Goal: Task Accomplishment & Management: Use online tool/utility

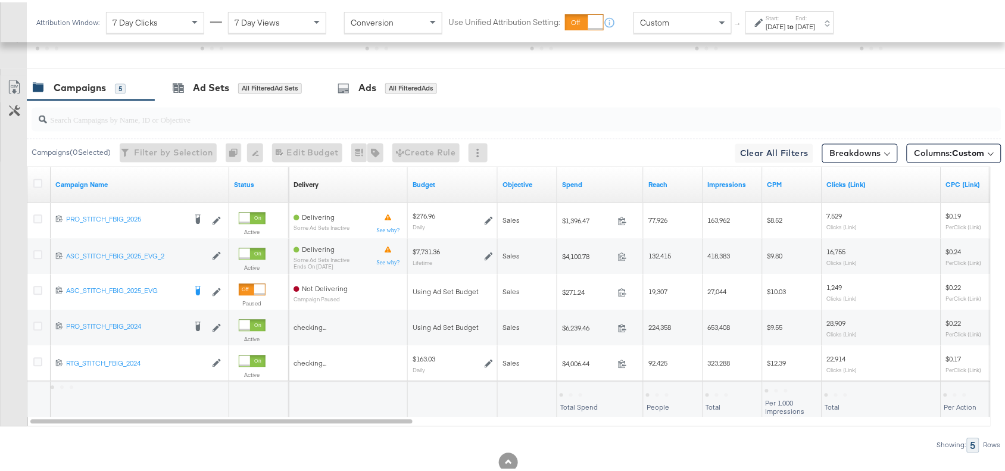
scroll to position [632, 0]
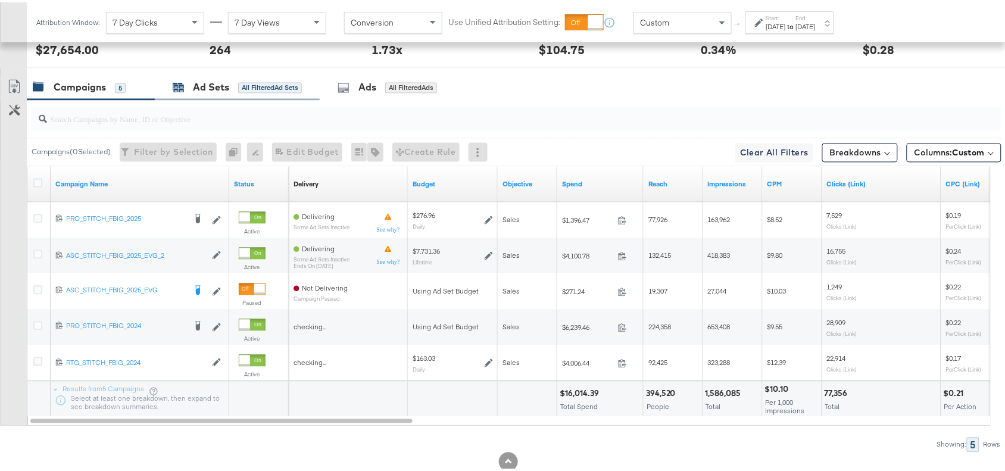
click at [211, 91] on div "Ad Sets" at bounding box center [211, 86] width 36 height 14
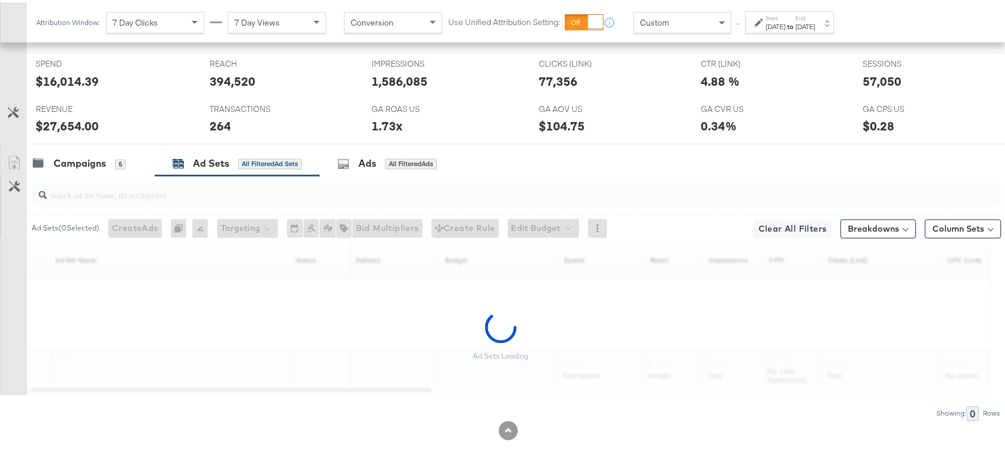
scroll to position [560, 0]
click at [98, 241] on div "Ad Set Name Sorting Unavailable" at bounding box center [171, 259] width 241 height 36
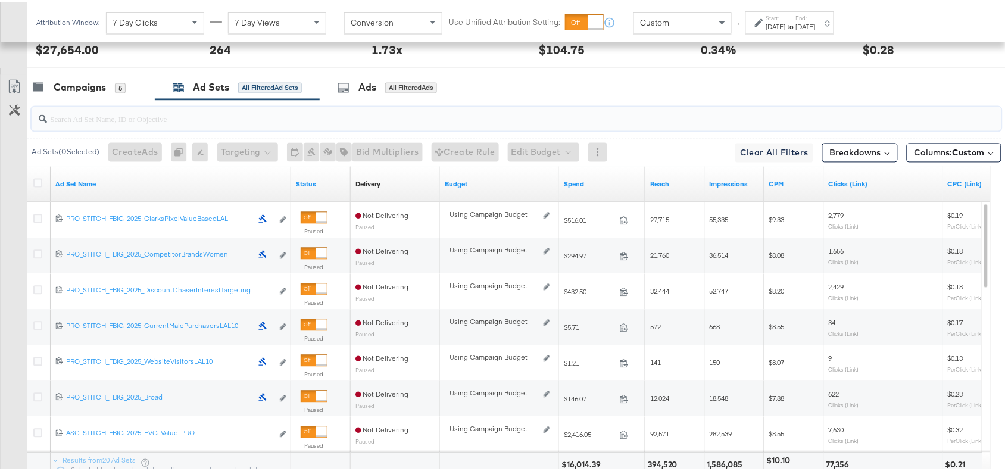
click at [82, 123] on input "search" at bounding box center [480, 112] width 866 height 23
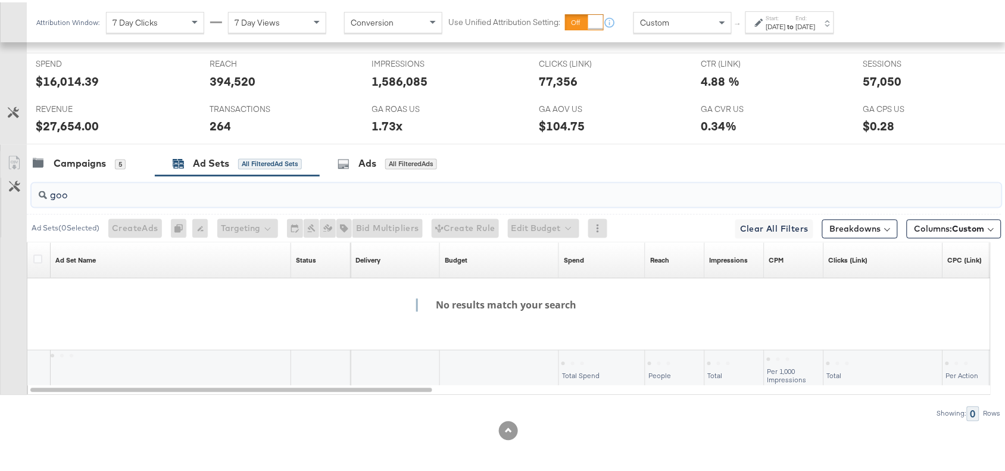
scroll to position [560, 0]
type input "g"
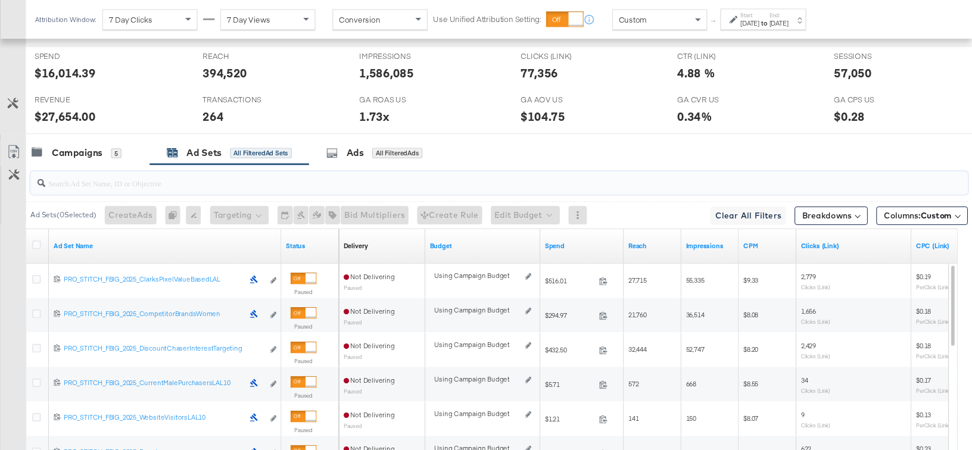
scroll to position [632, 0]
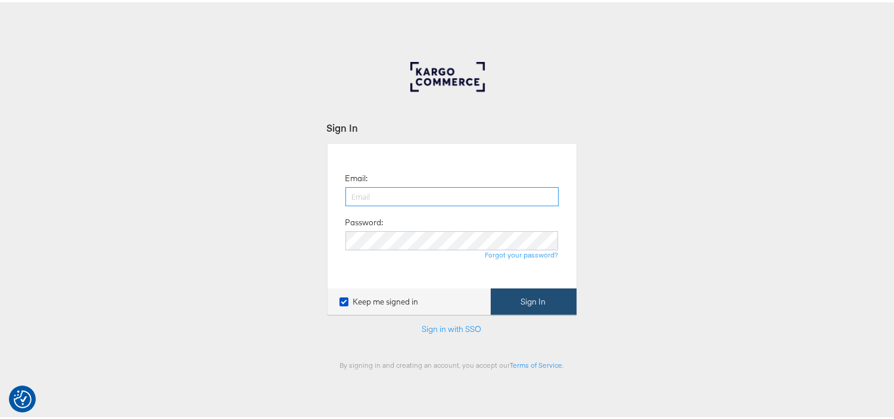
type input "aparna.doniparthi@kargo.com"
click at [528, 305] on button "Sign In" at bounding box center [534, 299] width 86 height 27
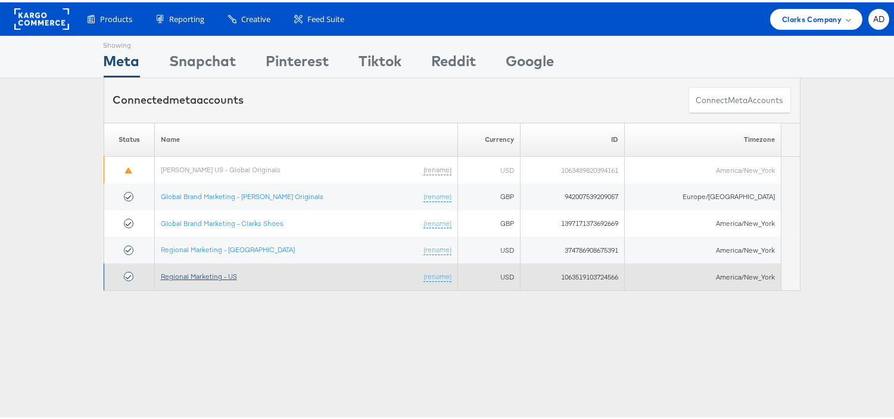
click at [222, 275] on link "Regional Marketing - US" at bounding box center [199, 273] width 76 height 9
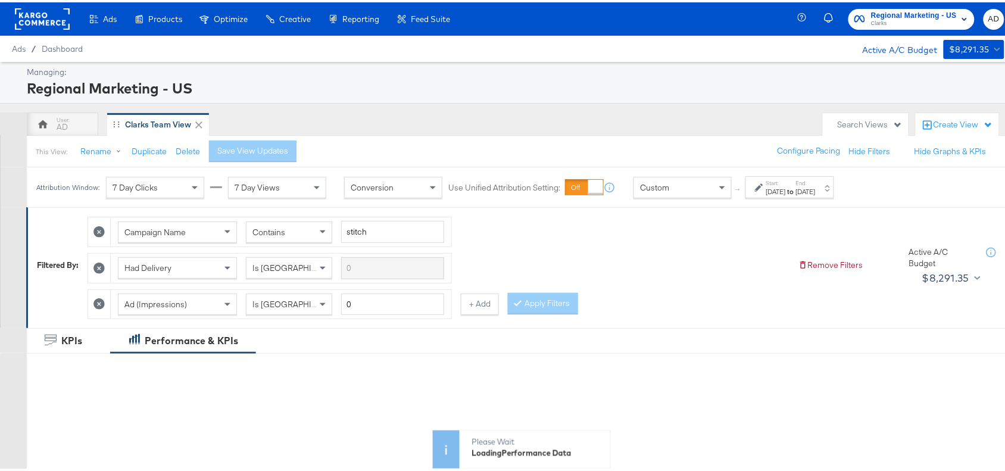
click at [816, 189] on div "[DATE]" at bounding box center [806, 190] width 20 height 10
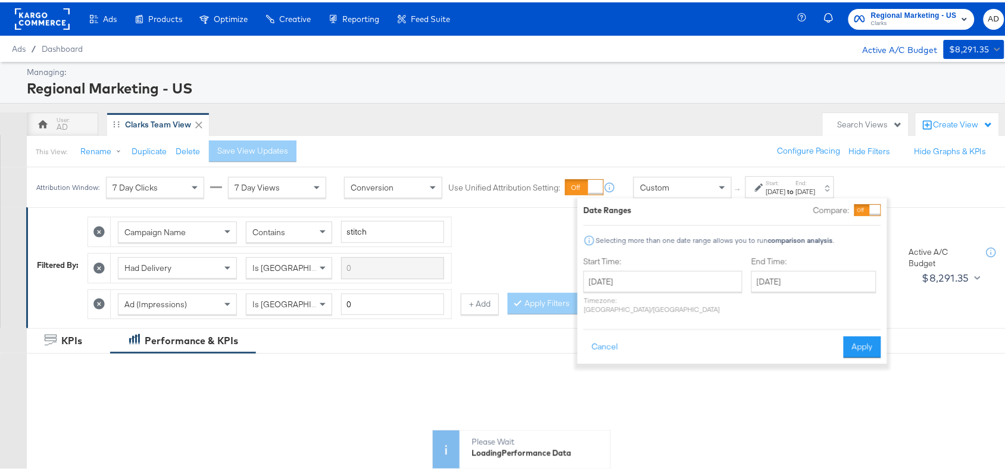
click at [734, 382] on div "Please Wait Loading Performance Data" at bounding box center [522, 410] width 990 height 114
click at [597, 335] on button "Cancel" at bounding box center [605, 344] width 43 height 21
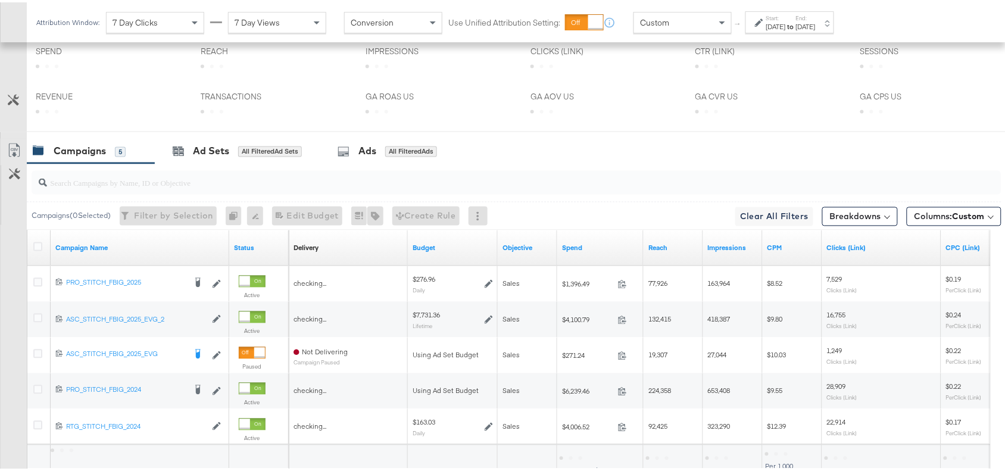
scroll to position [667, 0]
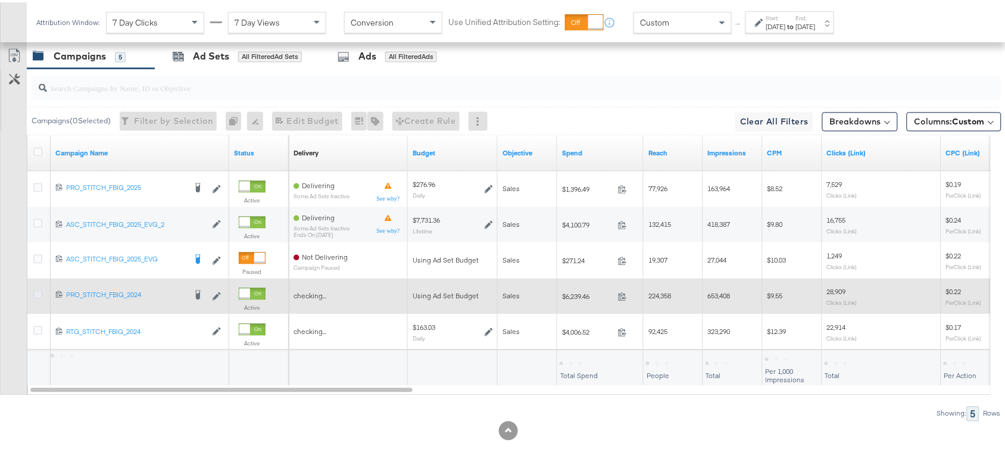
click at [39, 292] on icon at bounding box center [37, 292] width 9 height 9
click at [0, 0] on input "checkbox" at bounding box center [0, 0] width 0 height 0
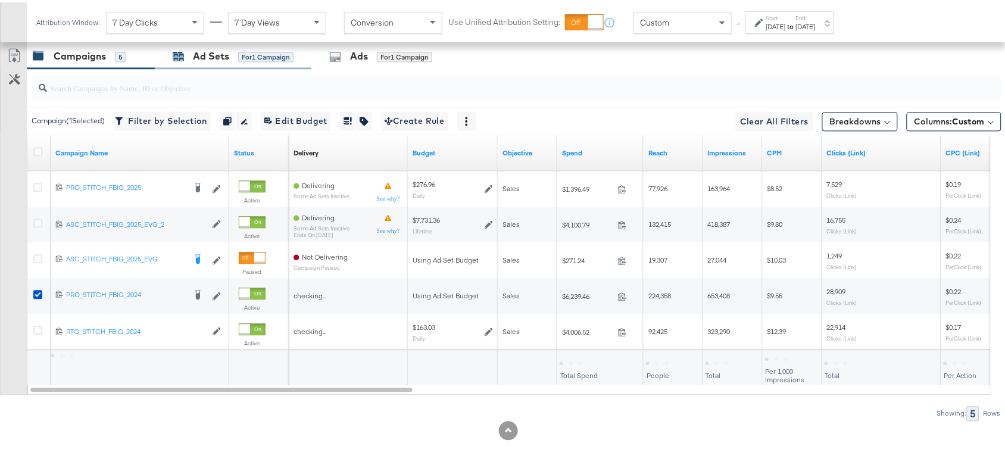
click at [214, 55] on div "Ad Sets" at bounding box center [211, 55] width 36 height 14
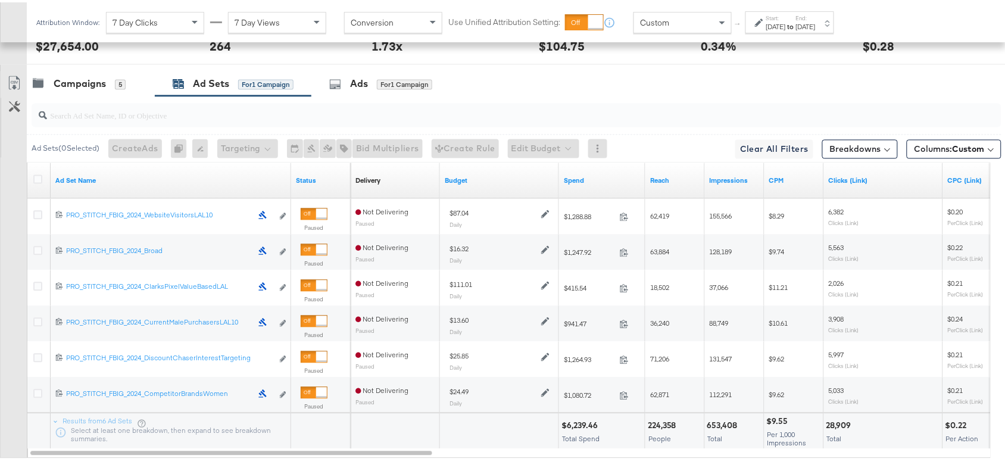
scroll to position [625, 0]
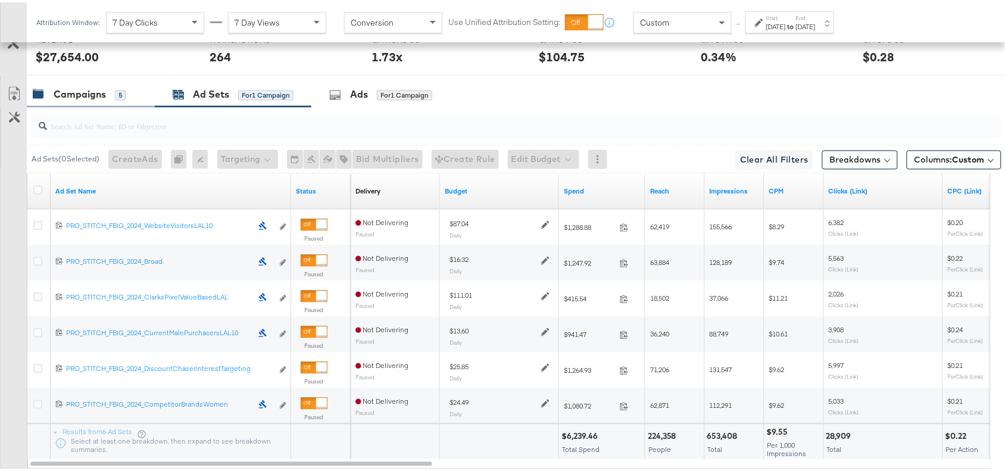
click at [91, 97] on div "Campaigns" at bounding box center [80, 93] width 52 height 14
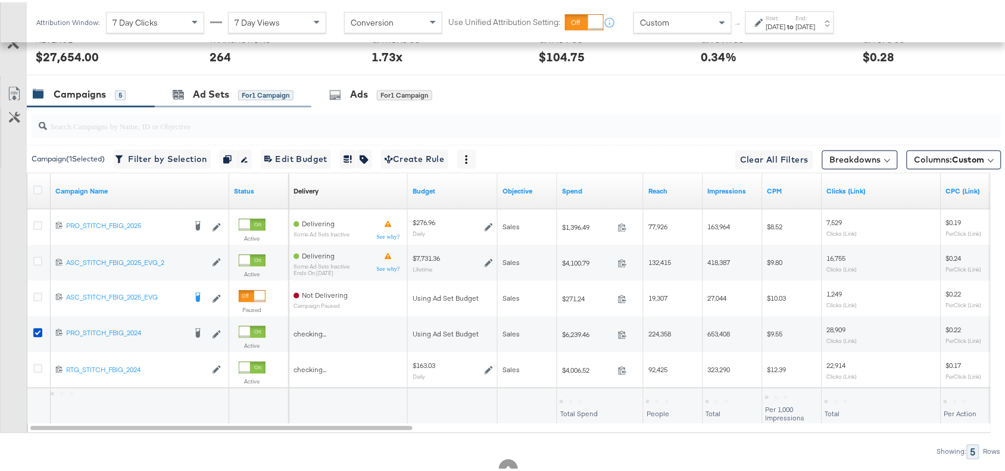
click at [211, 105] on div "Ad Sets for 1 Campaign" at bounding box center [233, 93] width 157 height 26
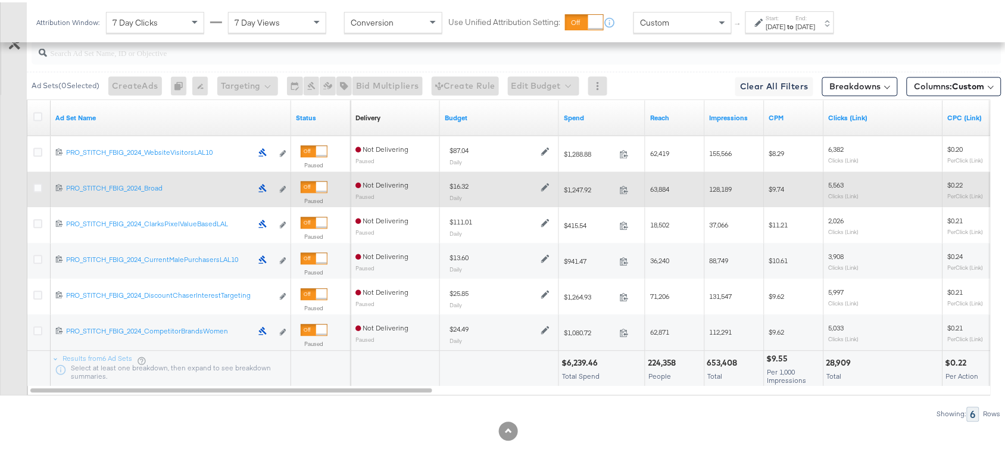
scroll to position [0, 0]
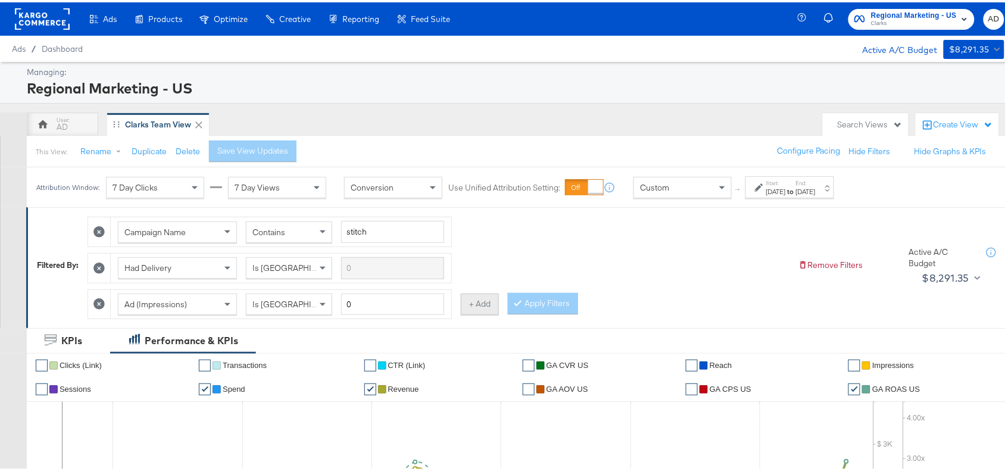
click at [495, 307] on button "+ Add" at bounding box center [480, 301] width 38 height 21
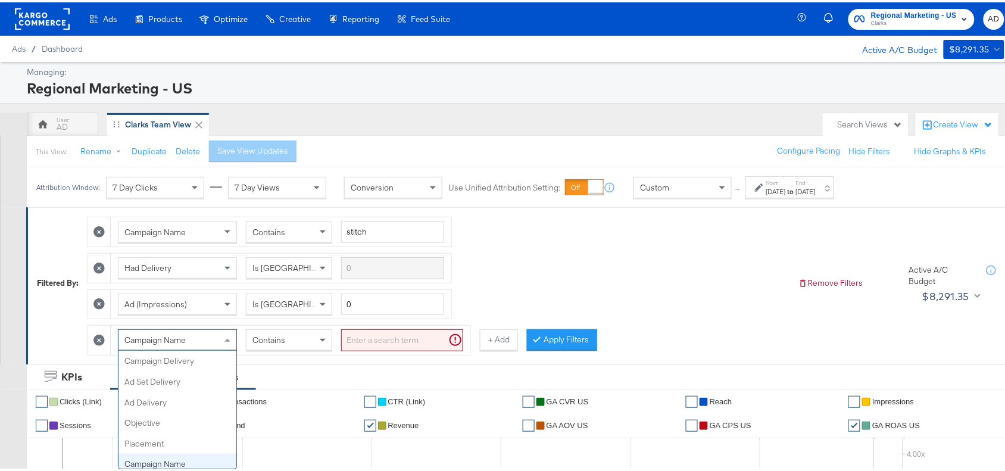
click at [221, 342] on div "Campaign Name" at bounding box center [178, 338] width 118 height 20
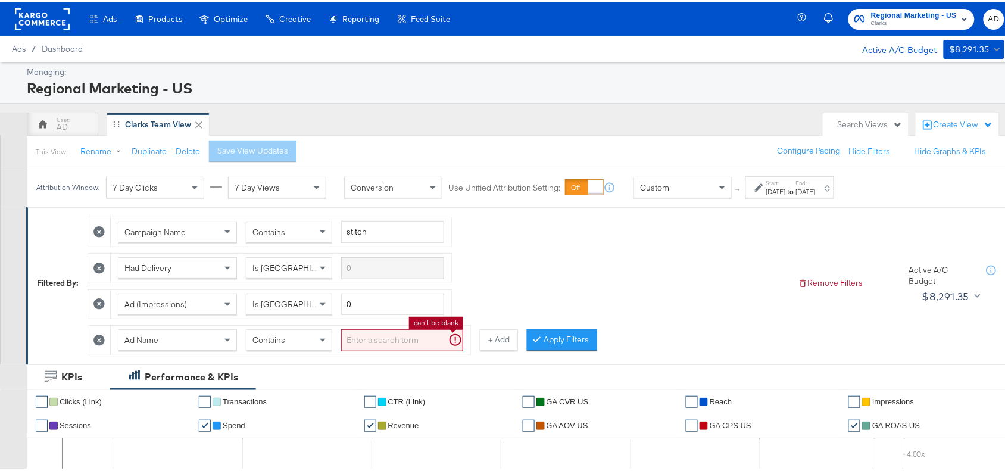
click at [390, 333] on input "search" at bounding box center [402, 338] width 122 height 22
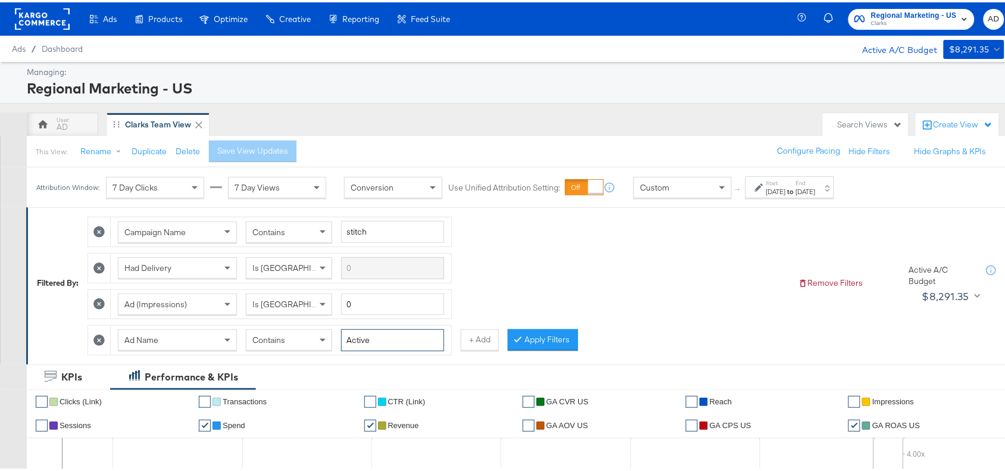
type input "Active"
click at [100, 268] on icon at bounding box center [98, 265] width 11 height 11
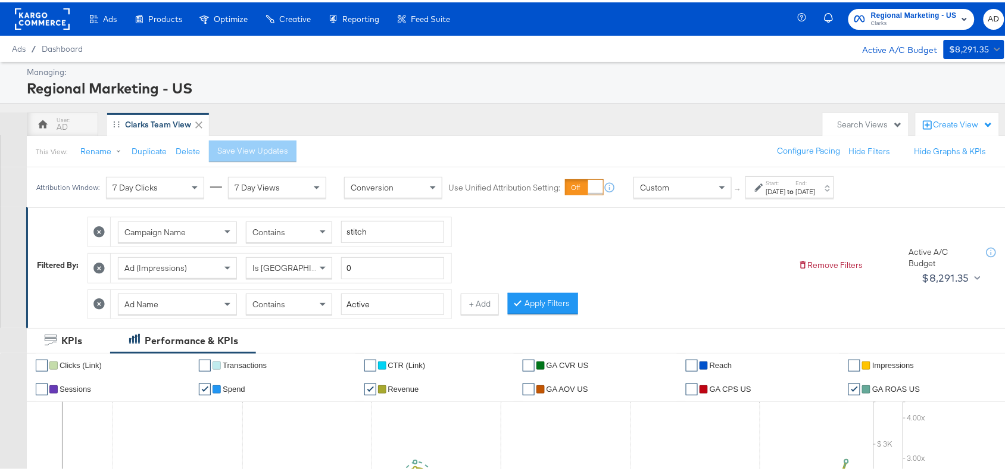
click at [99, 266] on icon at bounding box center [98, 265] width 11 height 11
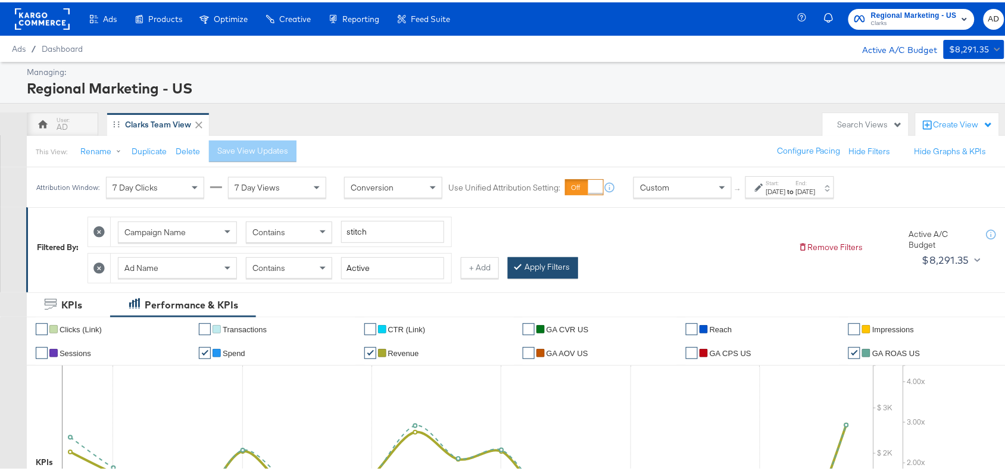
click at [559, 263] on button "Apply Filters" at bounding box center [543, 265] width 70 height 21
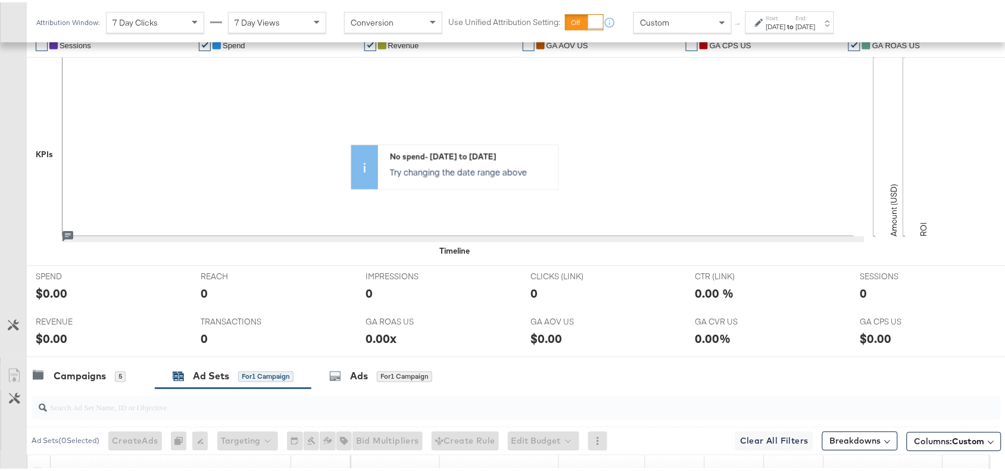
scroll to position [523, 0]
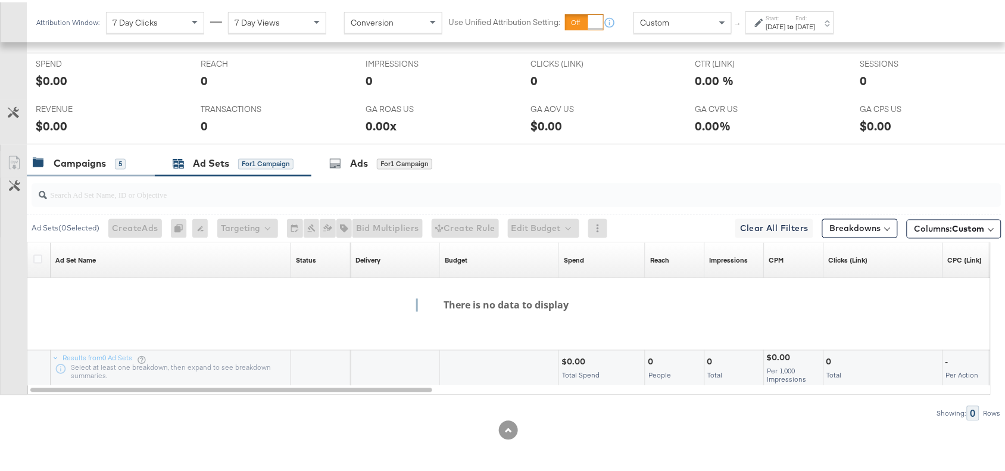
click at [83, 164] on div "Campaigns" at bounding box center [80, 162] width 52 height 14
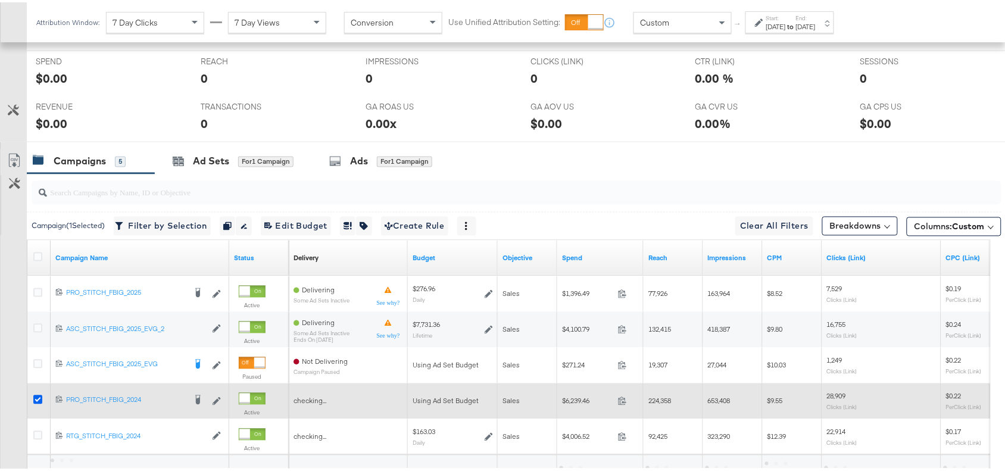
click at [36, 400] on icon at bounding box center [37, 397] width 9 height 9
click at [0, 0] on input "checkbox" at bounding box center [0, 0] width 0 height 0
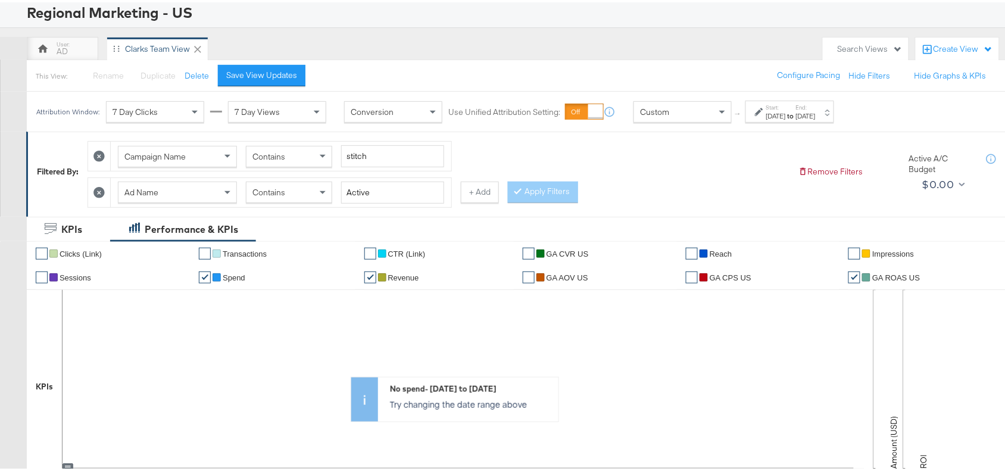
scroll to position [76, 0]
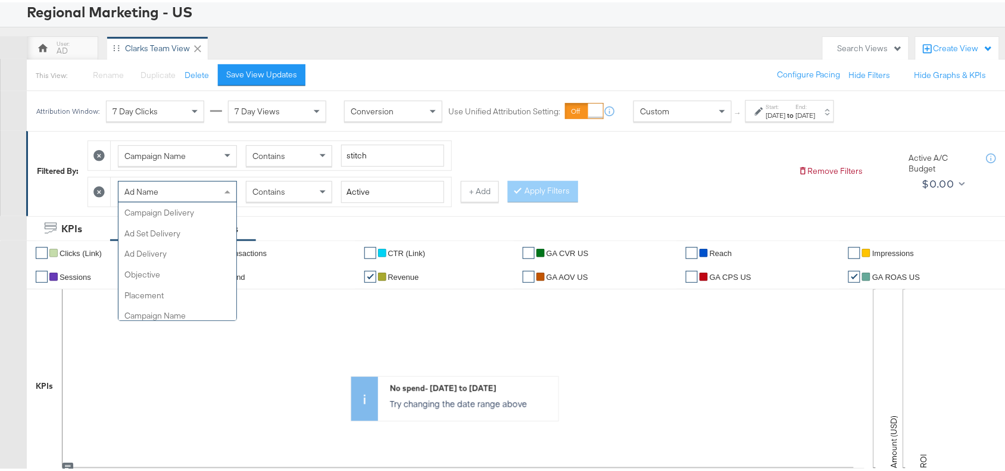
click at [227, 188] on span at bounding box center [229, 189] width 15 height 20
type input "Ad d"
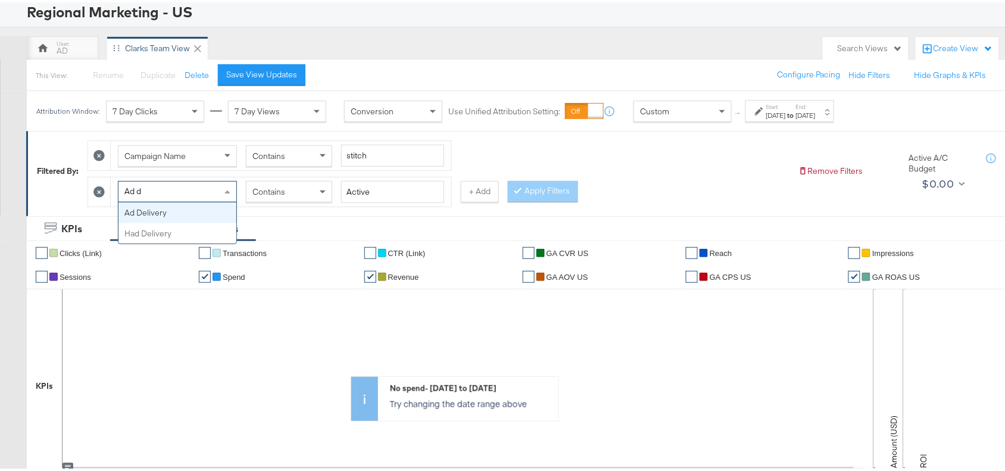
scroll to position [0, 0]
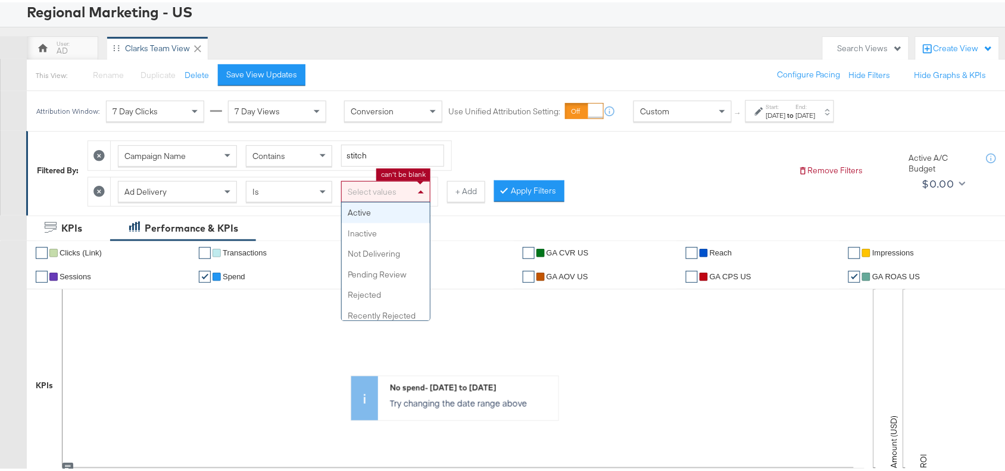
click at [414, 195] on div "Select values" at bounding box center [386, 189] width 88 height 20
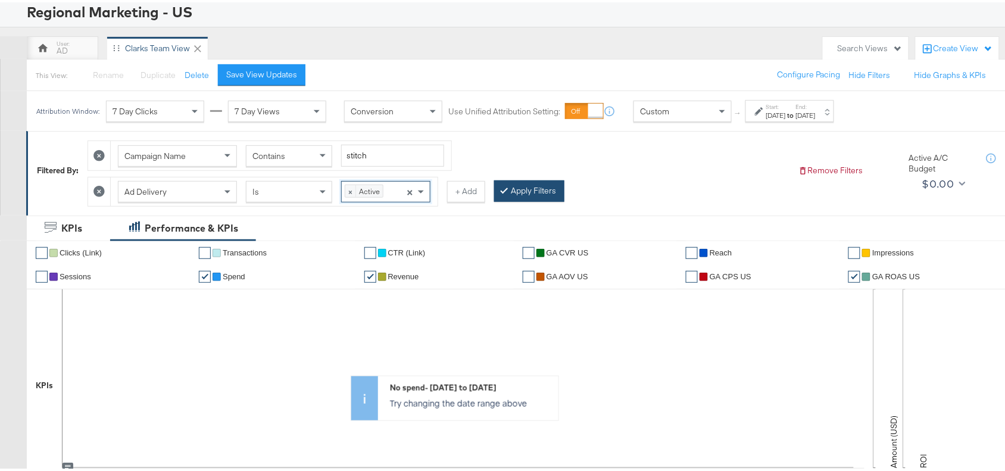
click at [514, 186] on button "Apply Filters" at bounding box center [529, 188] width 70 height 21
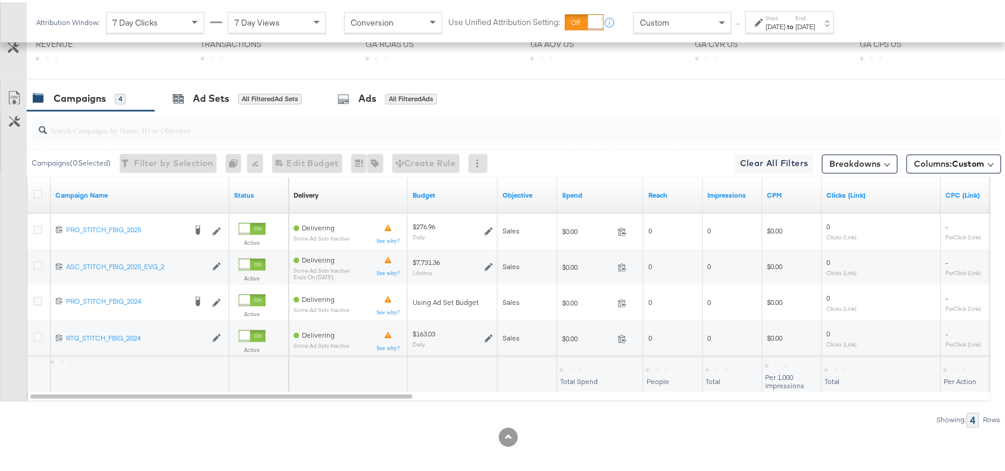
scroll to position [594, 0]
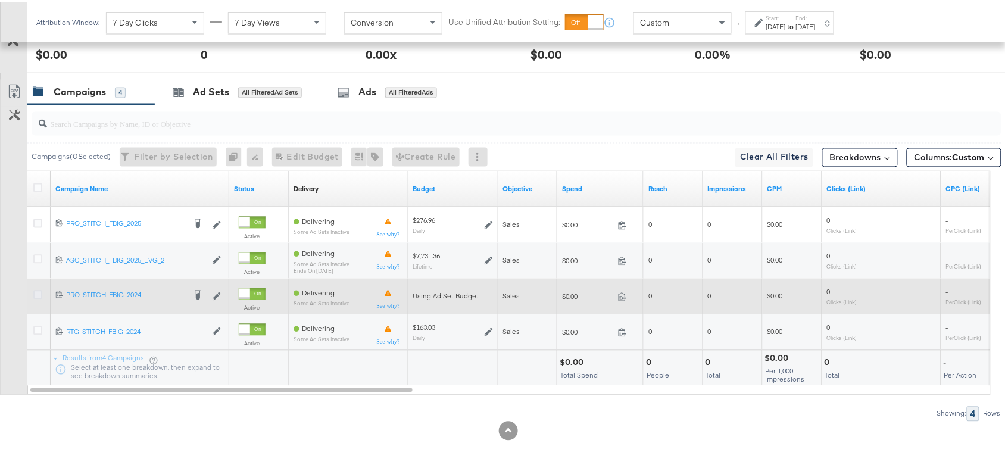
click at [37, 292] on icon at bounding box center [37, 292] width 9 height 9
click at [0, 0] on input "checkbox" at bounding box center [0, 0] width 0 height 0
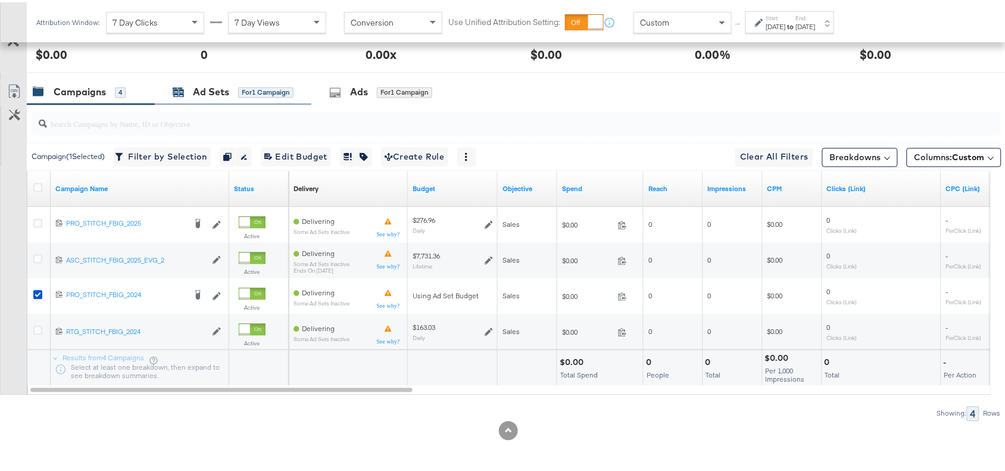
click at [203, 93] on div "Ad Sets" at bounding box center [211, 90] width 36 height 14
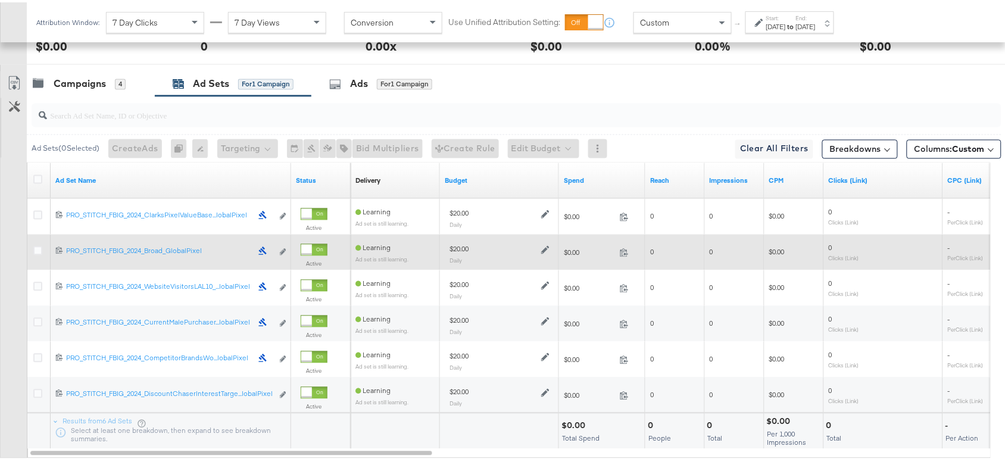
scroll to position [0, 0]
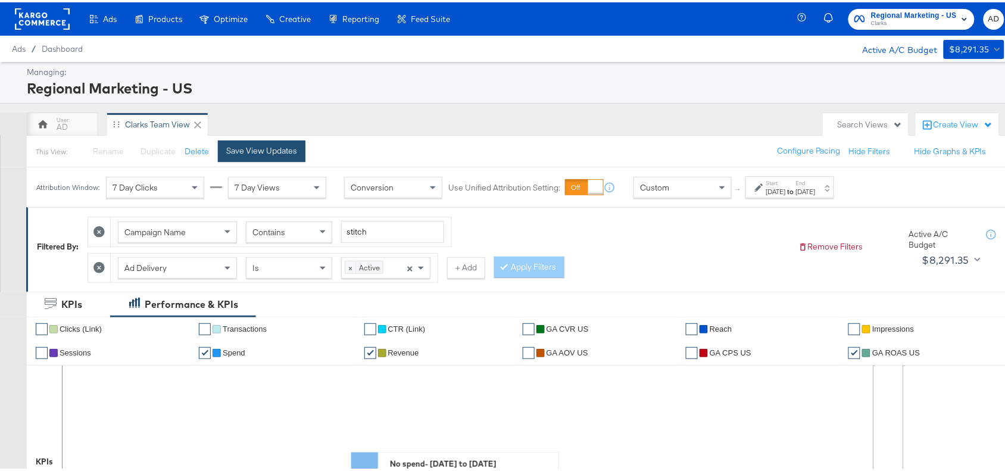
click at [269, 149] on div "Save View Updates" at bounding box center [261, 148] width 71 height 11
click at [43, 18] on rect at bounding box center [42, 16] width 55 height 21
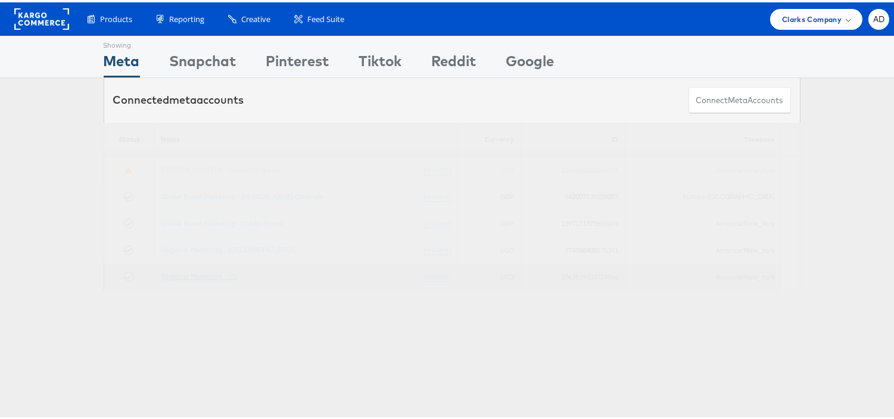
click at [208, 275] on link "Regional Marketing - US" at bounding box center [199, 273] width 76 height 9
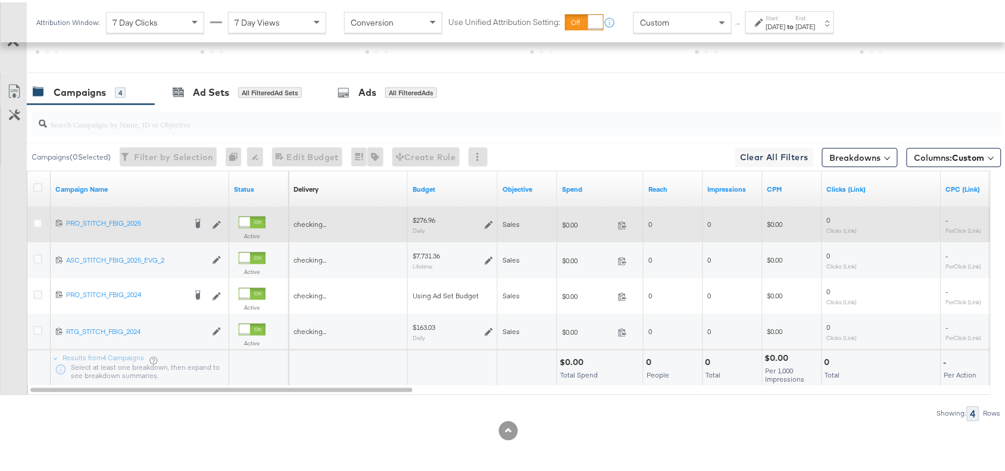
scroll to position [594, 0]
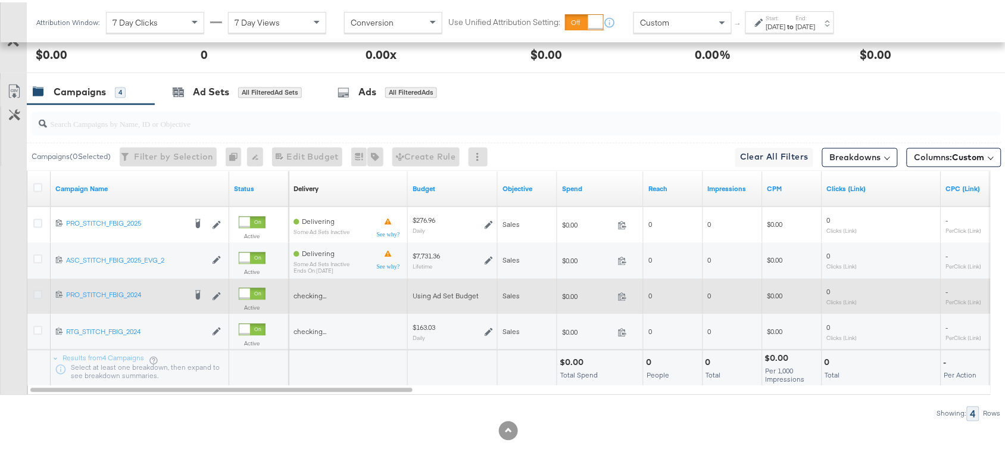
click at [35, 293] on icon at bounding box center [37, 292] width 9 height 9
click at [0, 0] on input "checkbox" at bounding box center [0, 0] width 0 height 0
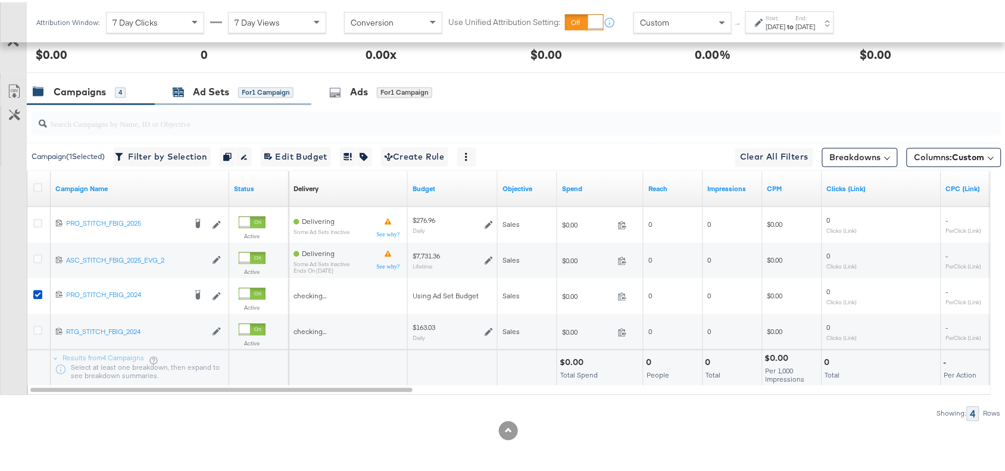
click at [205, 93] on div "Ad Sets" at bounding box center [211, 90] width 36 height 14
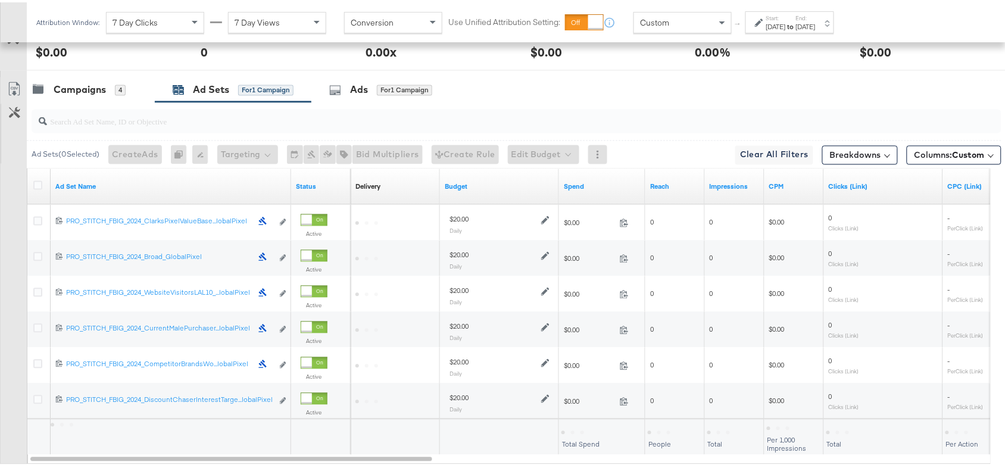
scroll to position [665, 0]
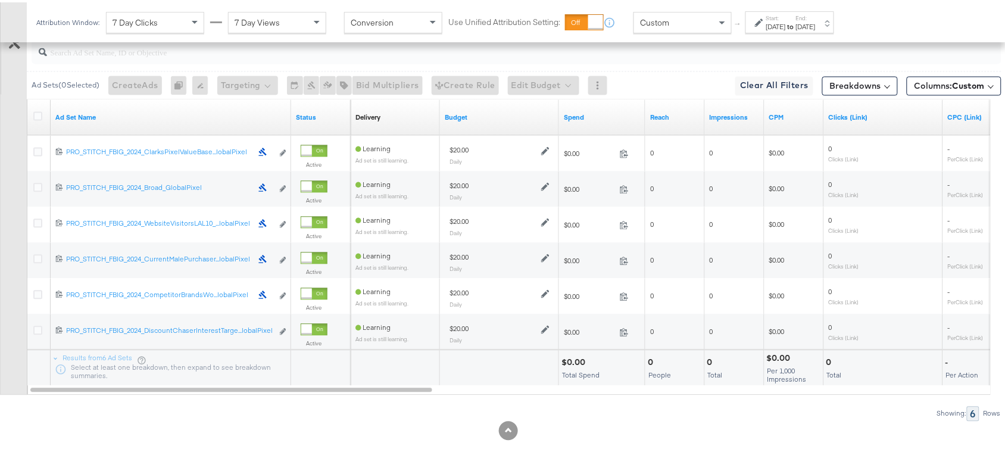
click at [678, 421] on div at bounding box center [508, 428] width 1017 height 19
click at [33, 118] on div at bounding box center [39, 116] width 13 height 12
click at [34, 117] on icon at bounding box center [37, 114] width 9 height 9
click at [0, 0] on input "checkbox" at bounding box center [0, 0] width 0 height 0
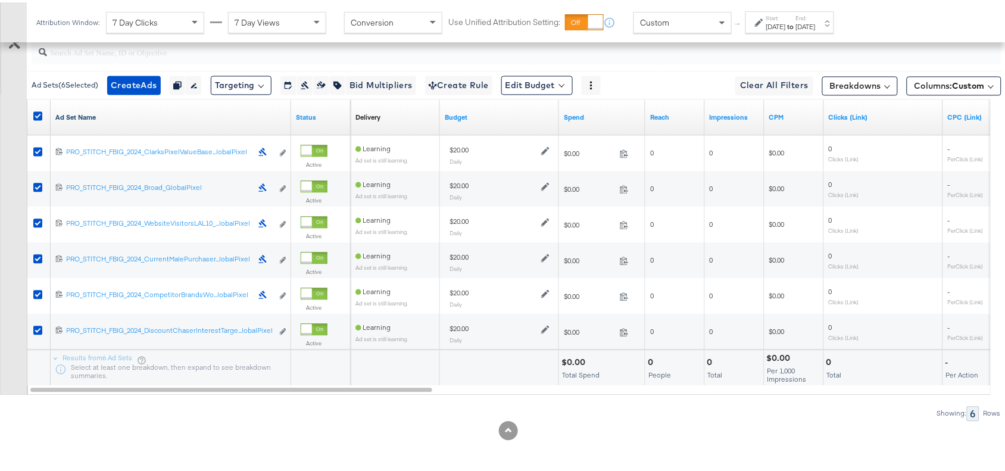
click at [101, 117] on link "Ad Set Name" at bounding box center [170, 116] width 231 height 10
click at [101, 117] on link "Ad Set Name ↓" at bounding box center [170, 116] width 231 height 10
click at [751, 404] on div "Showing: 6 Rows" at bounding box center [501, 411] width 1002 height 15
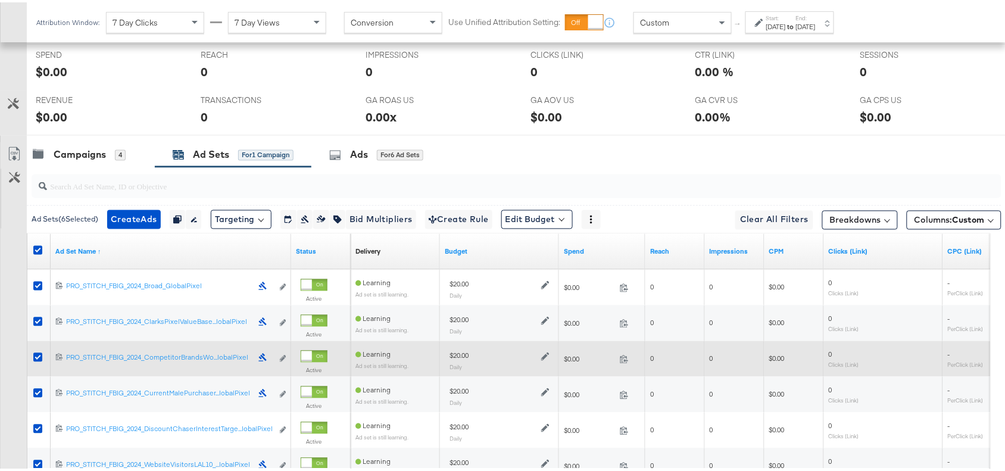
scroll to position [528, 0]
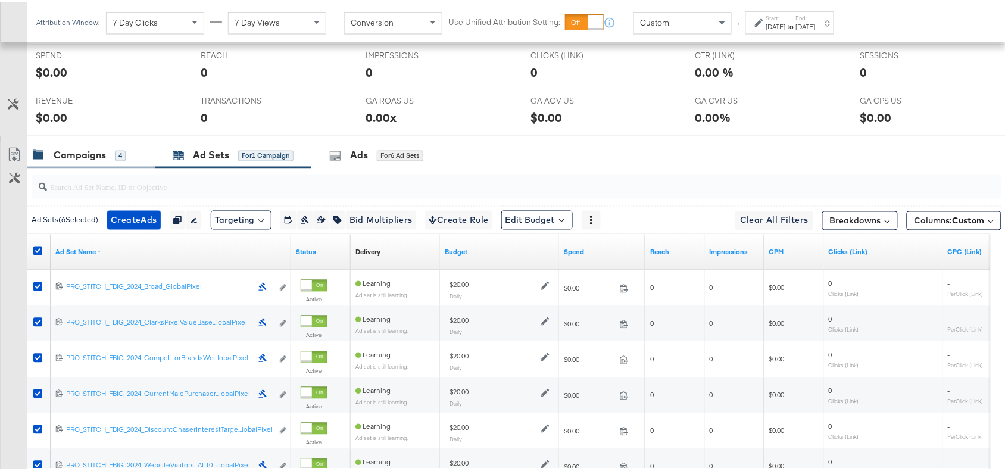
click at [81, 156] on div "Campaigns" at bounding box center [80, 153] width 52 height 14
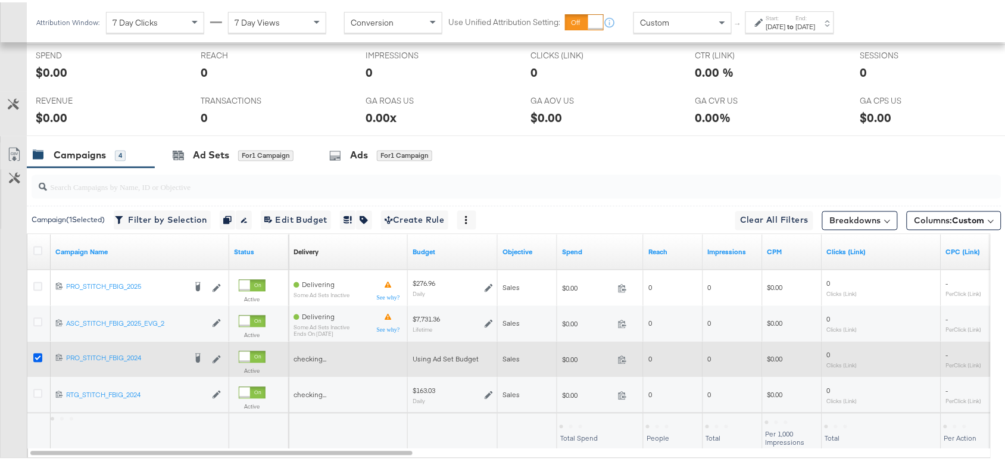
click at [35, 356] on icon at bounding box center [37, 355] width 9 height 9
click at [0, 0] on input "checkbox" at bounding box center [0, 0] width 0 height 0
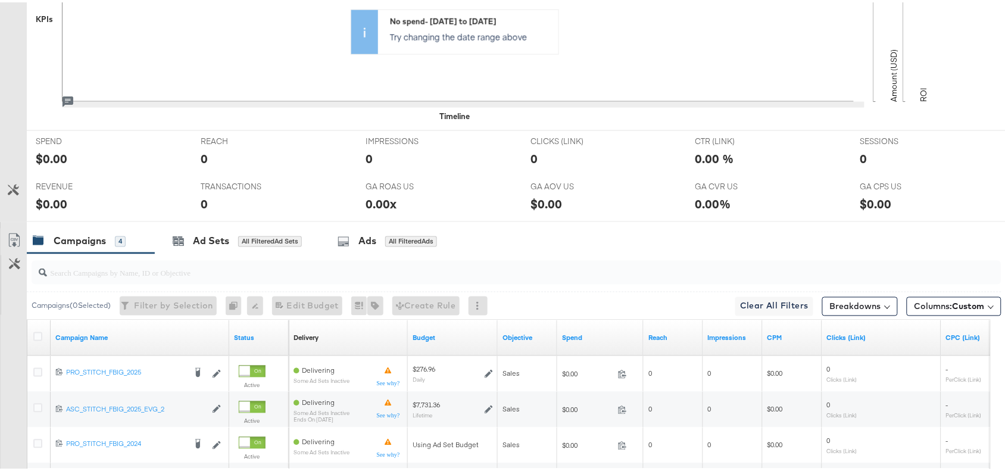
scroll to position [0, 0]
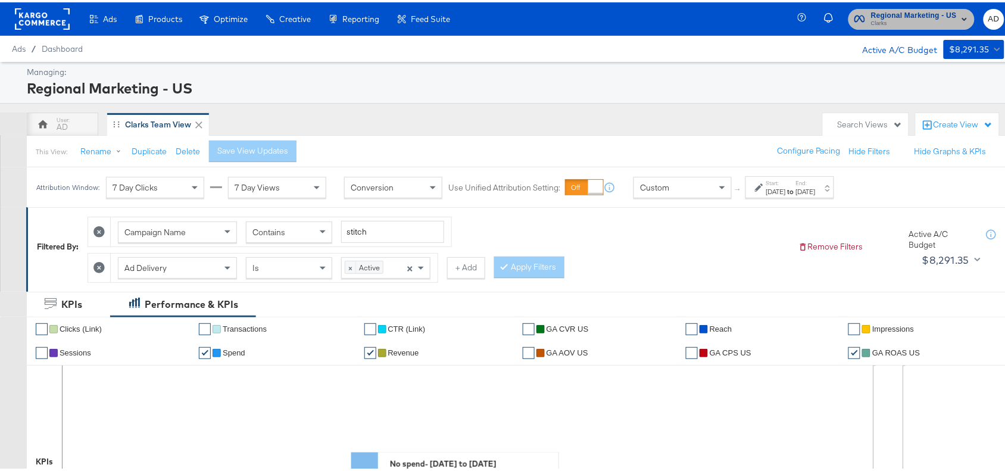
click at [911, 23] on span "Clarks" at bounding box center [914, 22] width 86 height 10
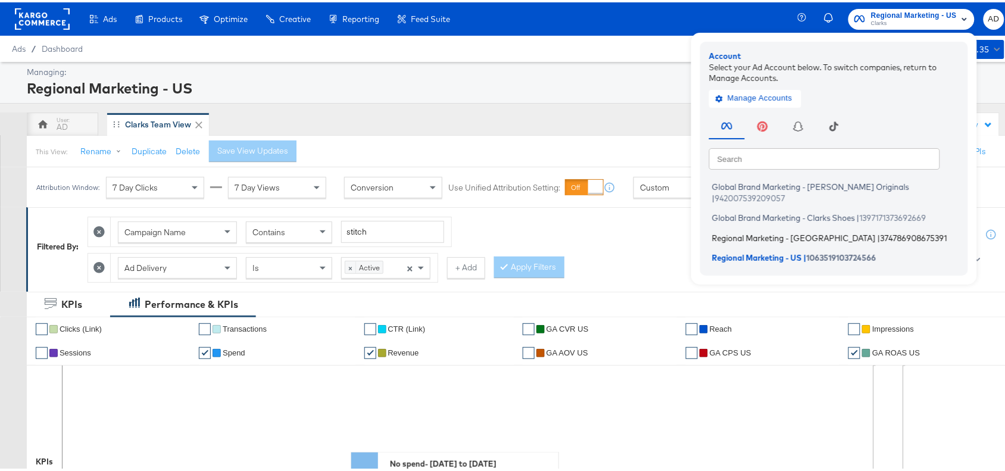
click at [747, 230] on span "Regional Marketing - CA" at bounding box center [794, 235] width 164 height 10
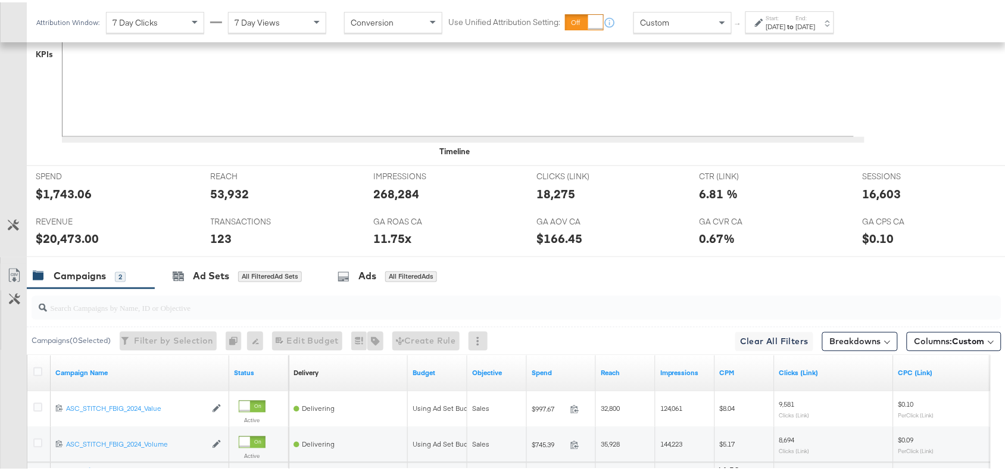
scroll to position [560, 0]
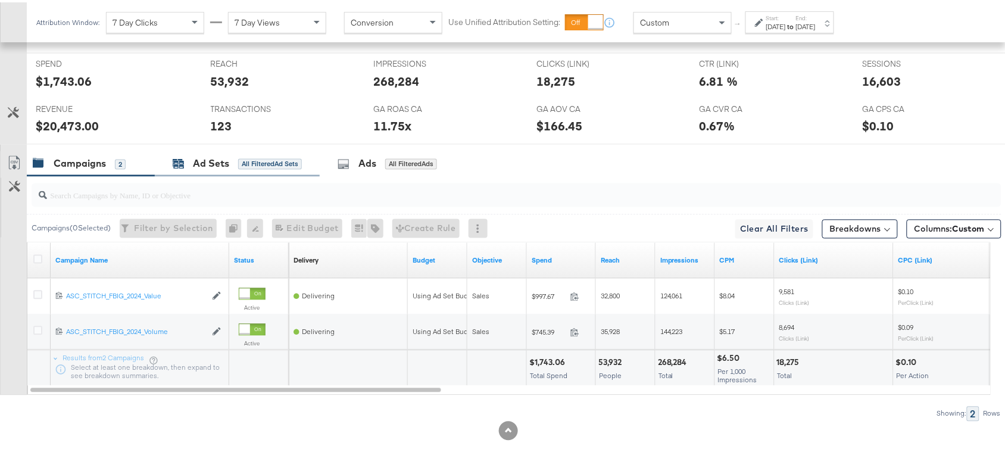
click at [201, 168] on div "Ad Sets" at bounding box center [211, 162] width 36 height 14
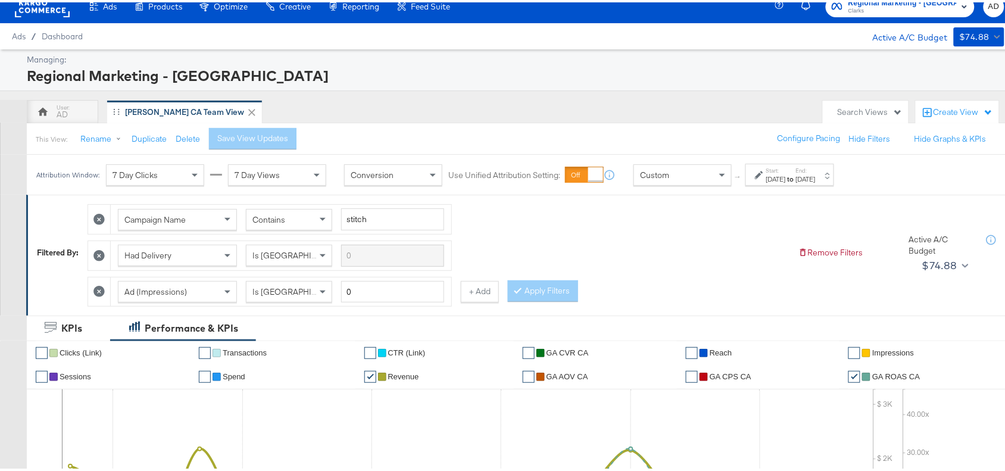
scroll to position [0, 0]
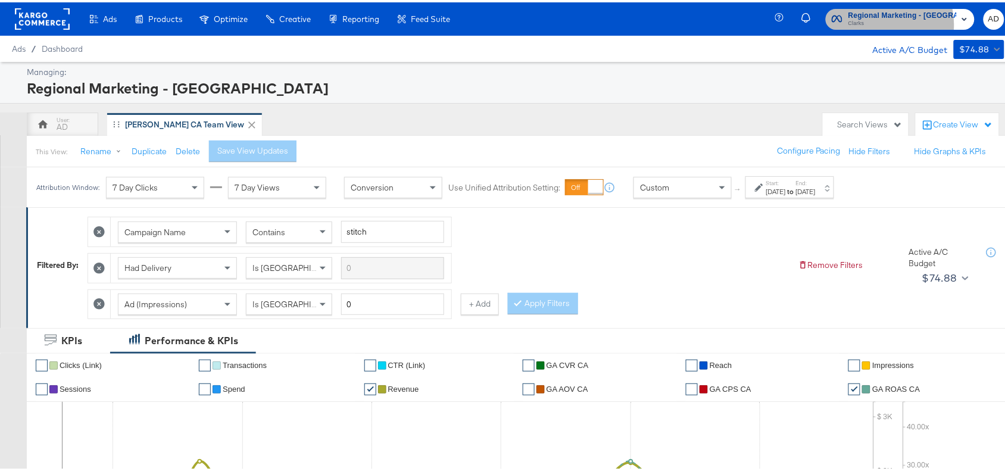
click at [890, 22] on span "Clarks" at bounding box center [903, 22] width 108 height 10
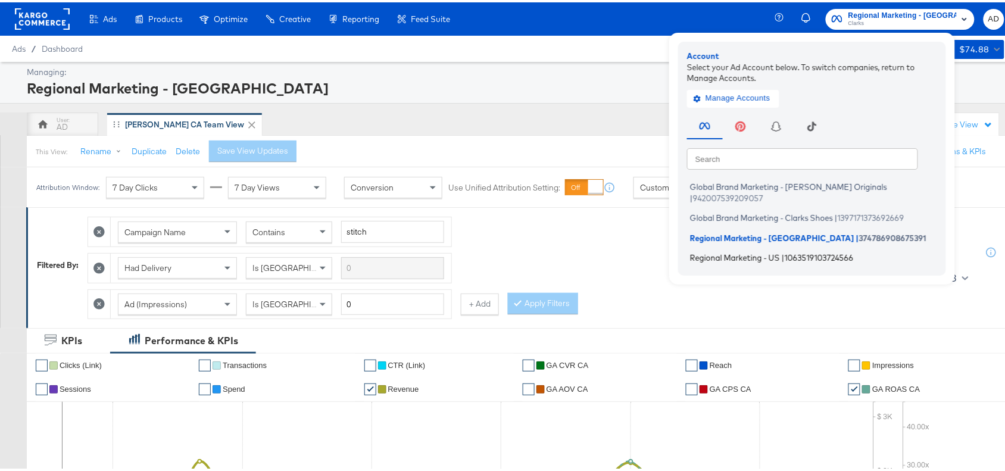
click at [721, 251] on span "Regional Marketing - US" at bounding box center [735, 256] width 90 height 10
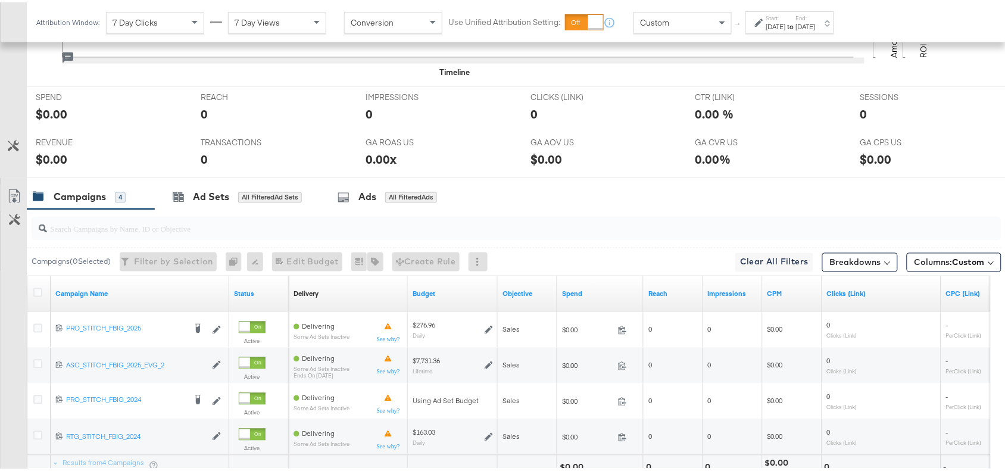
scroll to position [594, 0]
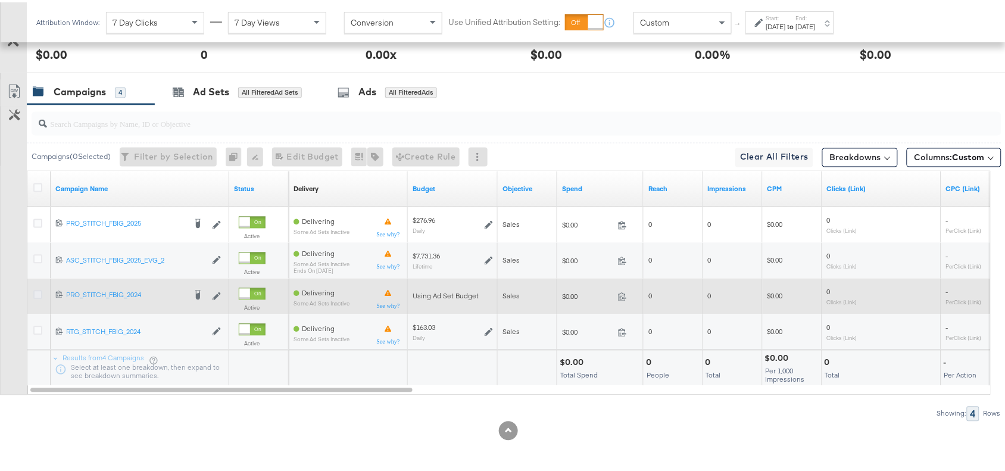
click at [38, 294] on icon at bounding box center [37, 292] width 9 height 9
click at [0, 0] on input "checkbox" at bounding box center [0, 0] width 0 height 0
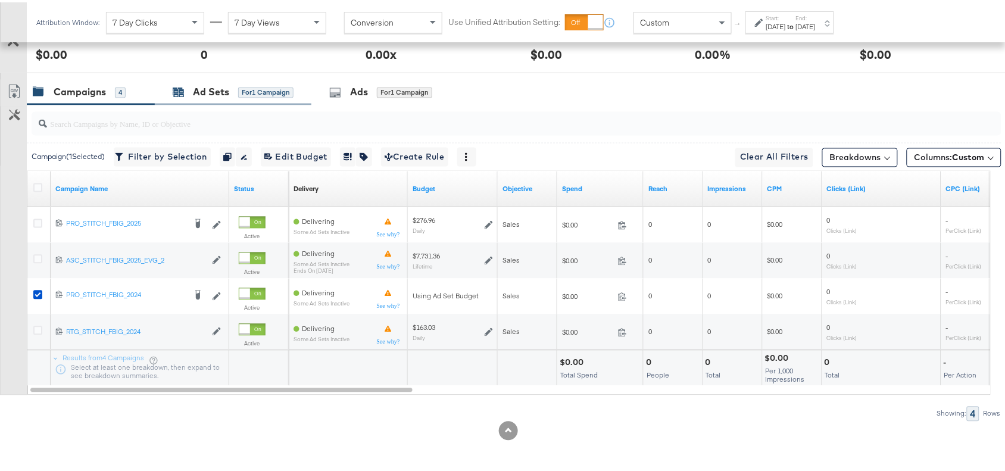
click at [208, 88] on div "Ad Sets" at bounding box center [211, 90] width 36 height 14
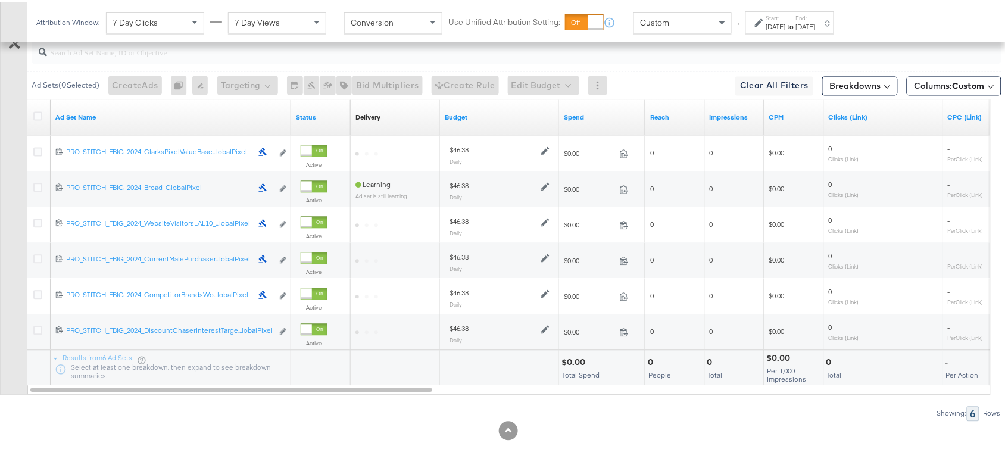
scroll to position [665, 0]
click at [123, 114] on link "Ad Set Name" at bounding box center [170, 116] width 231 height 10
click at [123, 114] on link "Ad Set Name ↓" at bounding box center [170, 116] width 231 height 10
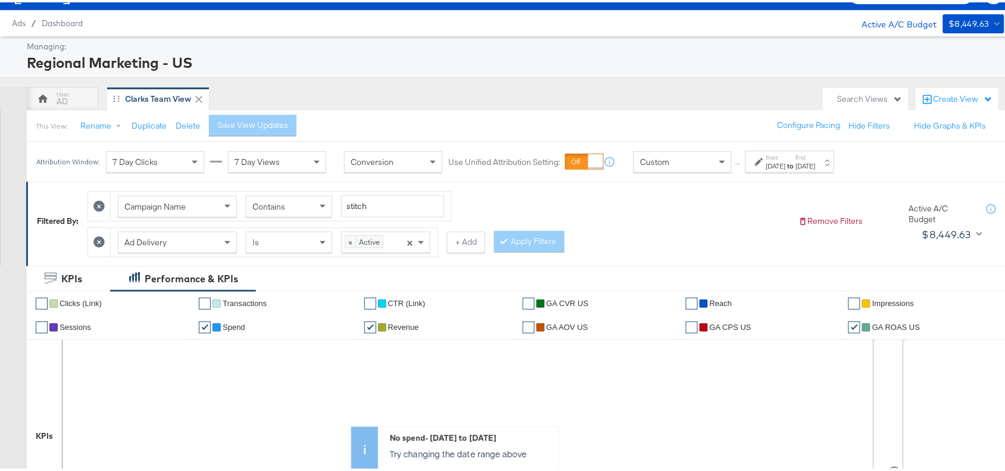
scroll to position [0, 0]
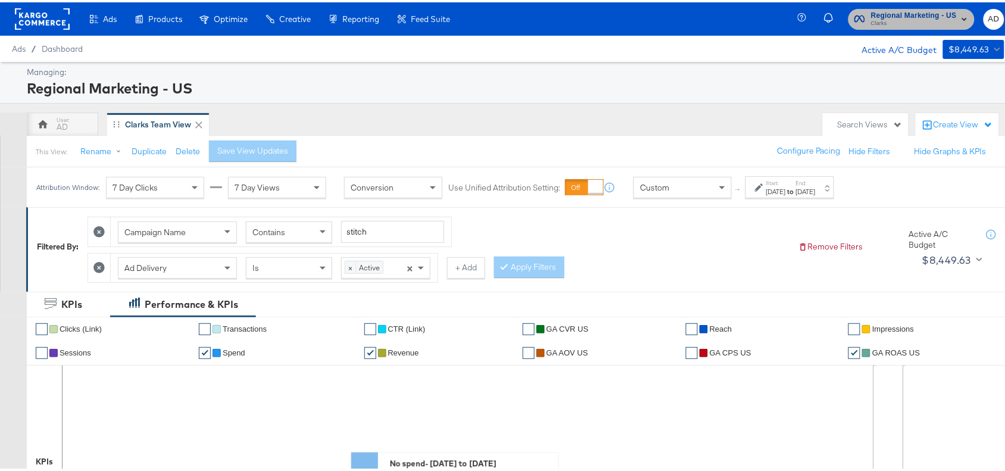
click at [902, 25] on span "Clarks" at bounding box center [914, 22] width 86 height 10
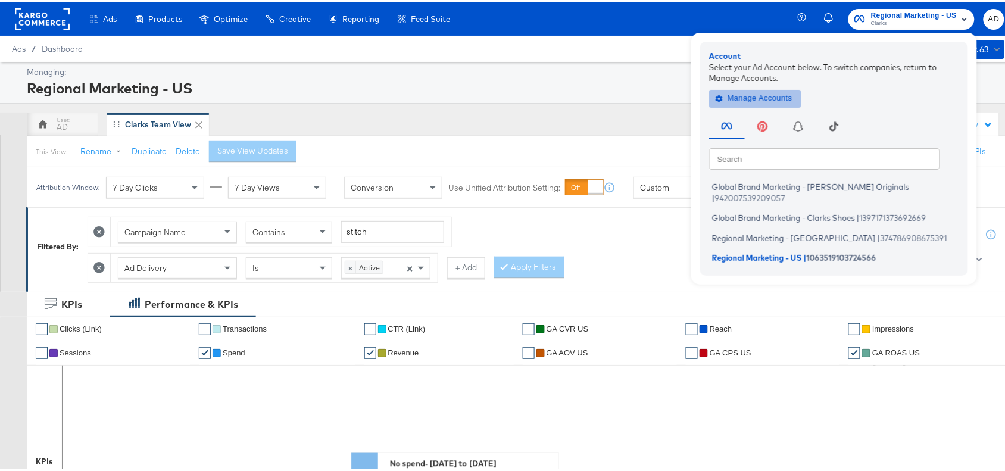
click at [757, 95] on span "Manage Accounts" at bounding box center [755, 96] width 74 height 14
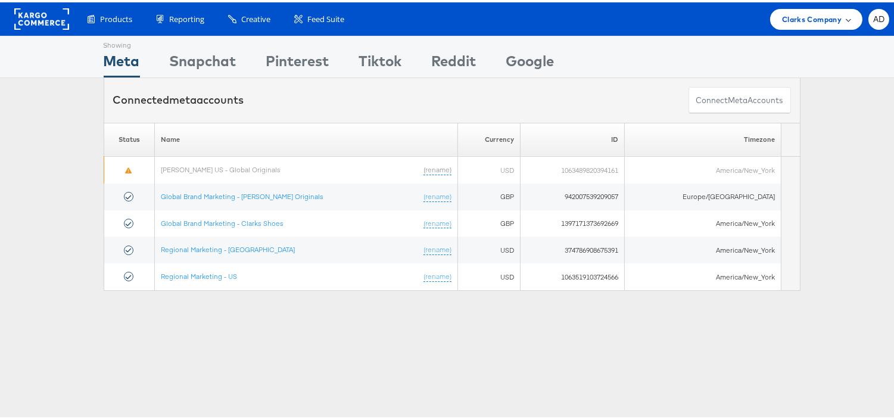
click at [794, 20] on span "Clarks Company" at bounding box center [812, 17] width 60 height 13
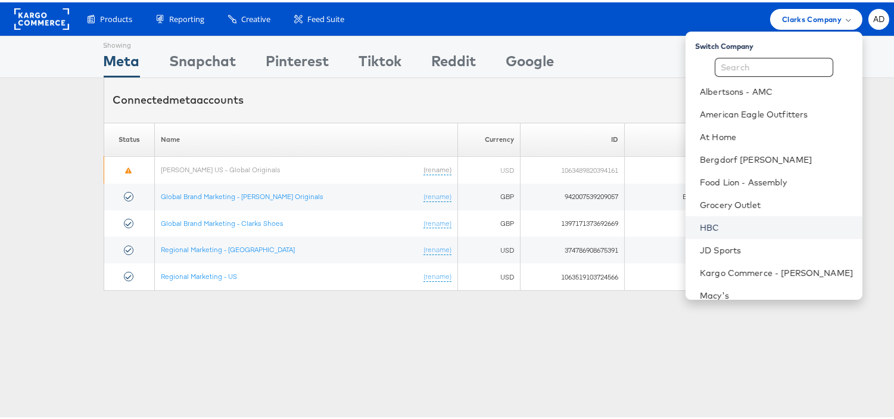
scroll to position [146, 0]
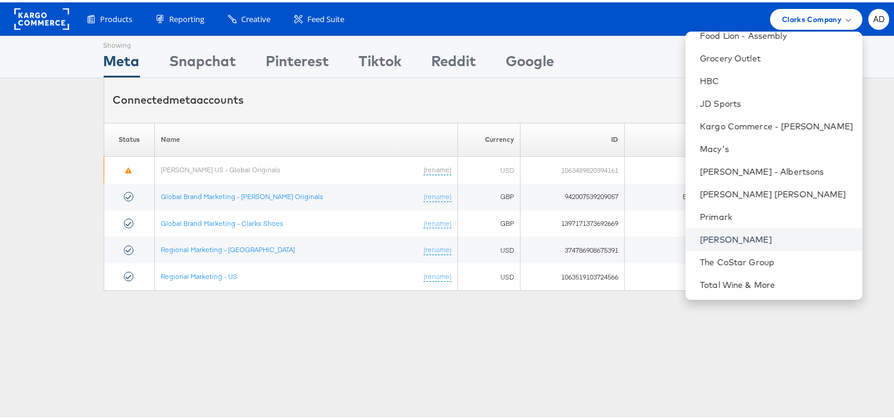
click at [711, 235] on link "[PERSON_NAME]" at bounding box center [776, 237] width 153 height 12
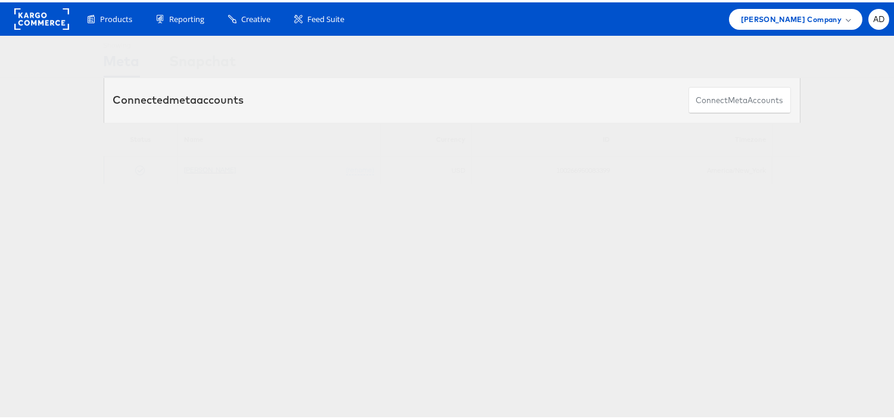
click at [201, 168] on link "[PERSON_NAME]" at bounding box center [210, 167] width 52 height 9
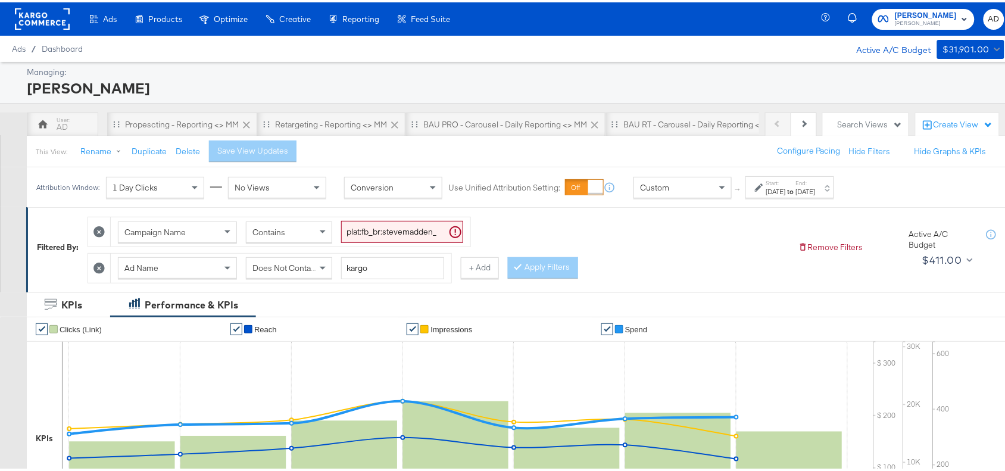
click at [812, 185] on div "Start: Aug 21st 2025 to End: Aug 27th 2025" at bounding box center [790, 185] width 49 height 17
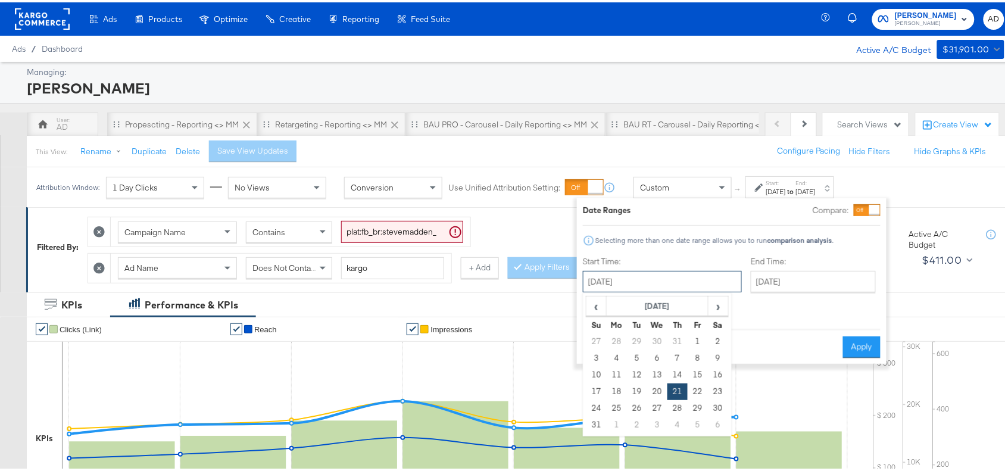
click at [635, 289] on input "August 21st 2025" at bounding box center [662, 279] width 159 height 21
click at [716, 301] on span "›" at bounding box center [718, 304] width 18 height 18
click at [661, 356] on td "10" at bounding box center [657, 356] width 20 height 17
type input "September 10th 2025"
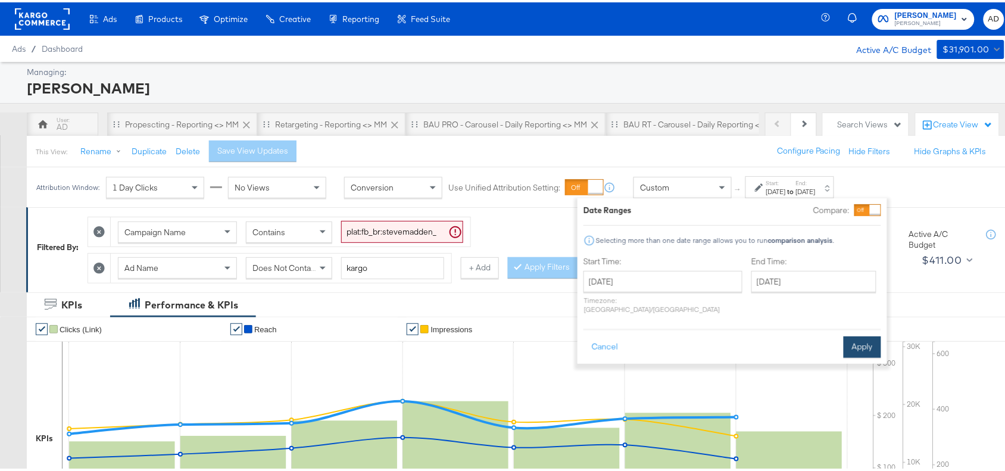
click at [861, 334] on button "Apply" at bounding box center [863, 344] width 38 height 21
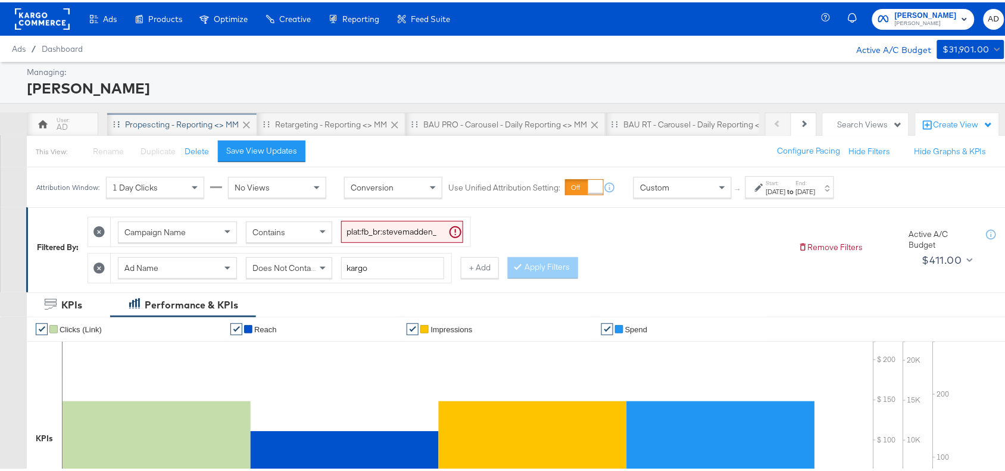
click at [148, 123] on div "Propescting - Reporting <> MM" at bounding box center [182, 122] width 114 height 11
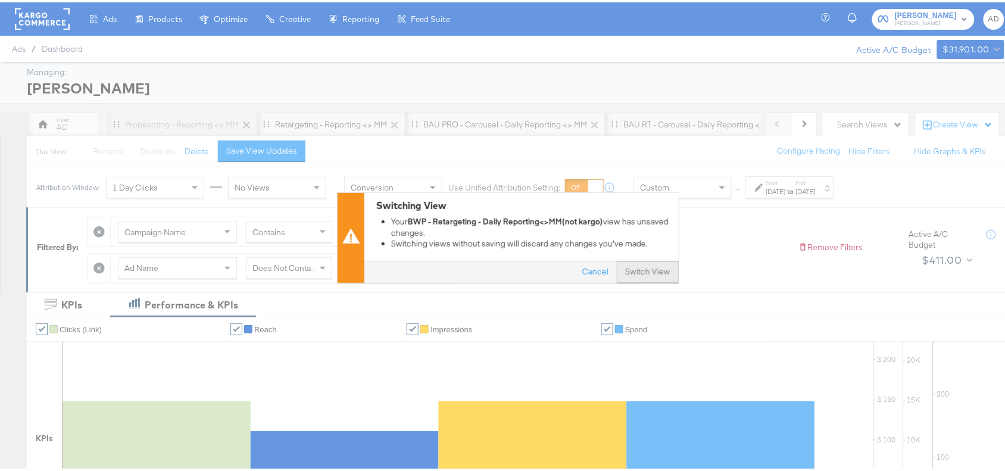
click at [629, 269] on button "Switch View" at bounding box center [648, 270] width 62 height 21
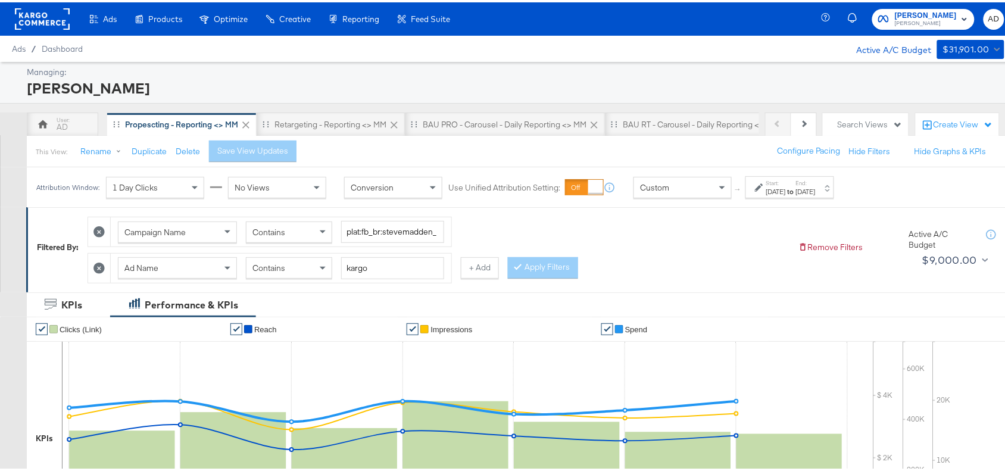
click at [816, 180] on div "Start: Aug 21st 2025 to End: Aug 27th 2025" at bounding box center [790, 185] width 49 height 17
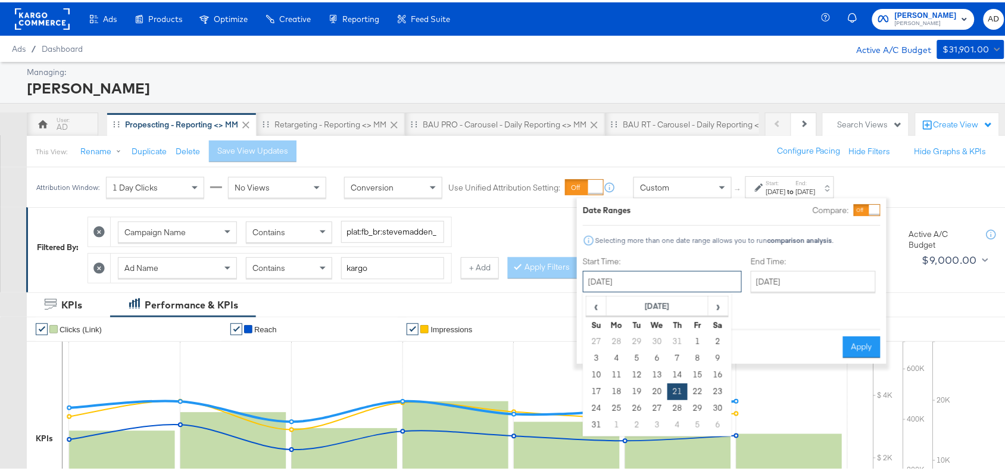
click at [639, 282] on input "August 21st 2025" at bounding box center [662, 279] width 159 height 21
click at [718, 305] on span "›" at bounding box center [718, 304] width 18 height 18
click at [656, 361] on td "10" at bounding box center [657, 356] width 20 height 17
type input "September 10th 2025"
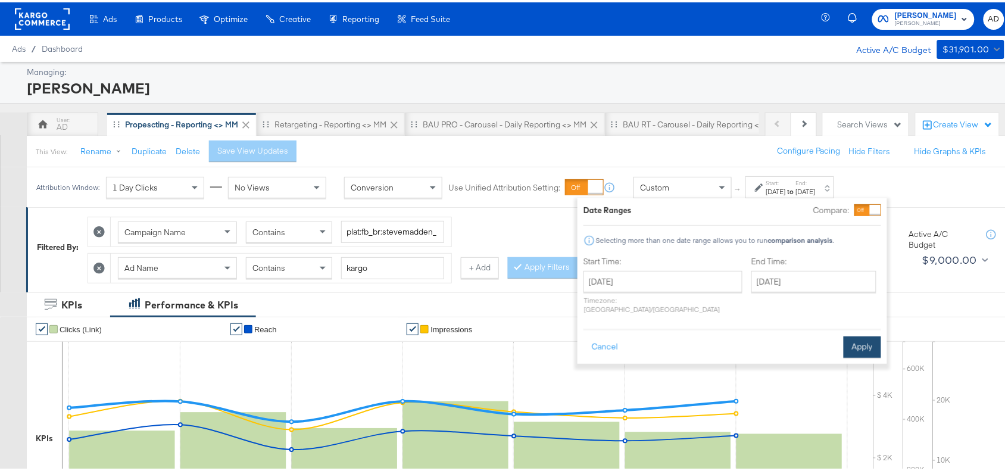
click at [856, 334] on button "Apply" at bounding box center [863, 344] width 38 height 21
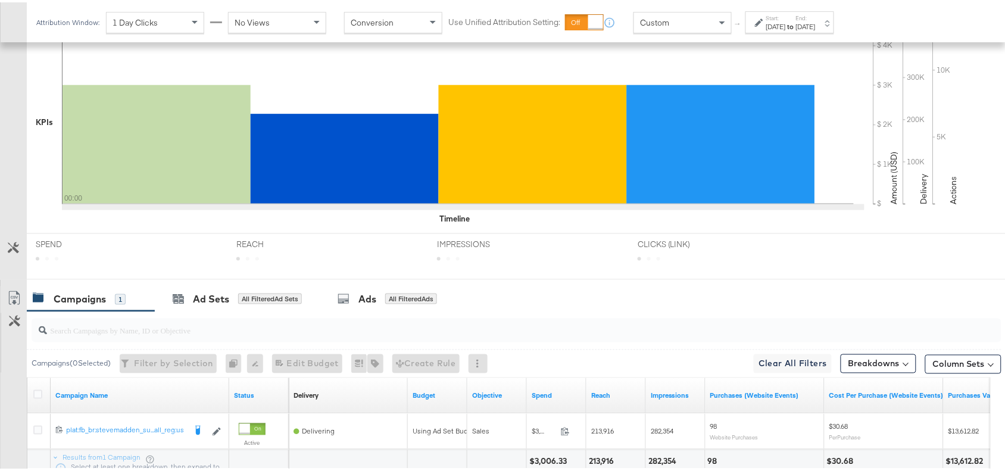
scroll to position [418, 0]
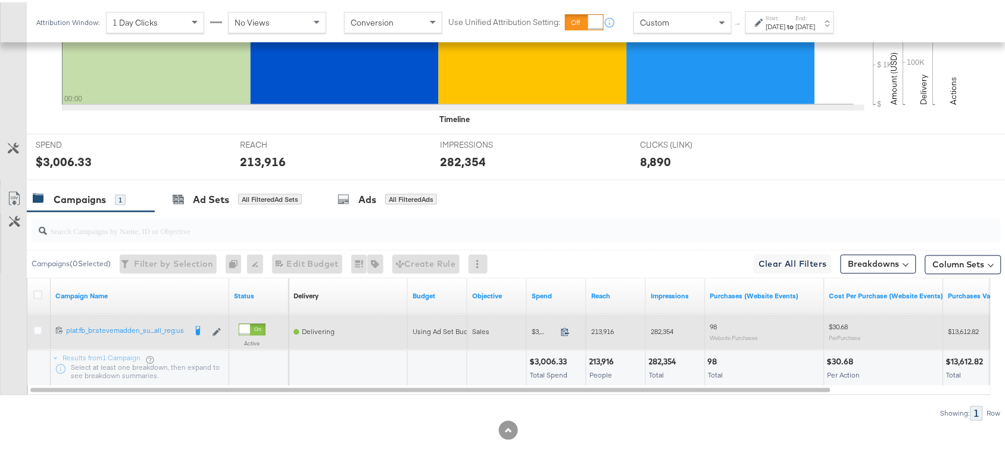
click at [566, 329] on icon at bounding box center [565, 329] width 9 height 9
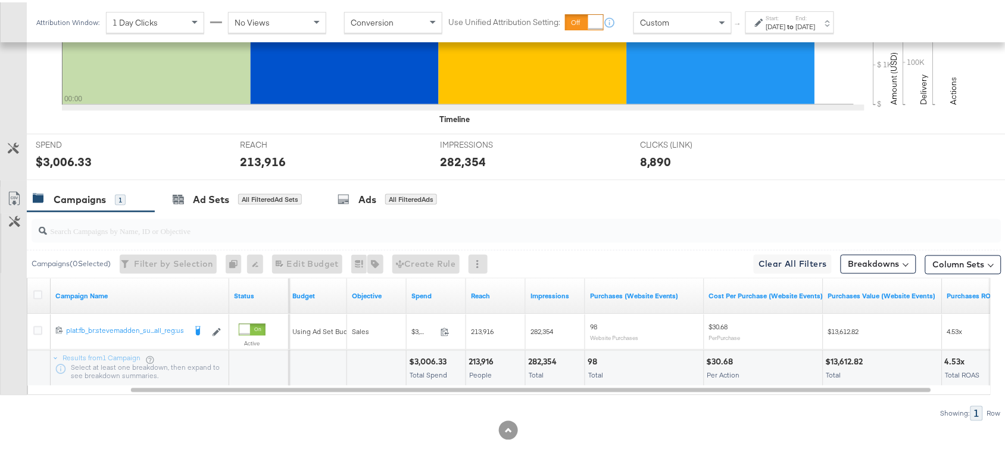
click at [479, 358] on div "213,916" at bounding box center [483, 359] width 29 height 11
copy div "213,916"
click at [479, 358] on div "213,916" at bounding box center [483, 359] width 29 height 11
click at [536, 362] on div "282,354" at bounding box center [544, 359] width 32 height 11
copy div "282,354"
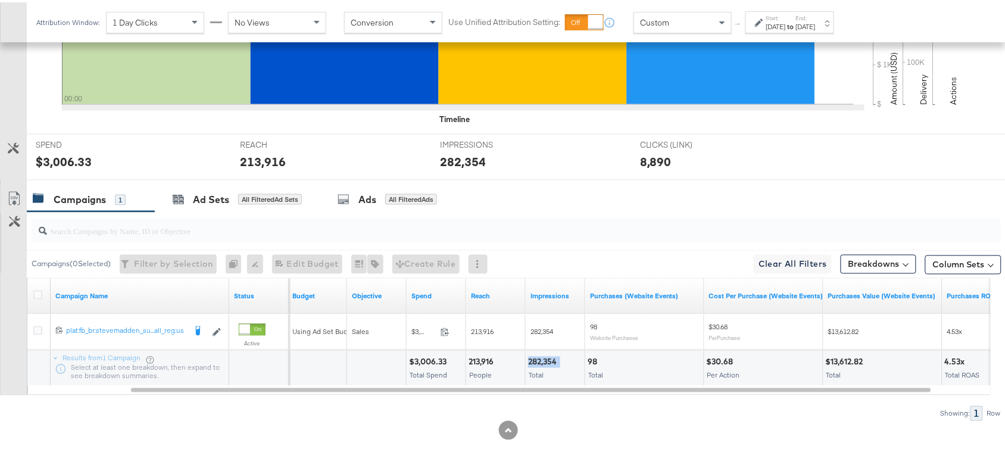
click at [536, 362] on div "282,354" at bounding box center [544, 359] width 32 height 11
click at [816, 21] on div "Sep 10th 2025" at bounding box center [806, 25] width 20 height 10
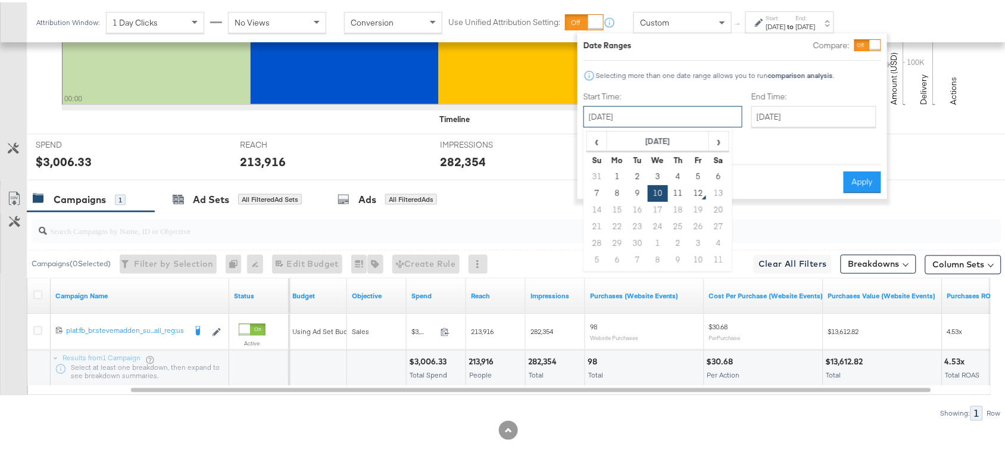
click at [634, 113] on input "September 10th 2025" at bounding box center [663, 114] width 159 height 21
click at [677, 192] on td "11" at bounding box center [678, 191] width 20 height 17
type input "[DATE]"
click at [859, 169] on button "Apply" at bounding box center [863, 179] width 38 height 21
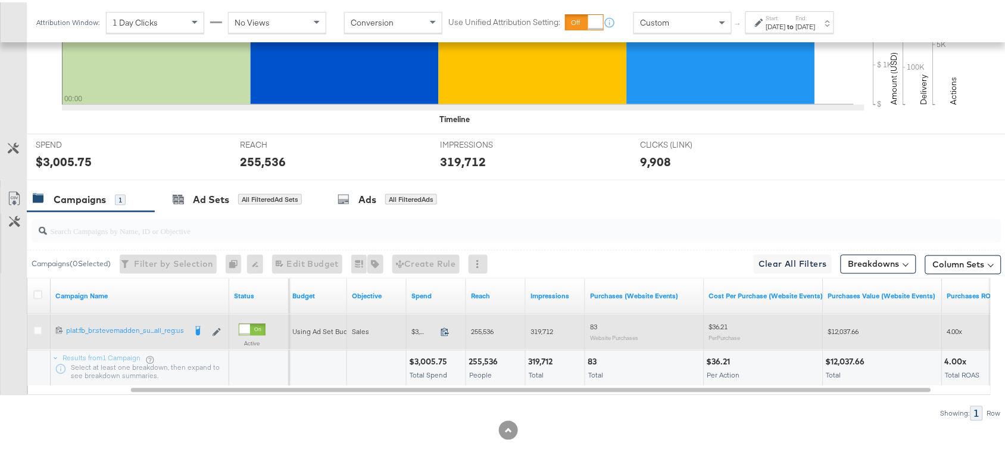
click at [442, 332] on icon at bounding box center [445, 329] width 9 height 9
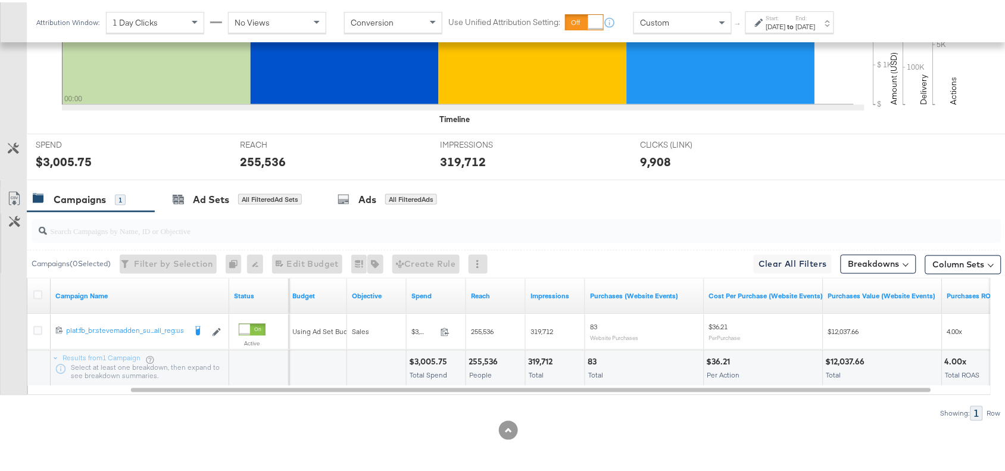
click at [484, 361] on div "255,536" at bounding box center [485, 359] width 33 height 11
click at [492, 361] on div "255,536" at bounding box center [485, 359] width 33 height 11
click at [540, 362] on div "319,712" at bounding box center [542, 359] width 28 height 11
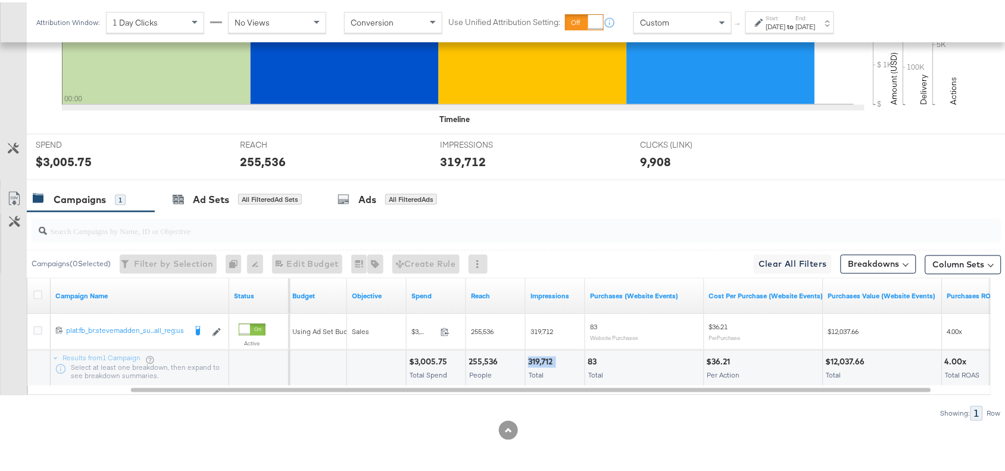
copy div "319,712"
click at [540, 362] on div "319,712" at bounding box center [542, 359] width 28 height 11
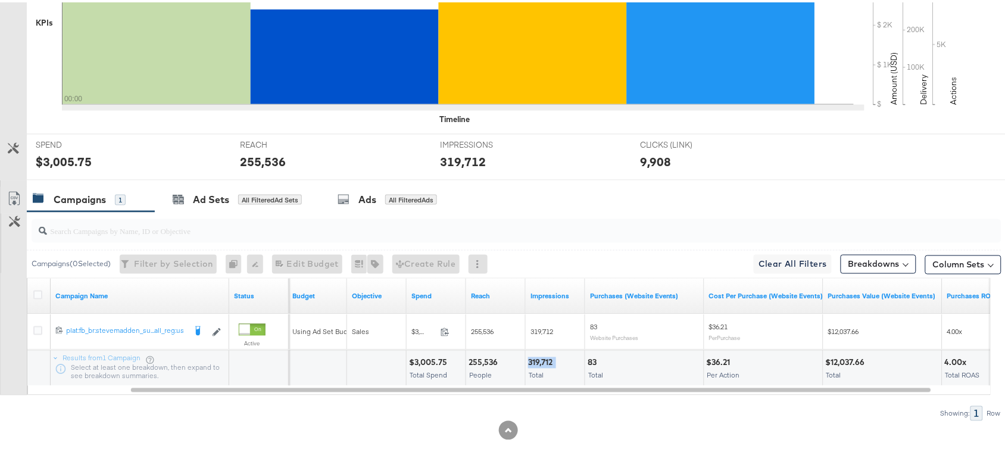
scroll to position [0, 0]
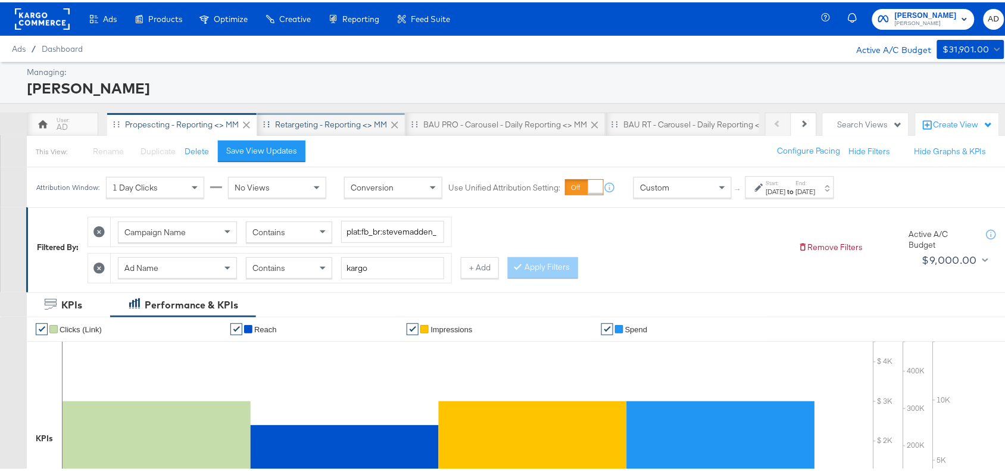
click at [294, 117] on div "Retargeting - Reporting <> MM" at bounding box center [331, 122] width 112 height 11
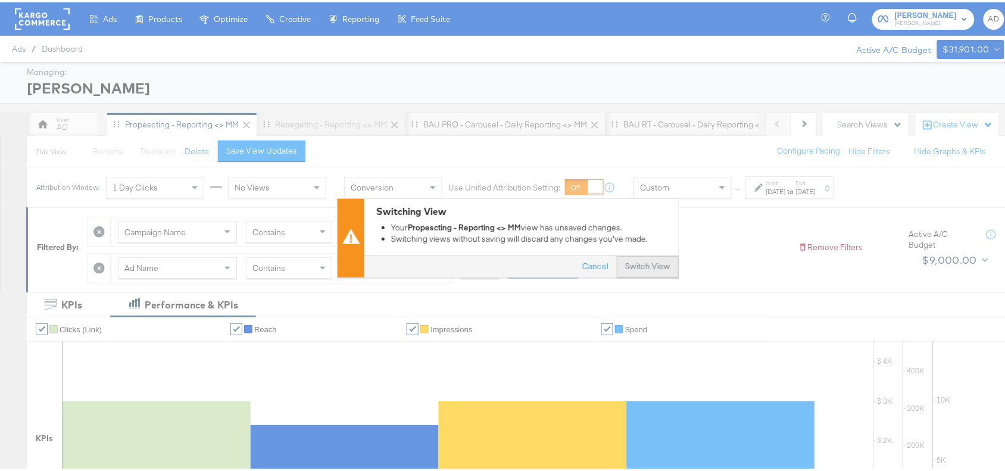
click at [629, 266] on button "Switch View" at bounding box center [648, 264] width 62 height 21
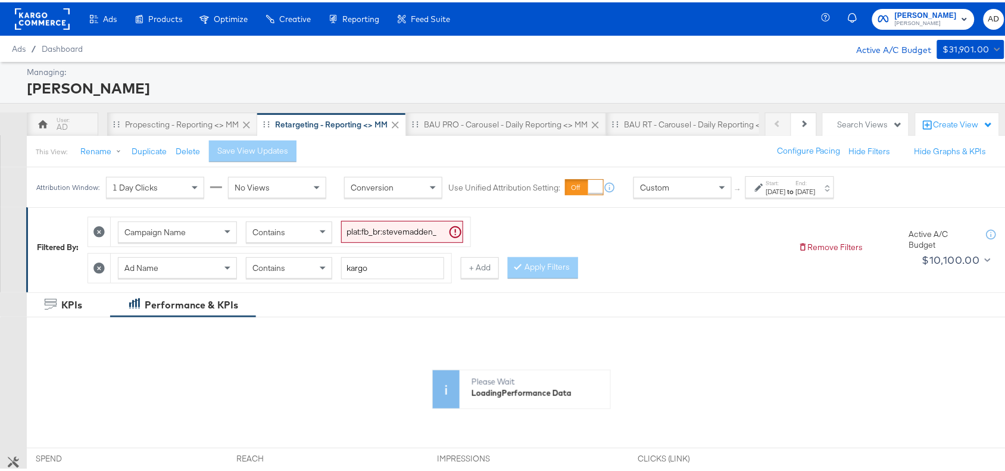
click at [796, 188] on strong "to" at bounding box center [791, 189] width 10 height 9
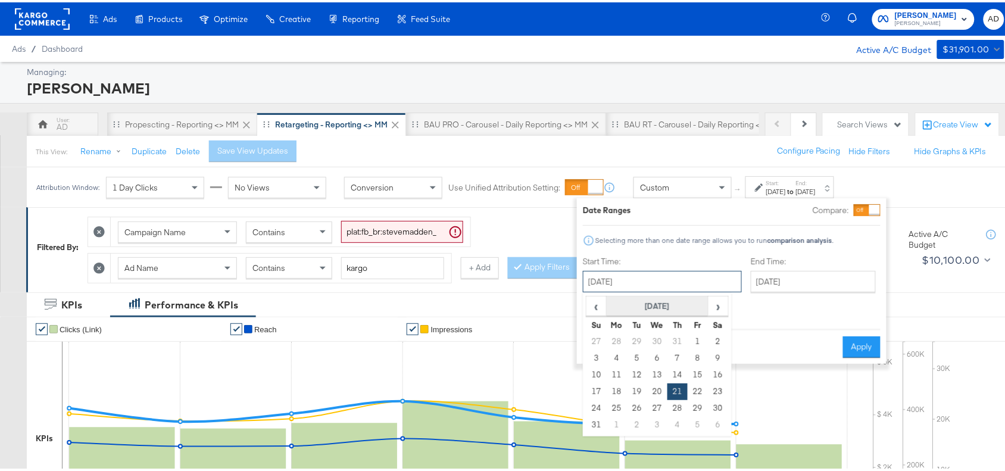
drag, startPoint x: 662, startPoint y: 283, endPoint x: 704, endPoint y: 302, distance: 46.9
click at [704, 290] on div "August 21st 2025 ‹ August 2025 › Su Mo Tu We Th Fr Sa 27 28 29 30 31 1 2 3 4 5 …" at bounding box center [662, 279] width 159 height 21
click at [722, 302] on span "›" at bounding box center [718, 304] width 18 height 18
click at [656, 356] on td "10" at bounding box center [657, 356] width 20 height 17
type input "September 10th 2025"
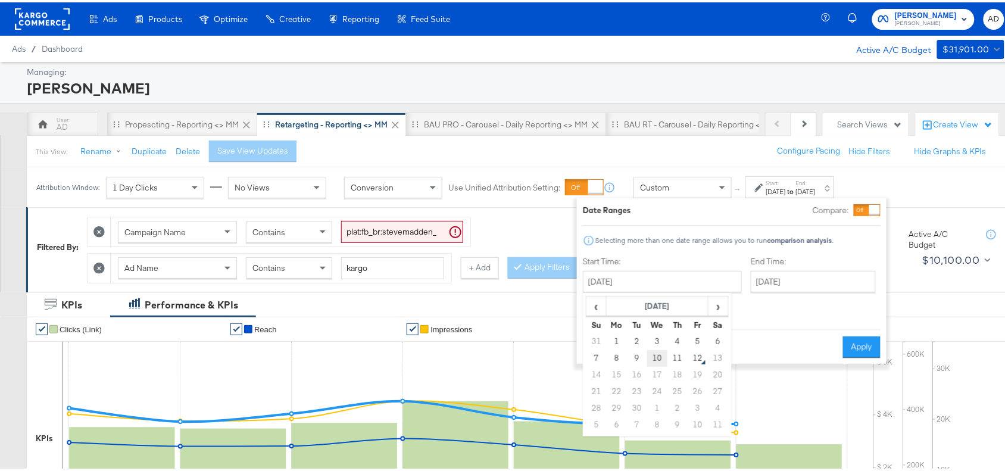
type input "September 10th 2025"
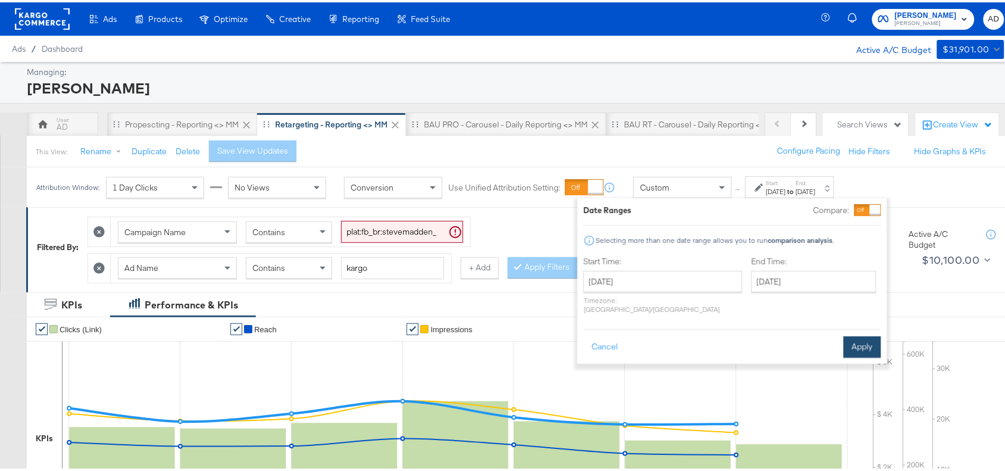
click at [861, 334] on button "Apply" at bounding box center [863, 344] width 38 height 21
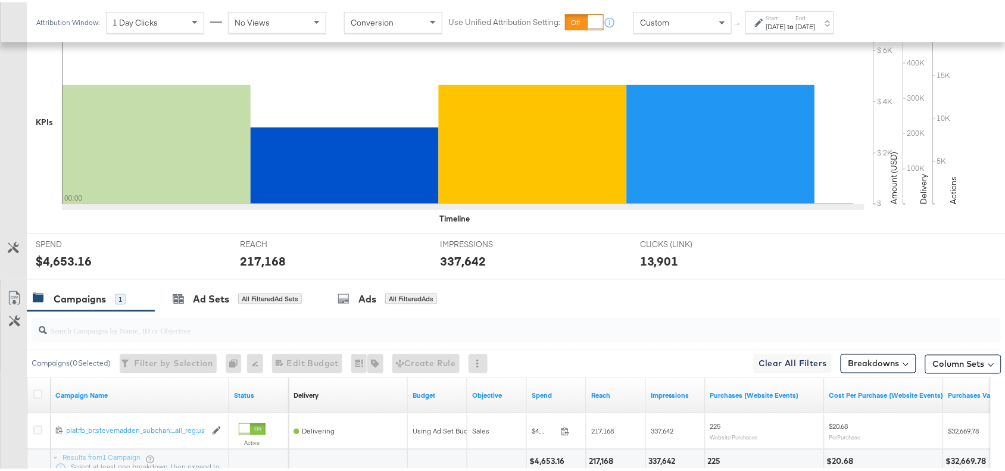
scroll to position [418, 0]
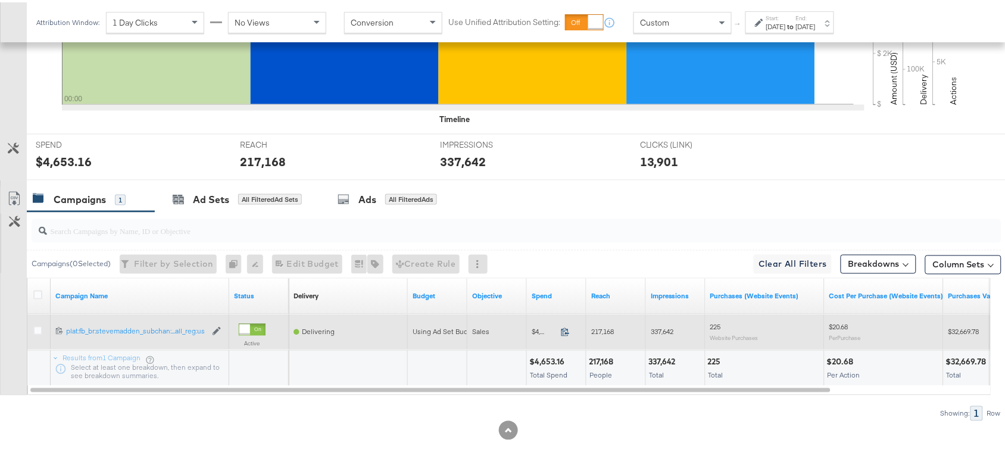
click at [564, 329] on icon at bounding box center [565, 329] width 9 height 9
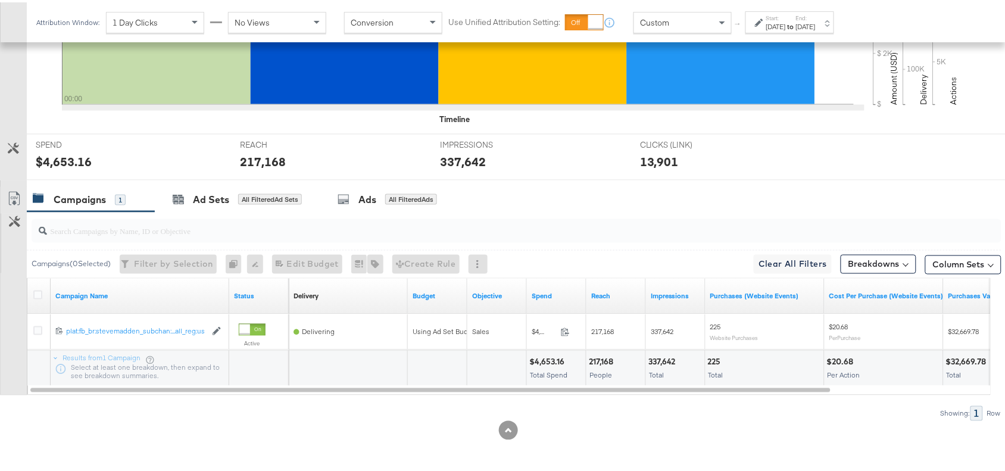
click at [601, 360] on div "217,168" at bounding box center [603, 359] width 28 height 11
copy div "217,168"
click at [601, 360] on div "217,168" at bounding box center [603, 359] width 28 height 11
click at [670, 360] on div "337,642" at bounding box center [664, 359] width 31 height 11
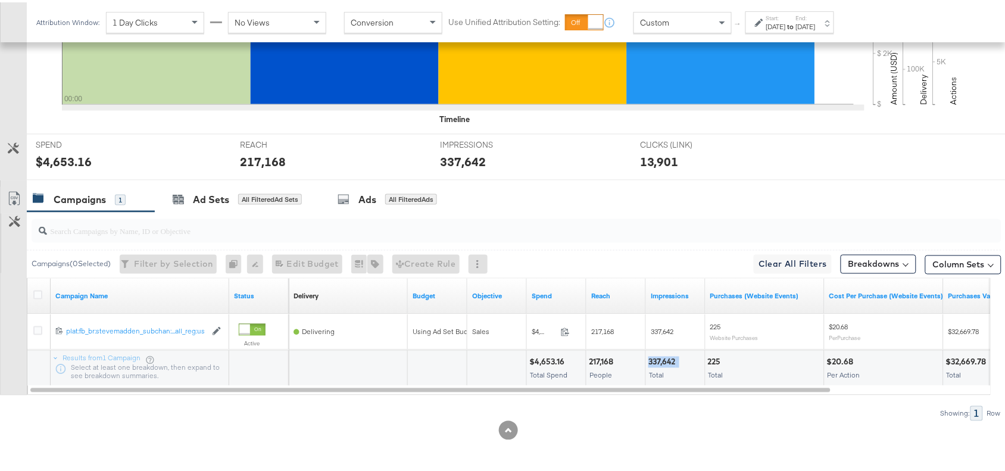
copy div "337,642"
click at [796, 29] on div "to" at bounding box center [791, 25] width 10 height 10
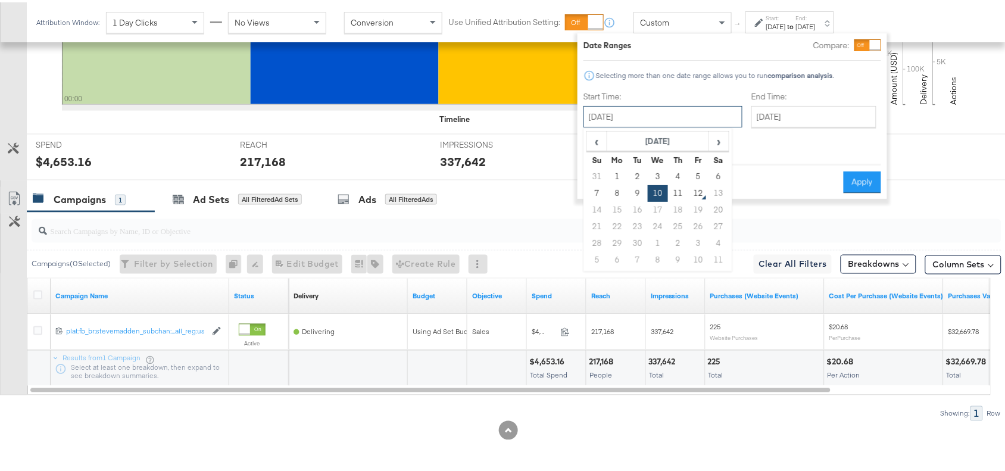
click at [638, 117] on input "September 10th 2025" at bounding box center [663, 114] width 159 height 21
click at [682, 182] on td "4" at bounding box center [678, 174] width 20 height 17
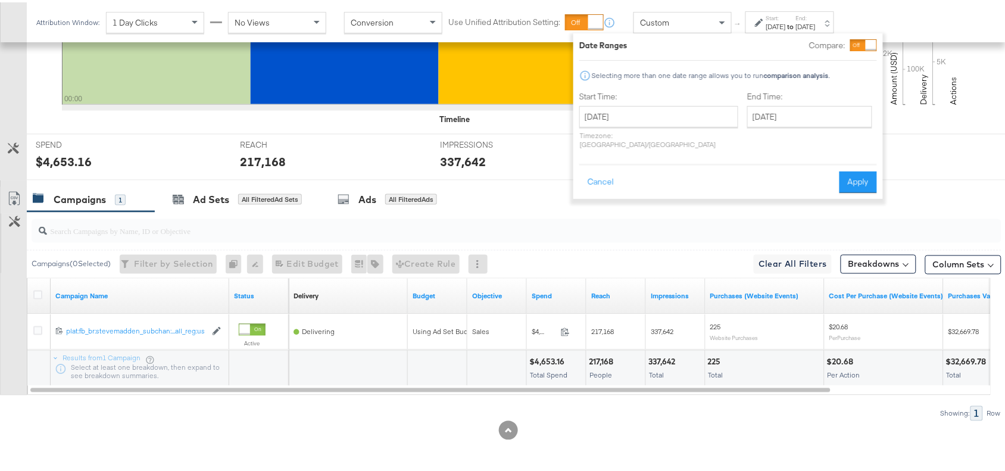
click at [652, 126] on div "September 4th 2025 ‹ September 2025 › Su Mo Tu We Th Fr Sa 31 1 2 3 4 5 6 7 8 9…" at bounding box center [658, 125] width 159 height 43
click at [662, 116] on input "September 4th 2025" at bounding box center [658, 114] width 159 height 21
click at [677, 199] on td "18" at bounding box center [674, 207] width 20 height 17
click at [674, 191] on td "11" at bounding box center [674, 191] width 20 height 17
type input "[DATE]"
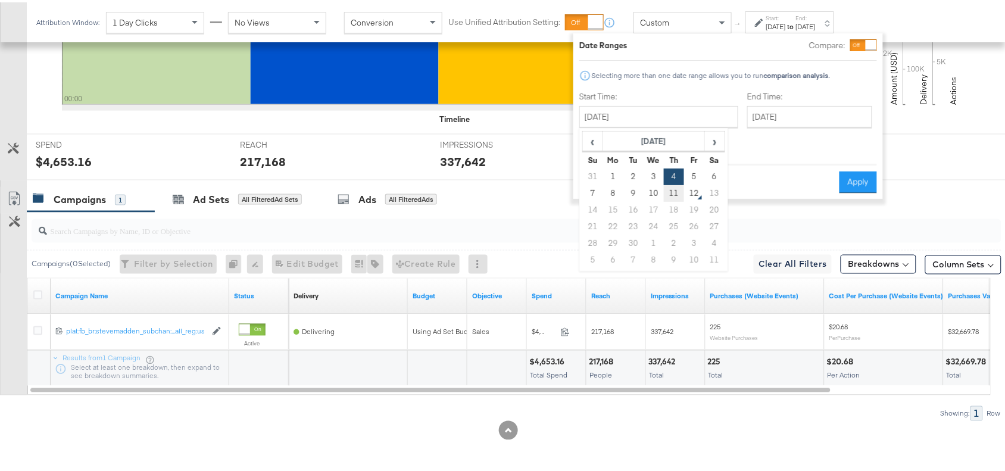
type input "[DATE]"
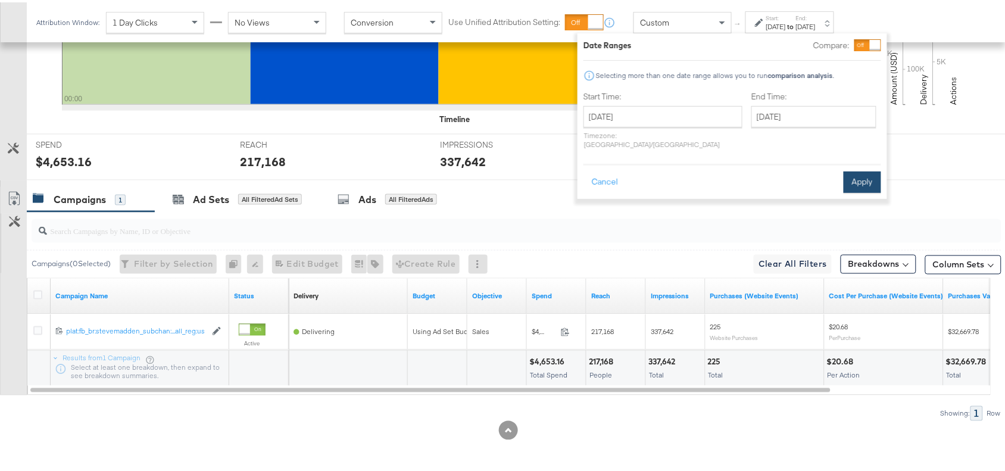
click at [865, 169] on button "Apply" at bounding box center [863, 179] width 38 height 21
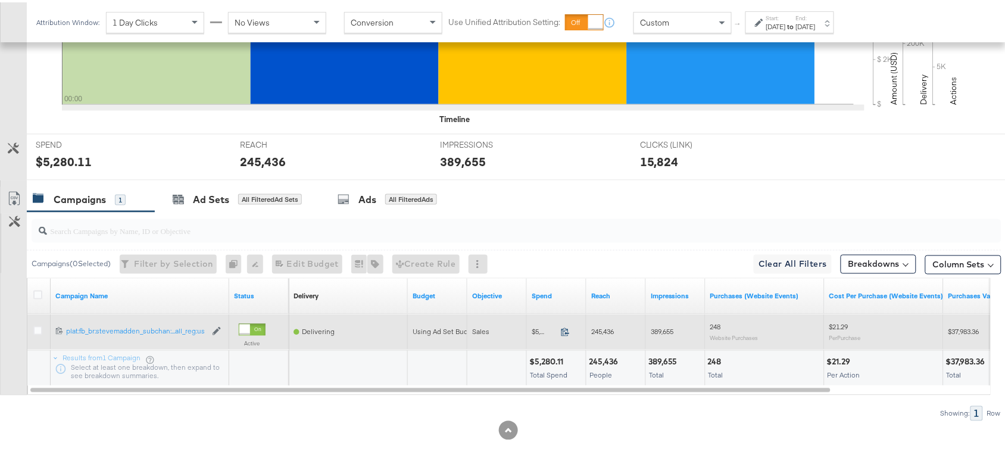
click at [567, 331] on icon at bounding box center [565, 329] width 9 height 9
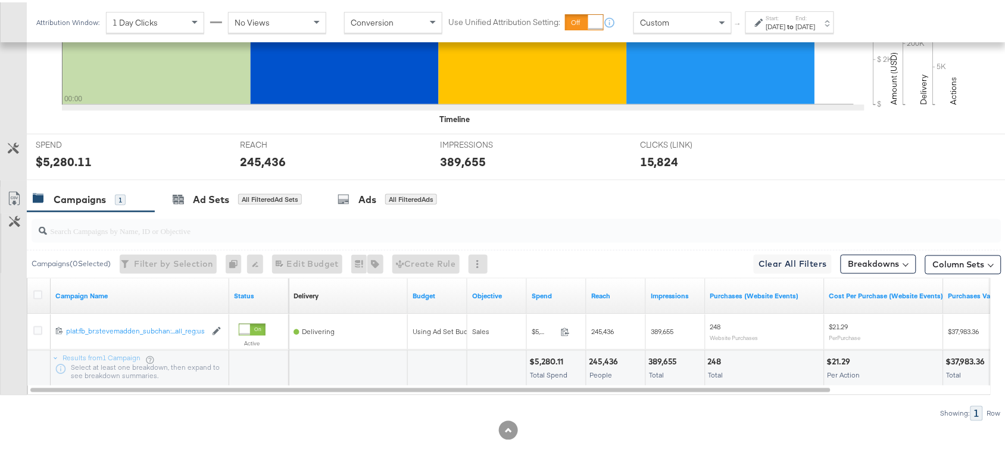
click at [599, 361] on div "245,436" at bounding box center [605, 359] width 33 height 11
copy div "245,436"
click at [599, 361] on div "245,436" at bounding box center [605, 359] width 33 height 11
click at [669, 364] on div "389,655" at bounding box center [665, 359] width 33 height 11
copy div "389,655"
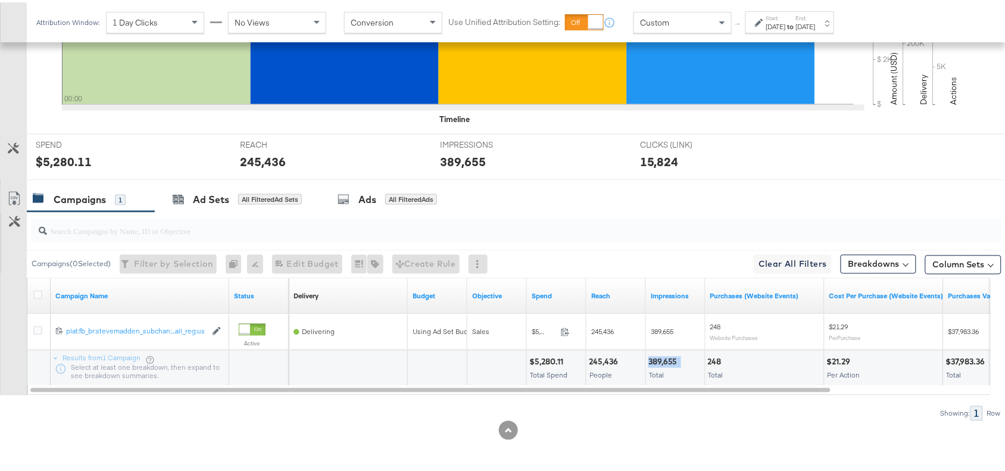
click at [669, 364] on div "389,655" at bounding box center [665, 359] width 33 height 11
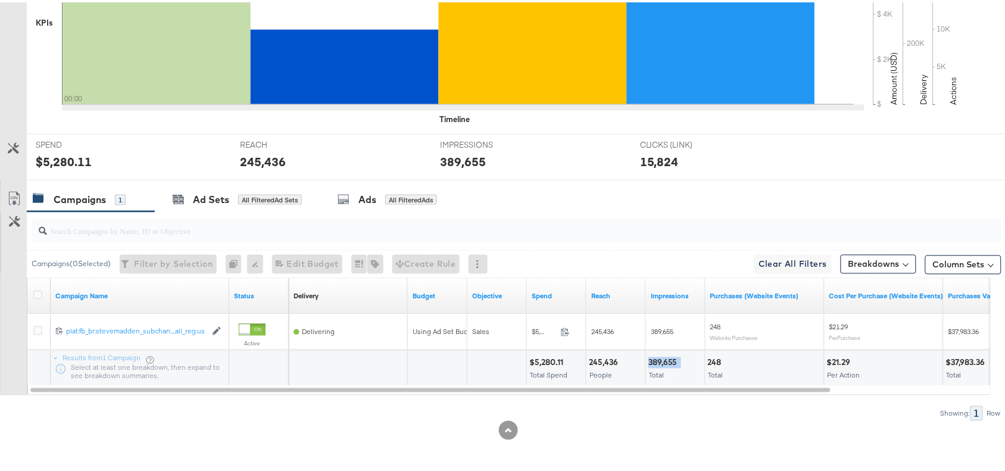
scroll to position [0, 0]
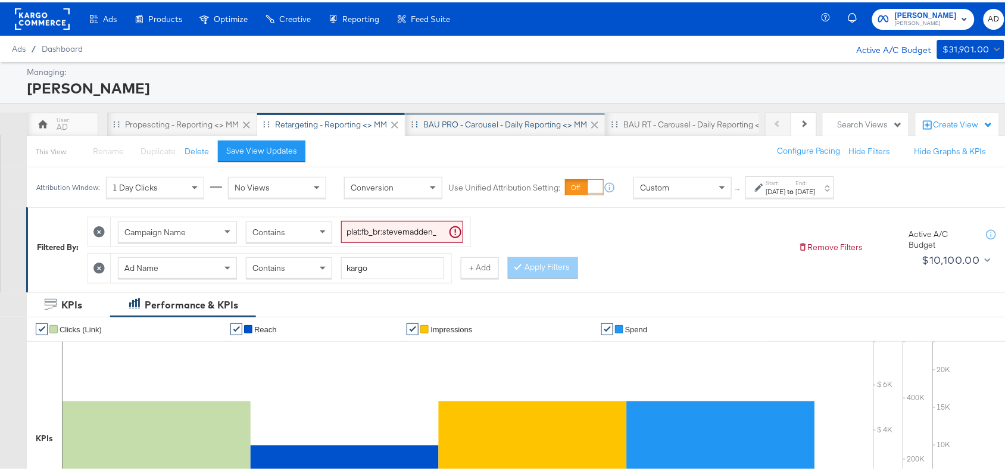
click at [466, 124] on div "BAU PRO - Carousel - Daily Reporting <> MM" at bounding box center [505, 122] width 164 height 11
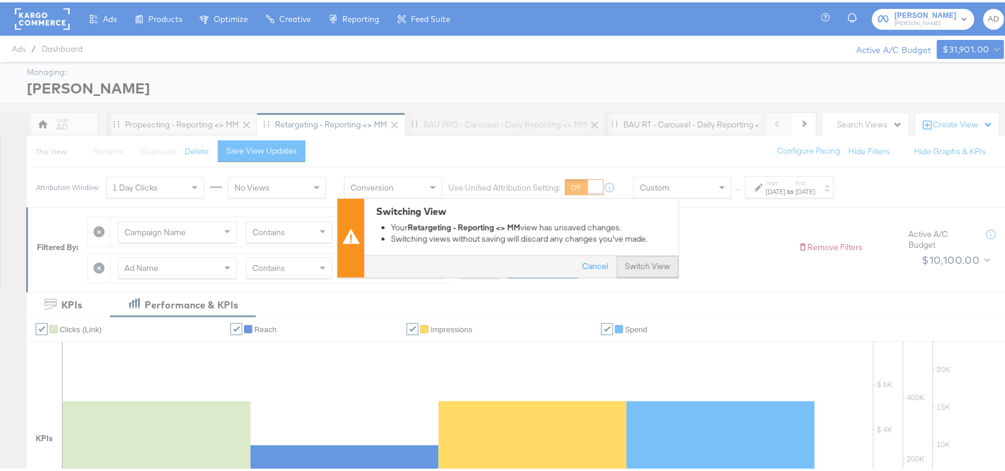
click at [634, 256] on button "Switch View" at bounding box center [648, 264] width 62 height 21
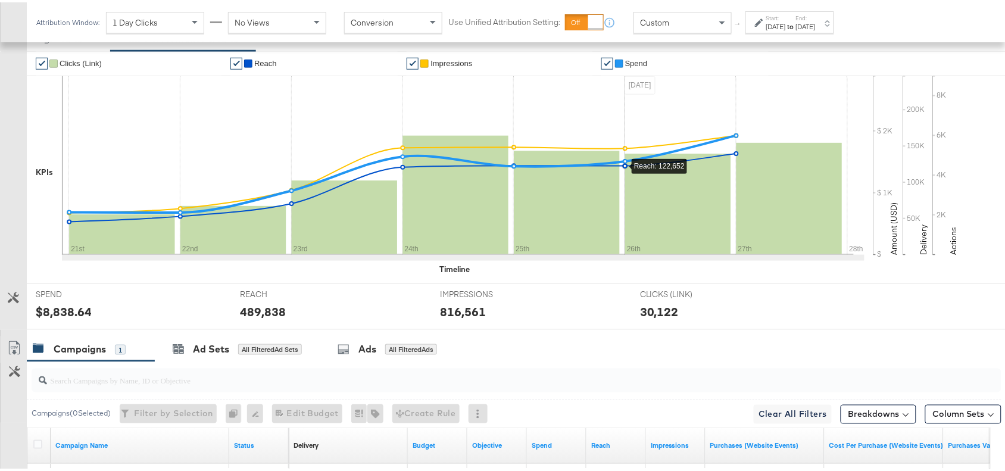
scroll to position [326, 0]
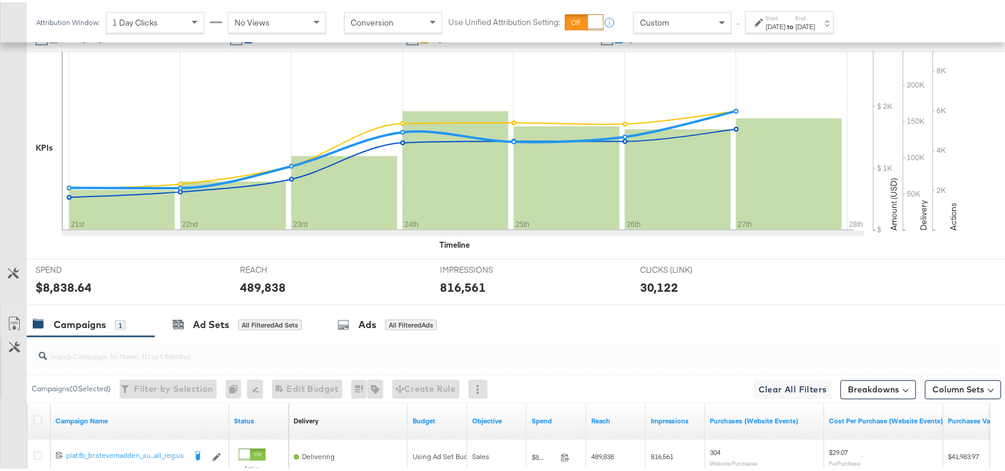
click at [796, 21] on strong "to" at bounding box center [791, 24] width 10 height 9
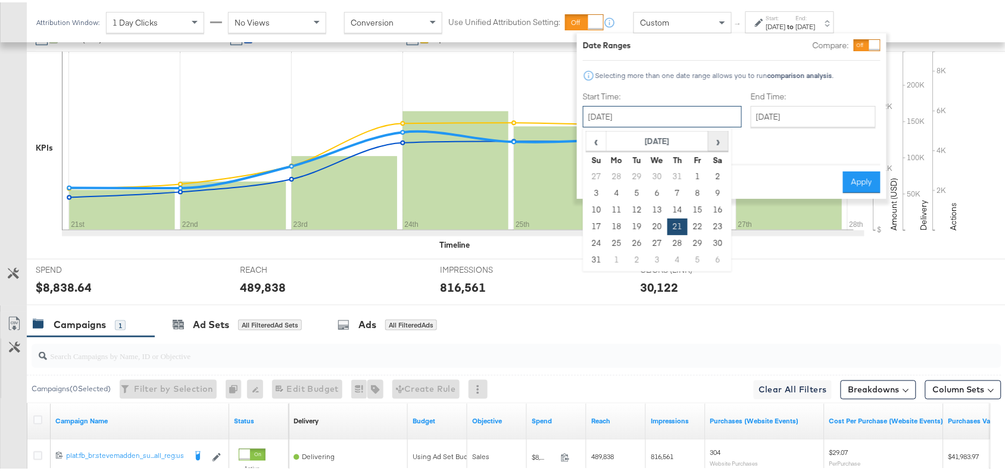
drag, startPoint x: 641, startPoint y: 120, endPoint x: 715, endPoint y: 145, distance: 78.5
click at [715, 125] on div "August 21st 2025 ‹ August 2025 › Su Mo Tu We Th Fr Sa 27 28 29 30 31 1 2 3 4 5 …" at bounding box center [662, 114] width 159 height 21
click at [715, 145] on span "›" at bounding box center [718, 139] width 18 height 18
click at [650, 192] on td "10" at bounding box center [657, 191] width 20 height 17
type input "September 10th 2025"
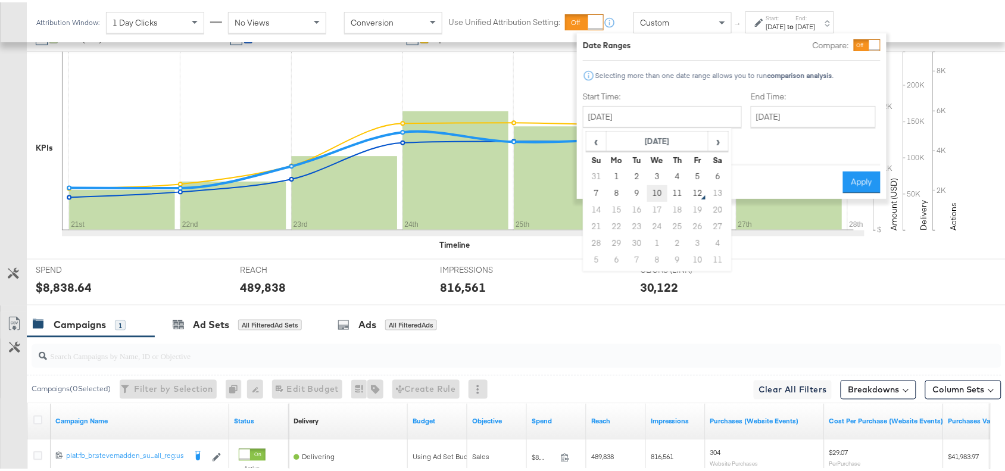
type input "September 10th 2025"
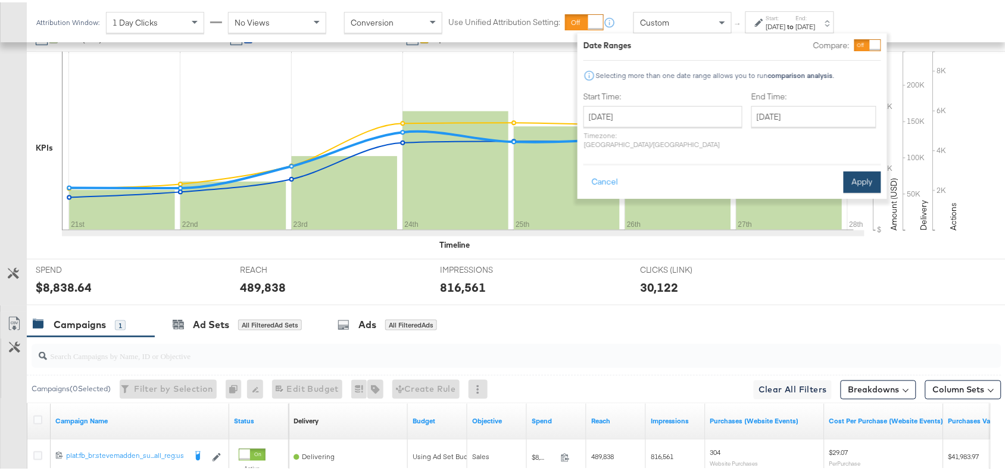
click at [850, 169] on button "Apply" at bounding box center [863, 179] width 38 height 21
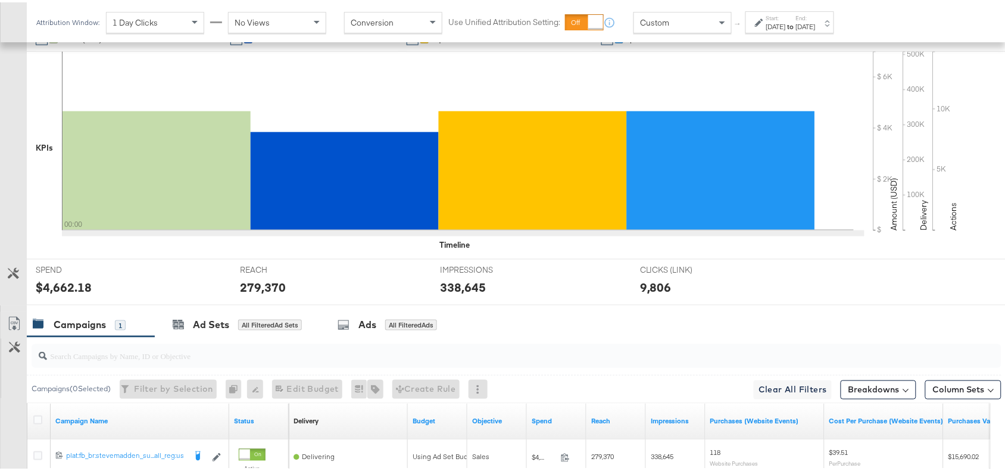
scroll to position [454, 0]
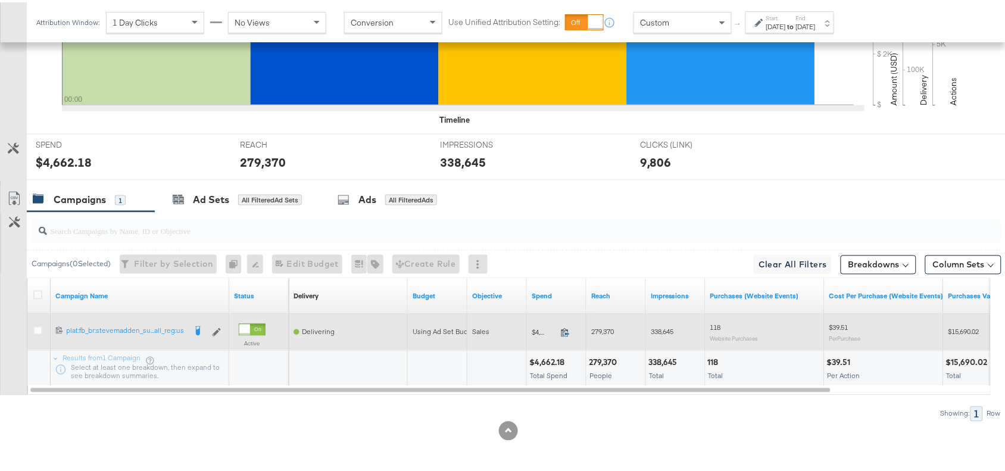
click at [569, 331] on icon at bounding box center [565, 330] width 9 height 9
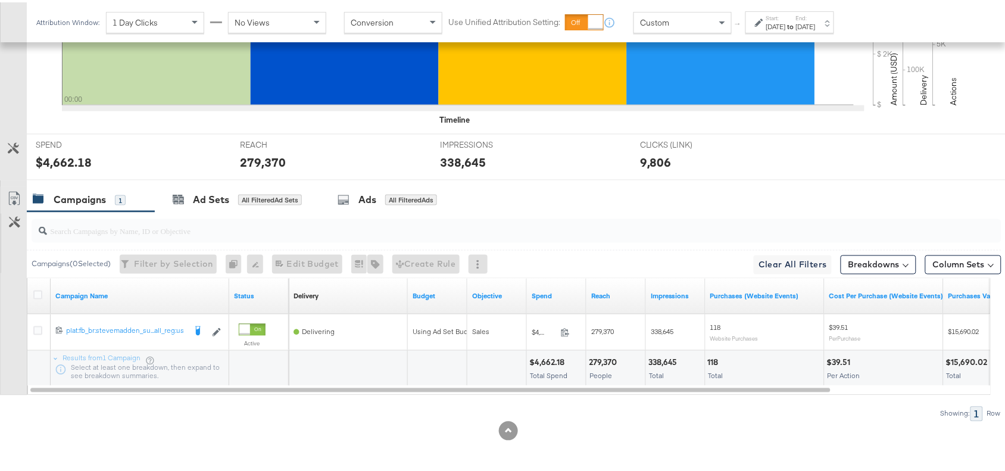
click at [607, 357] on div "279,370" at bounding box center [605, 360] width 32 height 11
copy div "279,370"
click at [607, 357] on div "279,370" at bounding box center [605, 360] width 32 height 11
click at [669, 356] on div "338,645" at bounding box center [665, 360] width 33 height 11
copy div "338,645"
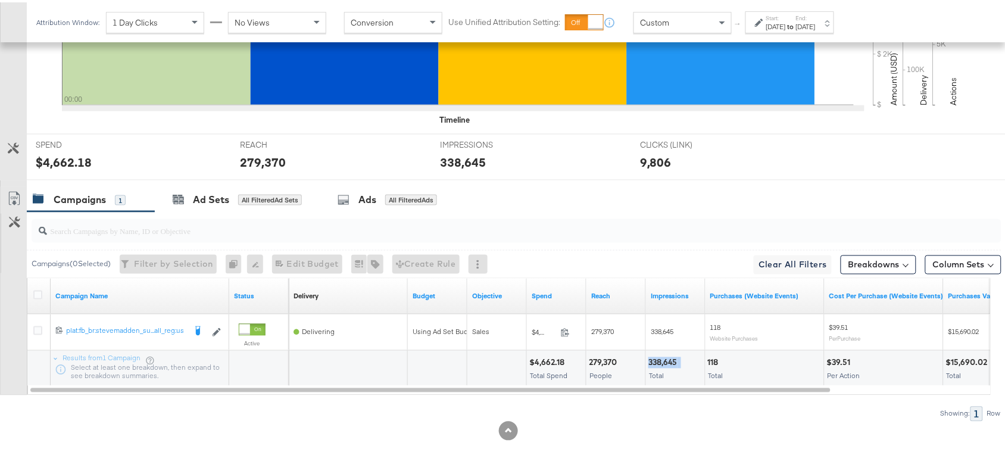
click at [669, 356] on div "338,645" at bounding box center [665, 360] width 33 height 11
click at [786, 18] on label "Start:" at bounding box center [776, 16] width 20 height 8
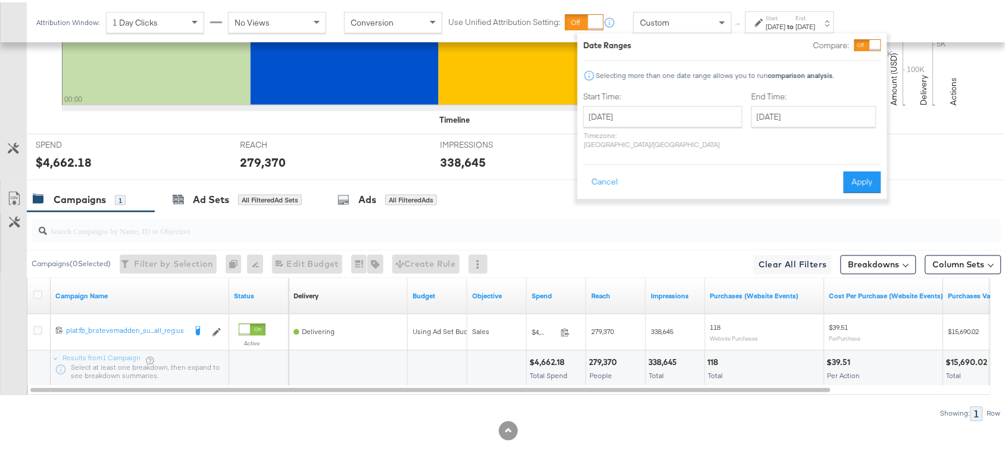
click at [657, 99] on label "Start Time:" at bounding box center [663, 94] width 159 height 11
click at [672, 106] on input "September 10th 2025" at bounding box center [663, 114] width 159 height 21
click at [675, 188] on td "11" at bounding box center [678, 191] width 20 height 17
type input "[DATE]"
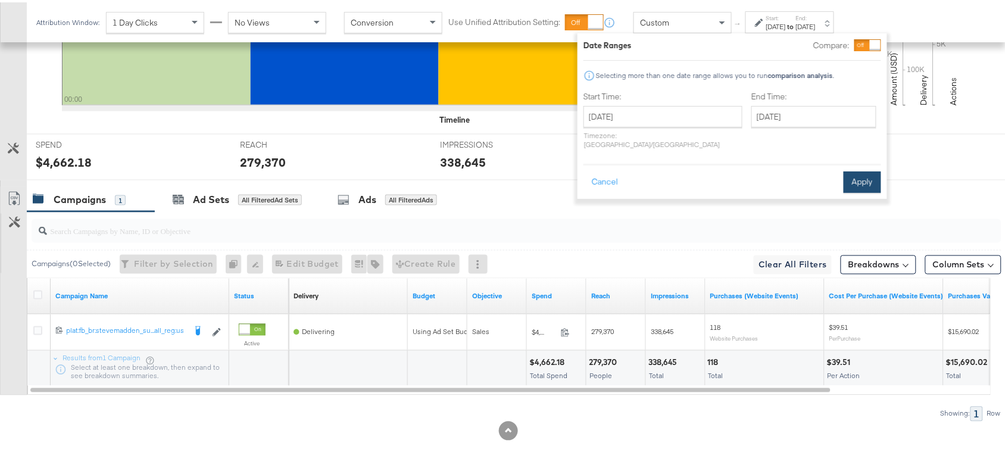
click at [865, 169] on button "Apply" at bounding box center [863, 179] width 38 height 21
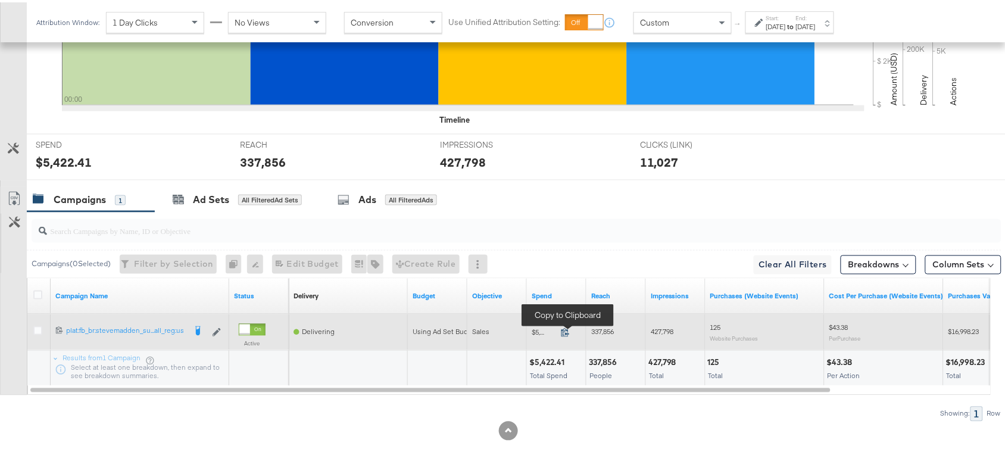
click at [564, 331] on icon at bounding box center [565, 330] width 9 height 9
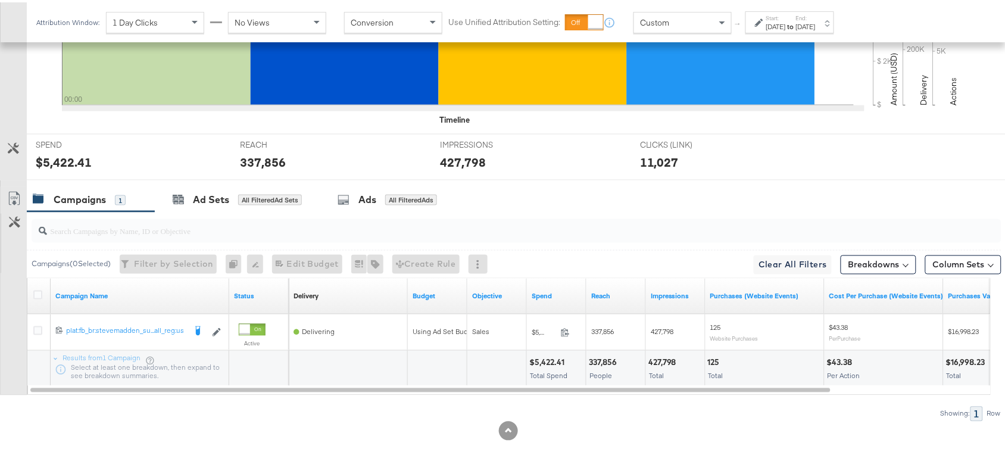
click at [600, 360] on div "337,856" at bounding box center [605, 360] width 32 height 11
click at [661, 360] on div "427,798" at bounding box center [665, 360] width 32 height 11
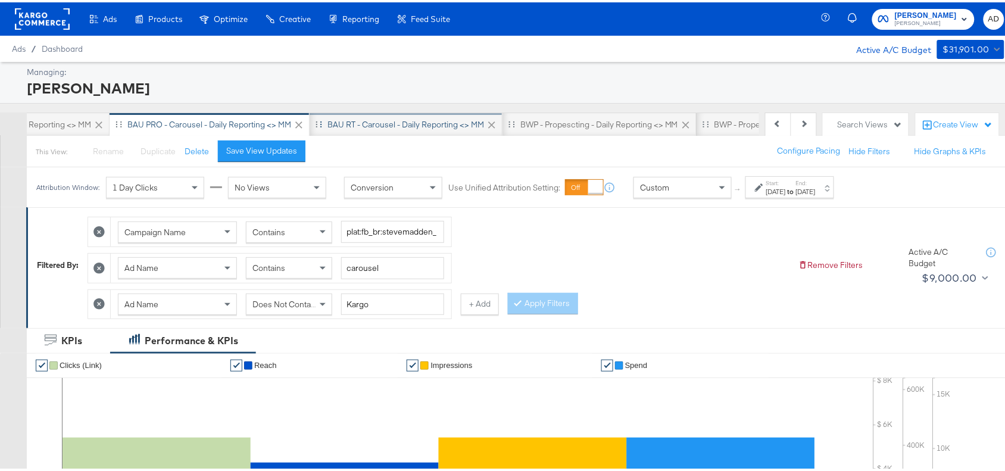
scroll to position [0, 297]
click at [413, 126] on div "BAU RT - Carousel - Daily Reporting <> MM" at bounding box center [405, 122] width 157 height 11
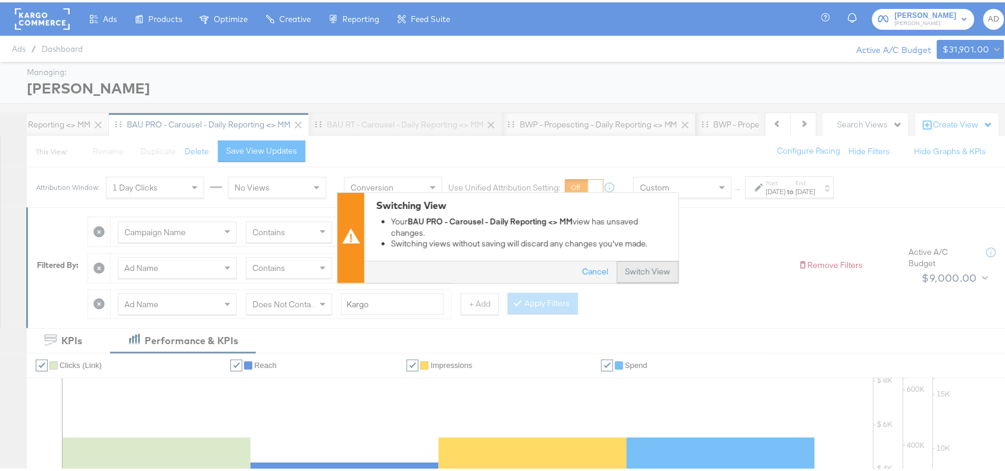
click at [629, 271] on button "Switch View" at bounding box center [648, 270] width 62 height 21
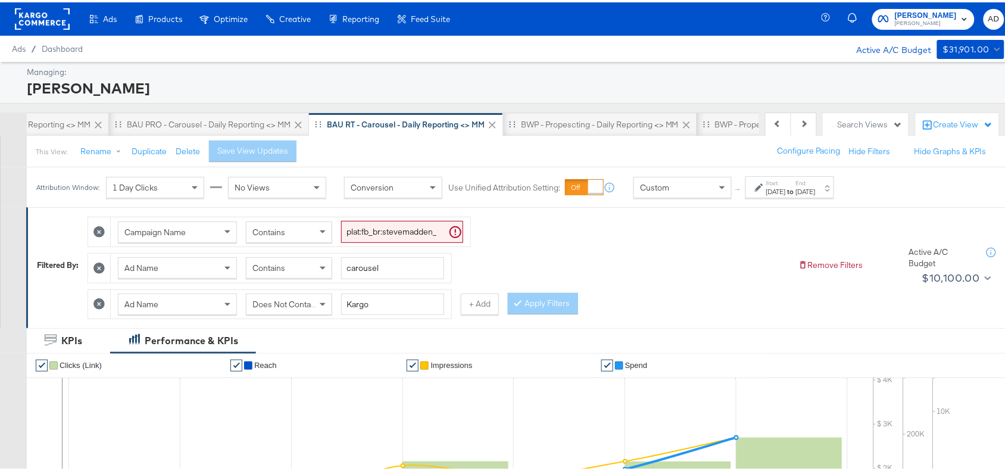
click at [796, 188] on strong "to" at bounding box center [791, 189] width 10 height 9
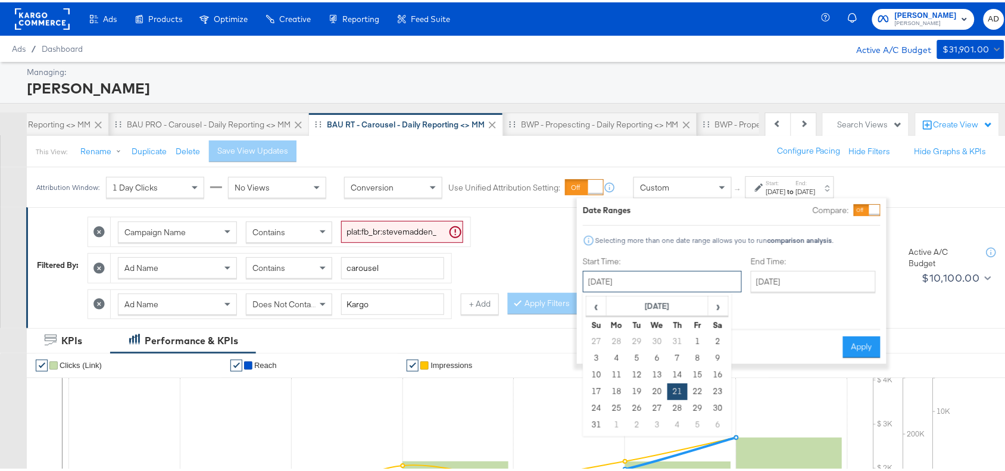
click at [661, 283] on input "August 21st 2025" at bounding box center [662, 279] width 159 height 21
click at [713, 307] on span "›" at bounding box center [718, 304] width 18 height 18
click at [662, 358] on td "10" at bounding box center [657, 356] width 20 height 17
type input "September 10th 2025"
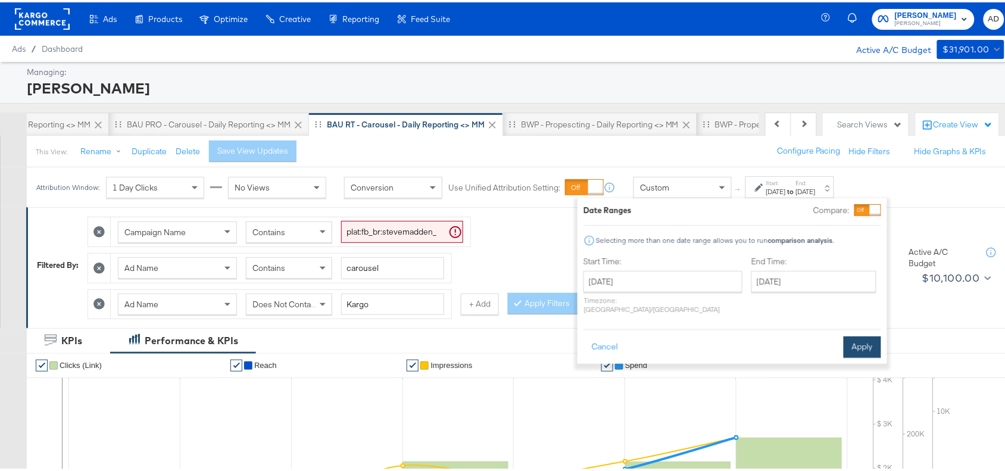
click at [864, 334] on button "Apply" at bounding box center [863, 344] width 38 height 21
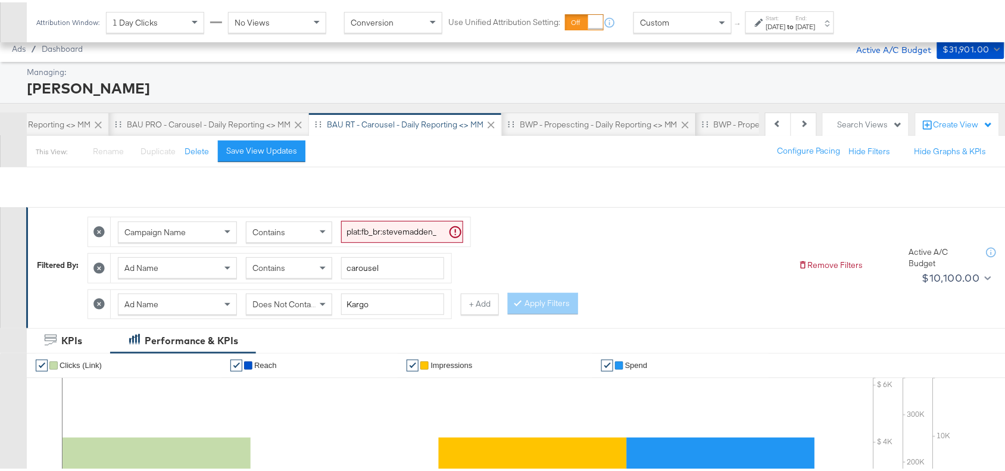
scroll to position [454, 0]
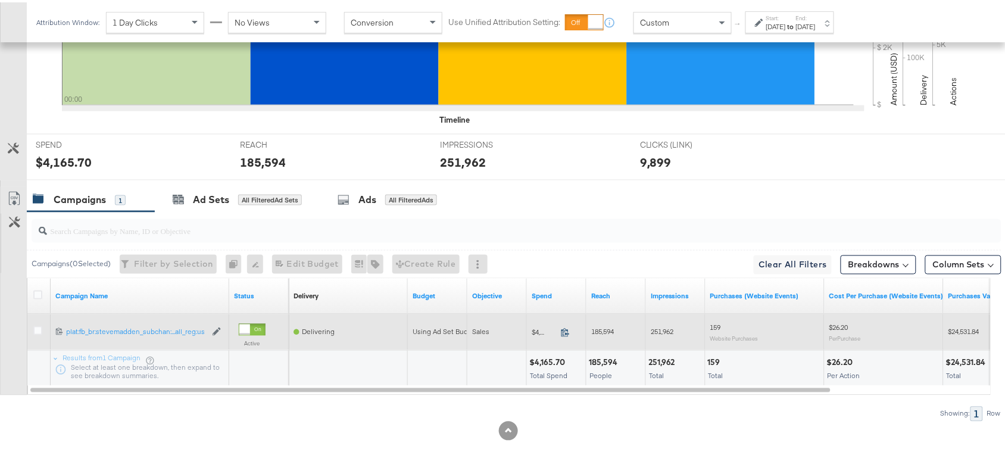
click at [566, 331] on icon at bounding box center [565, 330] width 9 height 9
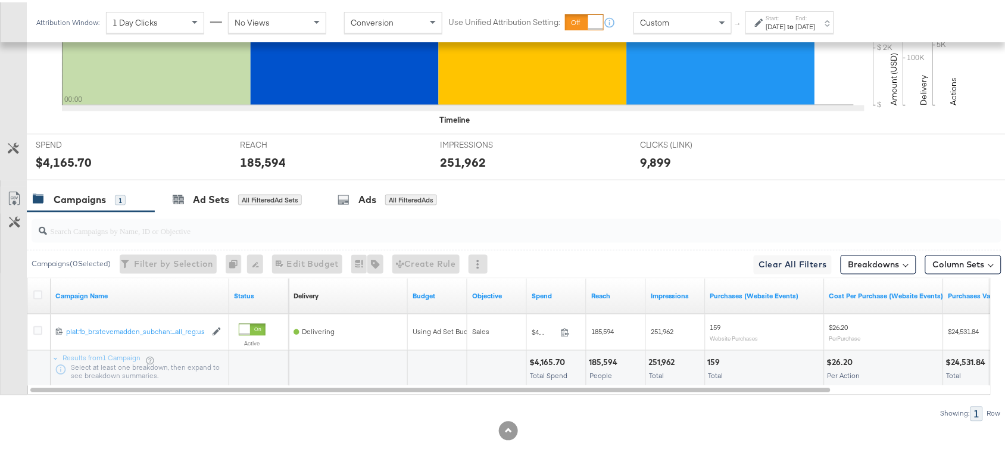
click at [597, 362] on div "185,594" at bounding box center [605, 360] width 32 height 11
copy div "185,594"
click at [597, 362] on div "185,594" at bounding box center [605, 360] width 32 height 11
click at [664, 367] on div "251,962 Total" at bounding box center [675, 366] width 59 height 36
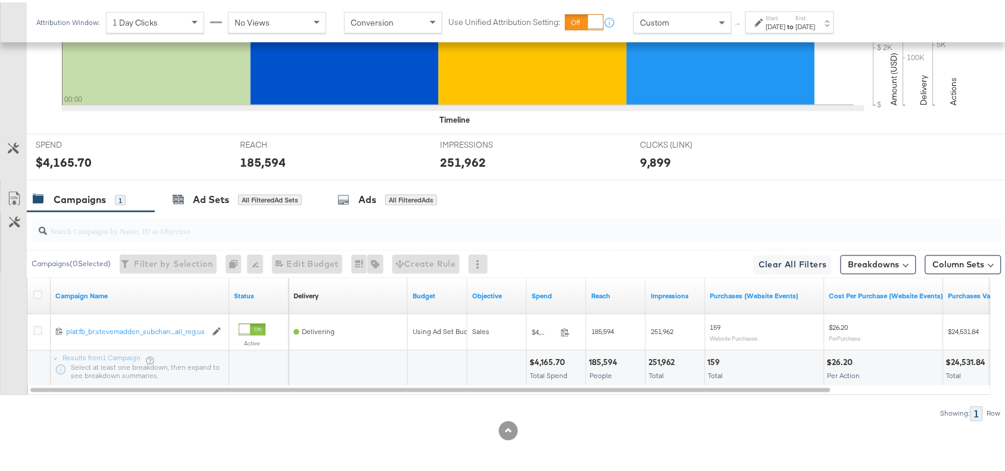
click at [816, 15] on label "End:" at bounding box center [806, 16] width 20 height 8
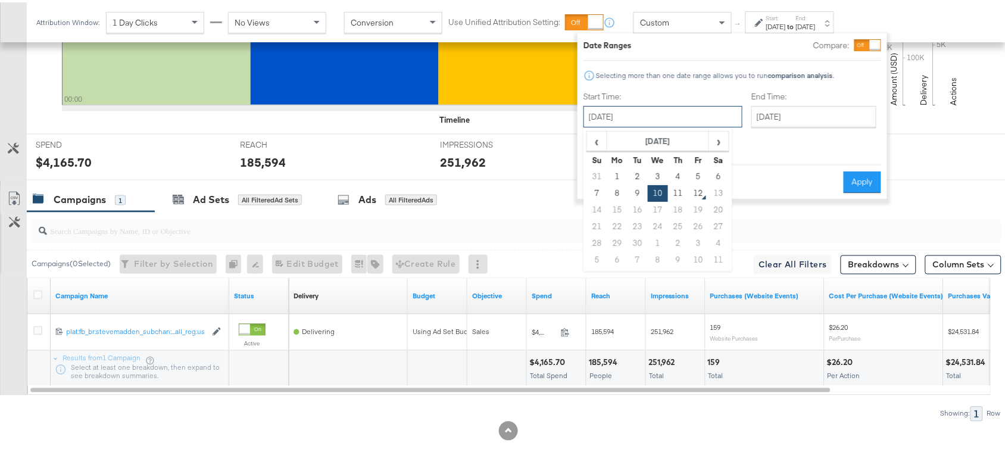
click at [650, 119] on input "September 10th 2025" at bounding box center [663, 114] width 159 height 21
click at [679, 189] on td "11" at bounding box center [678, 191] width 20 height 17
type input "[DATE]"
click at [867, 169] on button "Apply" at bounding box center [863, 179] width 38 height 21
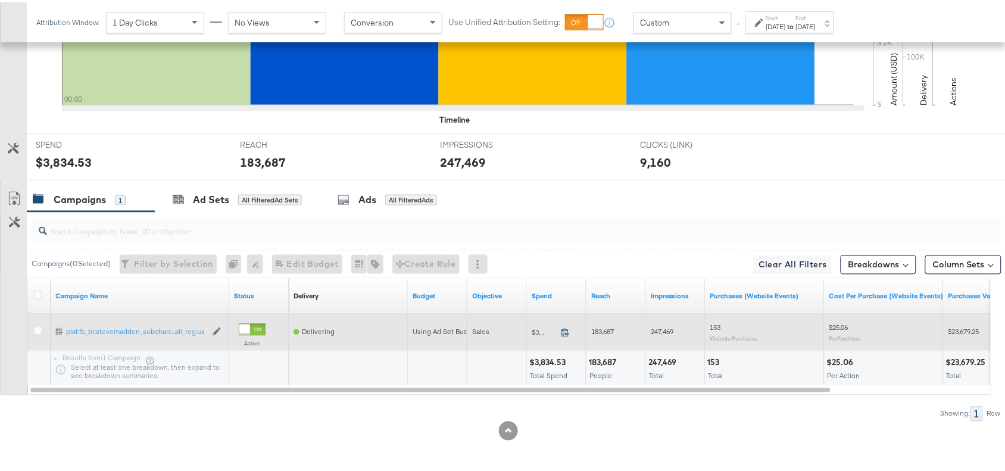
click at [569, 328] on icon at bounding box center [565, 330] width 9 height 9
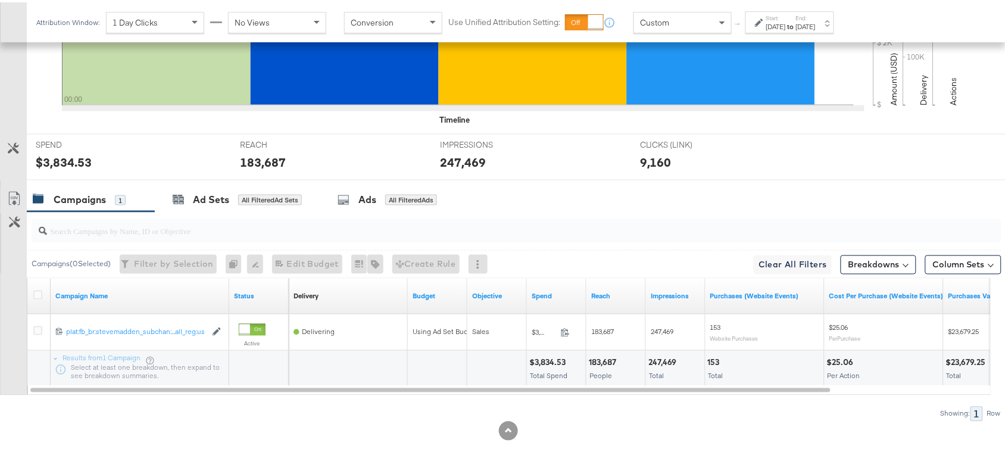
click at [608, 361] on div "183,687" at bounding box center [604, 360] width 31 height 11
click at [665, 364] on div "247,469" at bounding box center [665, 360] width 32 height 11
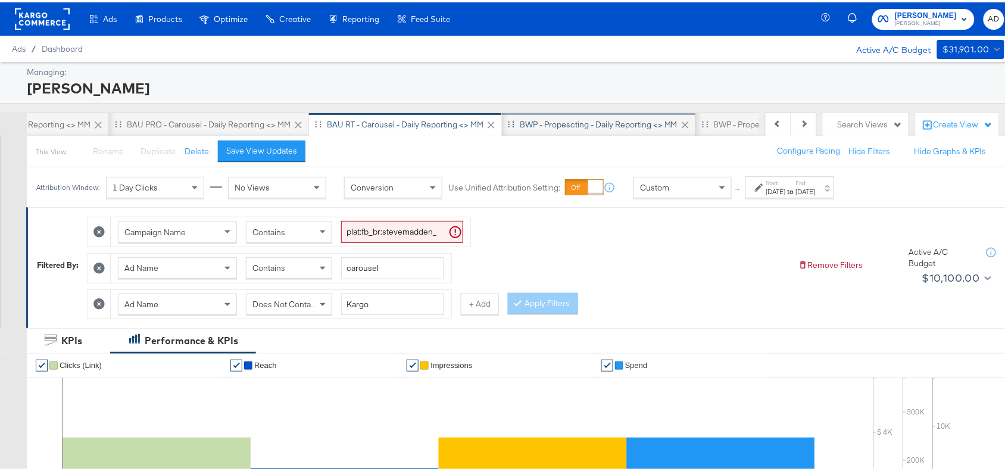
click at [560, 117] on div "BWP - Propescting - Daily Reporting <> MM" at bounding box center [599, 122] width 158 height 11
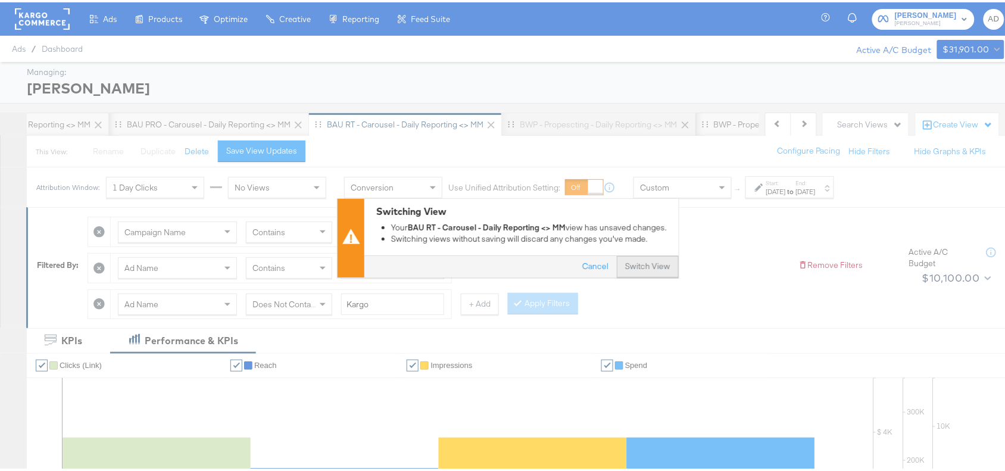
click at [633, 264] on button "Switch View" at bounding box center [648, 264] width 62 height 21
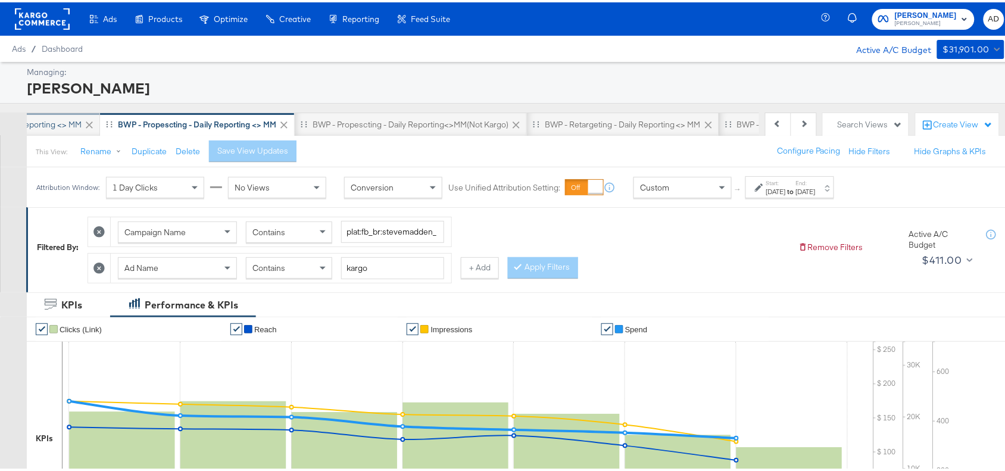
scroll to position [0, 700]
click at [834, 196] on div "Start: Aug 21st 2025 to End: Aug 27th 2025" at bounding box center [790, 185] width 89 height 22
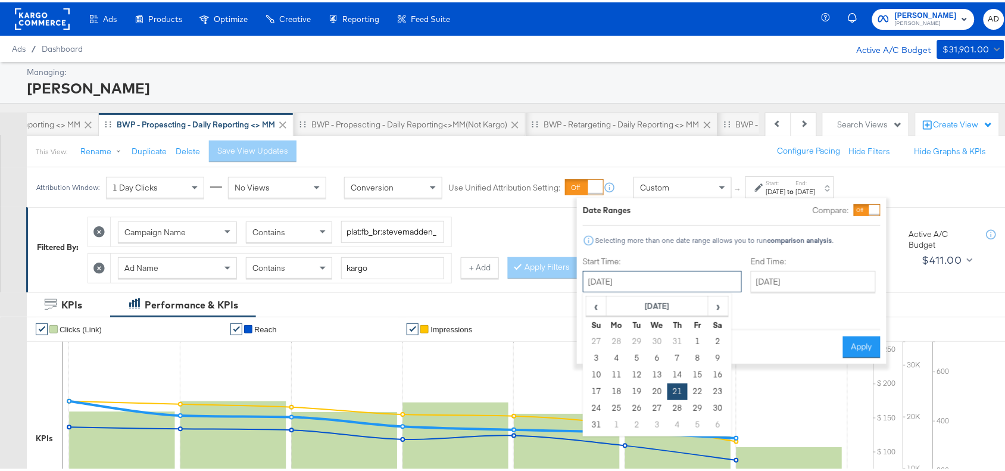
click at [643, 282] on input "August 21st 2025" at bounding box center [662, 279] width 159 height 21
click at [715, 310] on span "›" at bounding box center [718, 304] width 18 height 18
click at [653, 355] on td "10" at bounding box center [657, 356] width 20 height 17
type input "September 10th 2025"
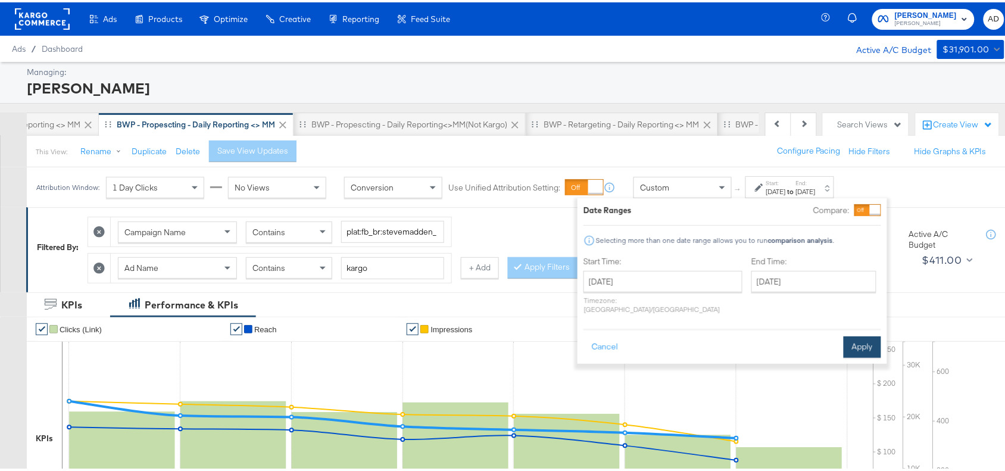
click at [861, 334] on button "Apply" at bounding box center [863, 344] width 38 height 21
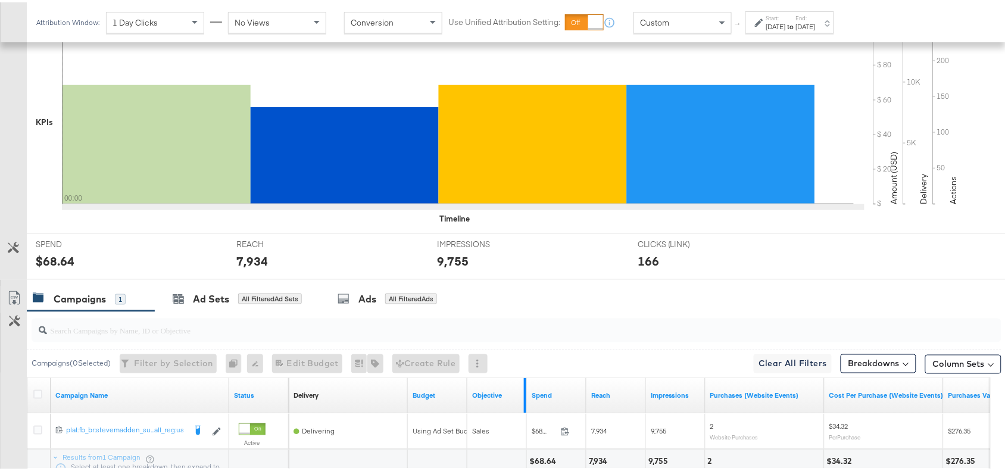
scroll to position [418, 0]
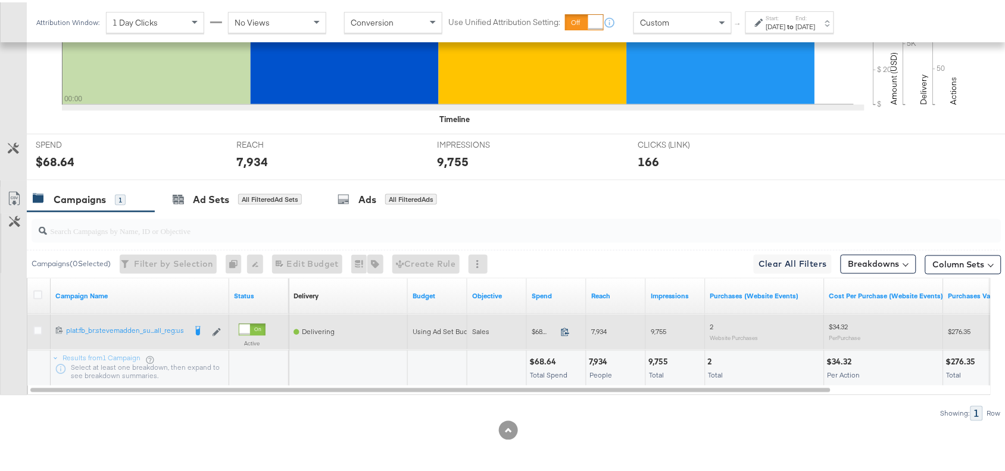
click at [563, 329] on icon at bounding box center [565, 329] width 9 height 9
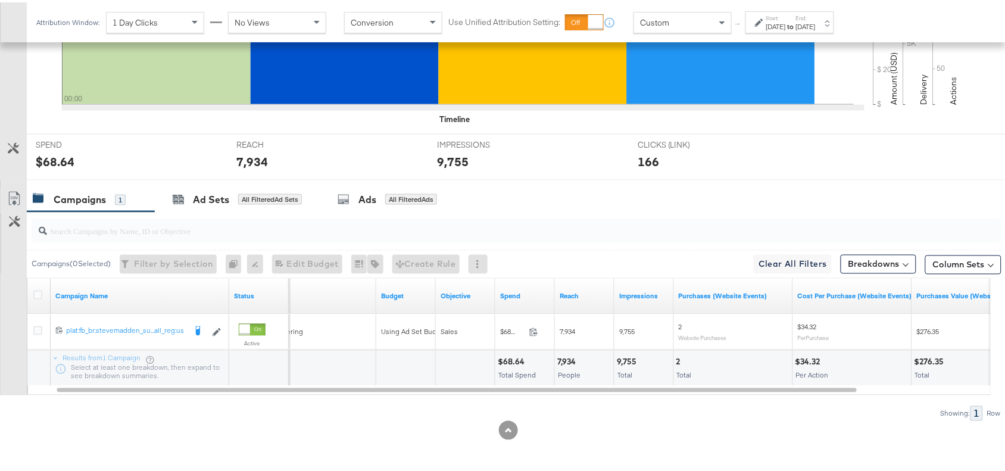
click at [572, 361] on div "7,934" at bounding box center [568, 359] width 22 height 11
click at [624, 361] on div "9,755" at bounding box center [628, 359] width 23 height 11
click at [786, 21] on div "Sep 10th 2025" at bounding box center [776, 25] width 20 height 10
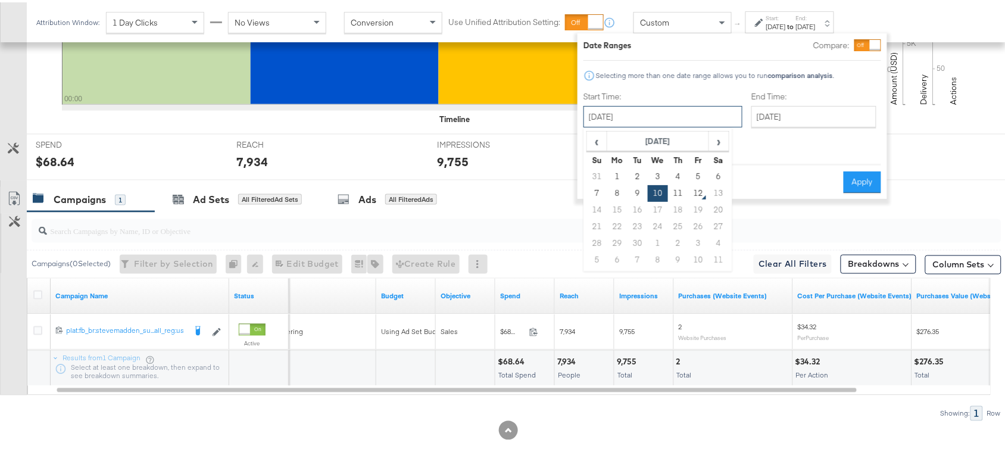
click at [650, 120] on input "September 10th 2025" at bounding box center [663, 114] width 159 height 21
click at [676, 188] on td "11" at bounding box center [678, 191] width 20 height 17
type input "[DATE]"
click at [871, 169] on button "Apply" at bounding box center [863, 179] width 38 height 21
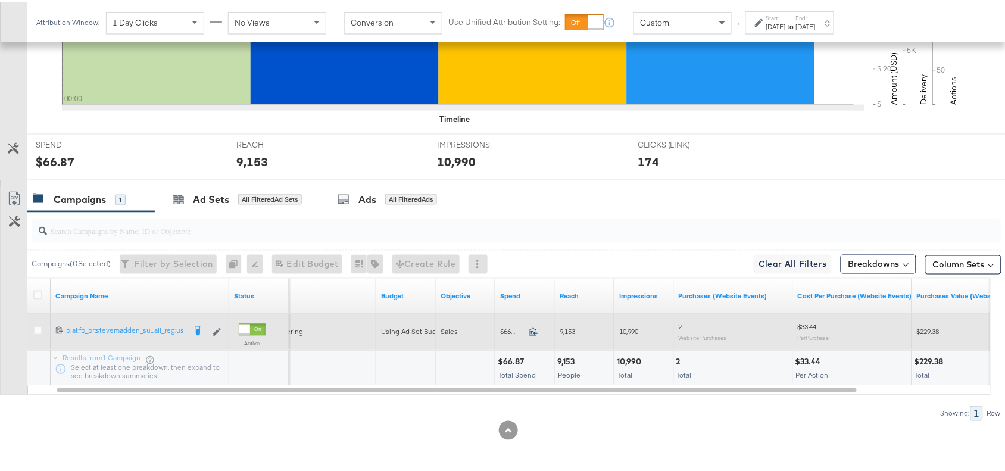
click at [537, 332] on icon at bounding box center [534, 330] width 8 height 8
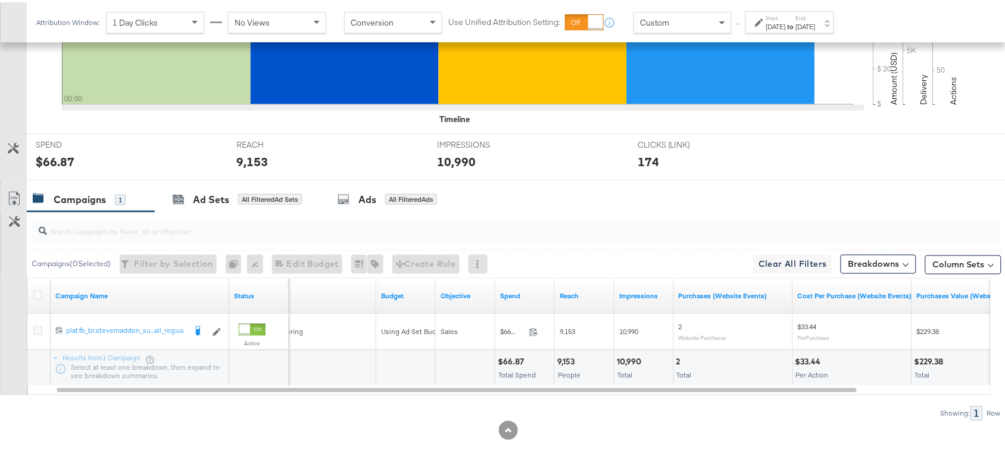
click at [562, 357] on div "9,153" at bounding box center [567, 359] width 21 height 11
click at [568, 358] on div "9,153" at bounding box center [567, 359] width 21 height 11
click at [632, 358] on div "10,990" at bounding box center [631, 359] width 28 height 11
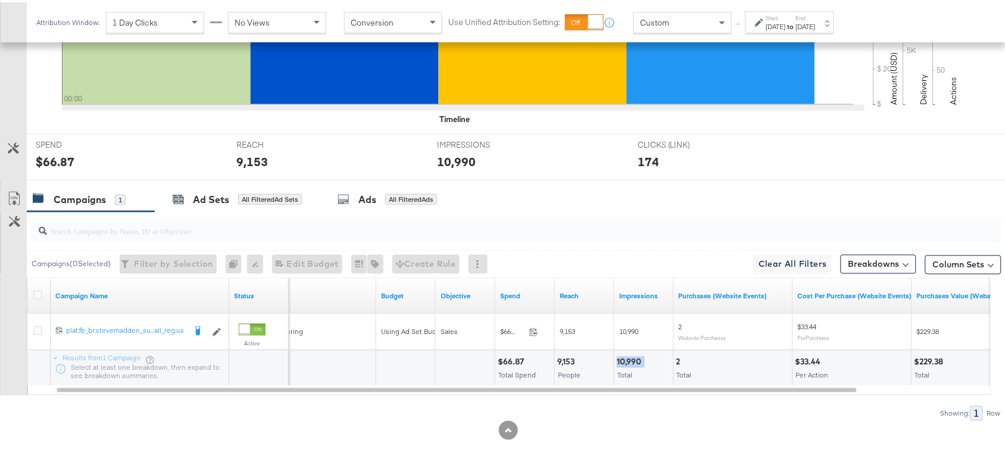
click at [632, 358] on div "10,990" at bounding box center [631, 359] width 28 height 11
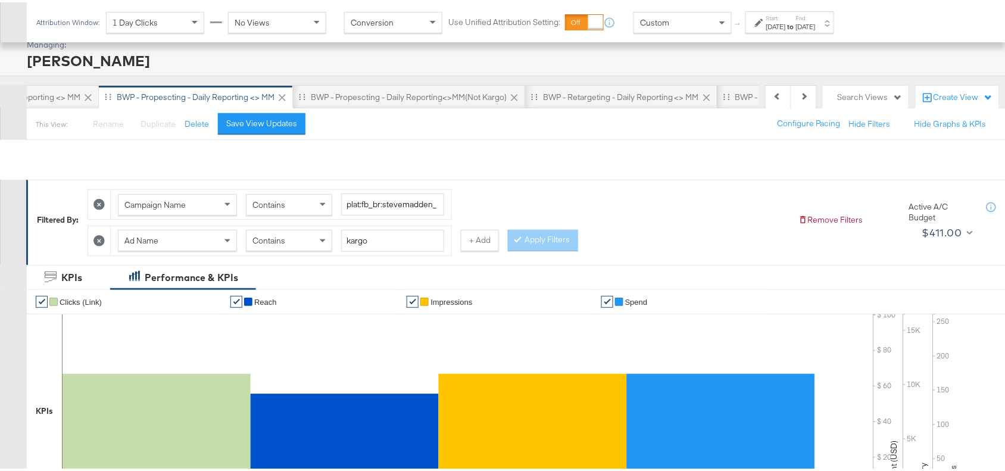
scroll to position [0, 0]
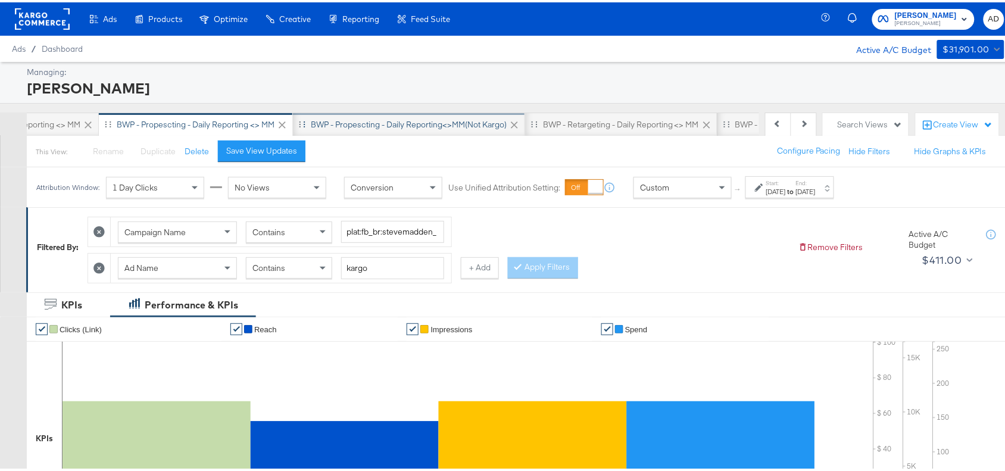
click at [439, 117] on div "BWP - Propescting - Daily Reporting<>MM(not kargo)" at bounding box center [409, 122] width 196 height 11
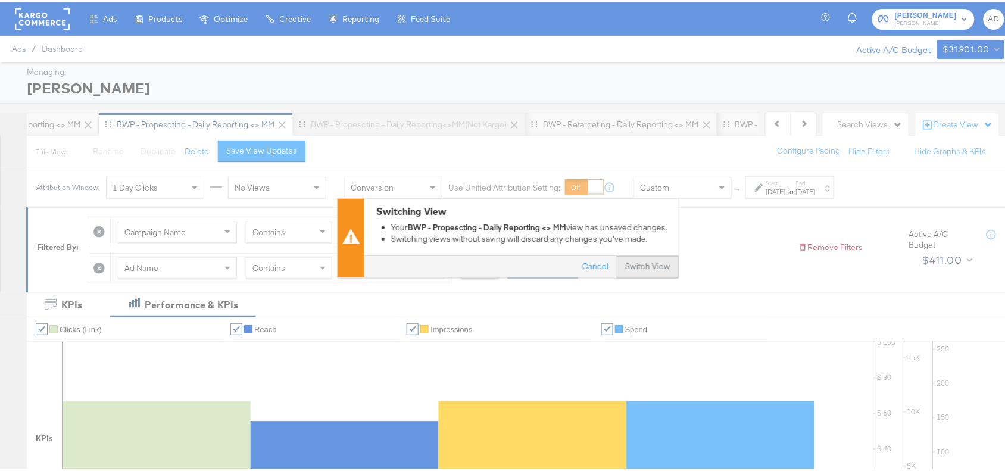
click at [636, 270] on button "Switch View" at bounding box center [648, 264] width 62 height 21
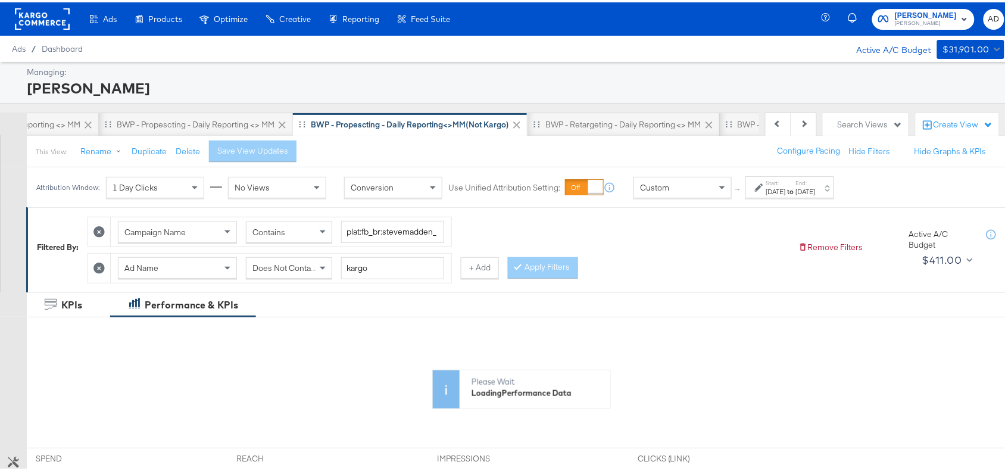
click at [786, 189] on div "Aug 21st 2025" at bounding box center [776, 190] width 20 height 10
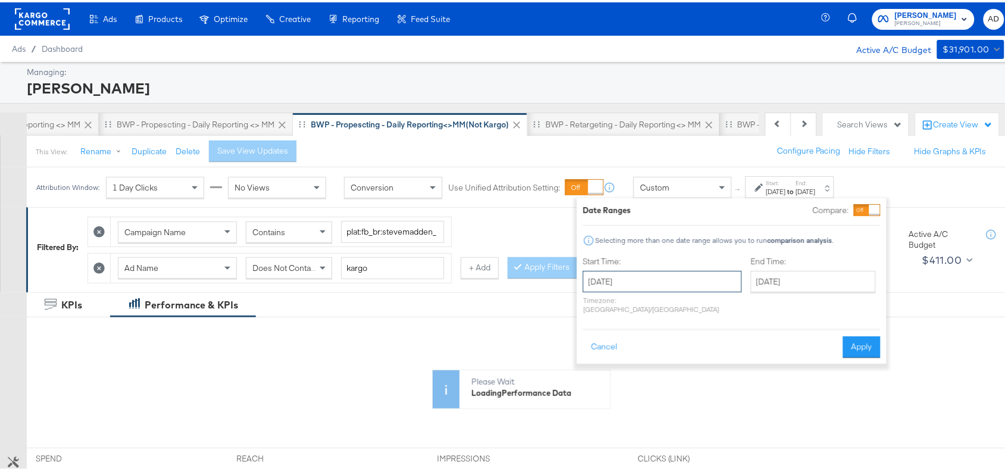
click at [631, 278] on input "August 21st 2025" at bounding box center [662, 279] width 159 height 21
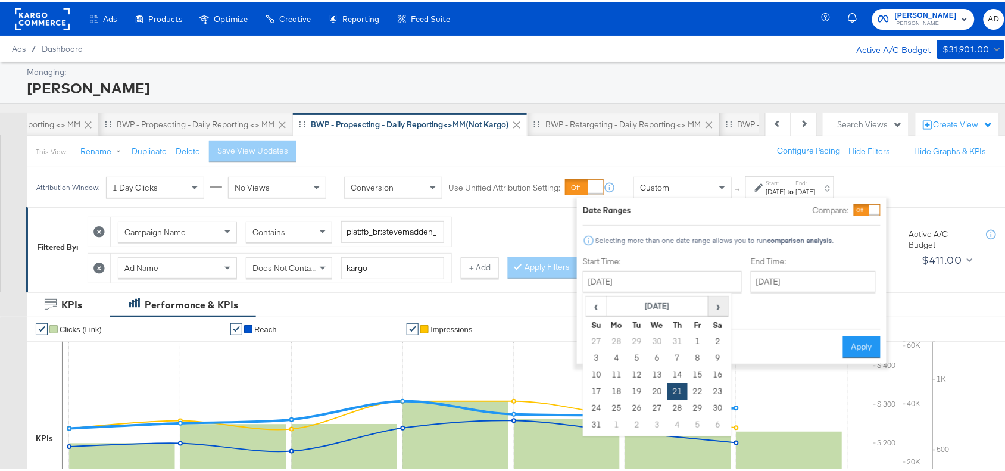
click at [710, 313] on span "›" at bounding box center [718, 304] width 18 height 18
click at [659, 356] on td "10" at bounding box center [657, 356] width 20 height 17
type input "September 10th 2025"
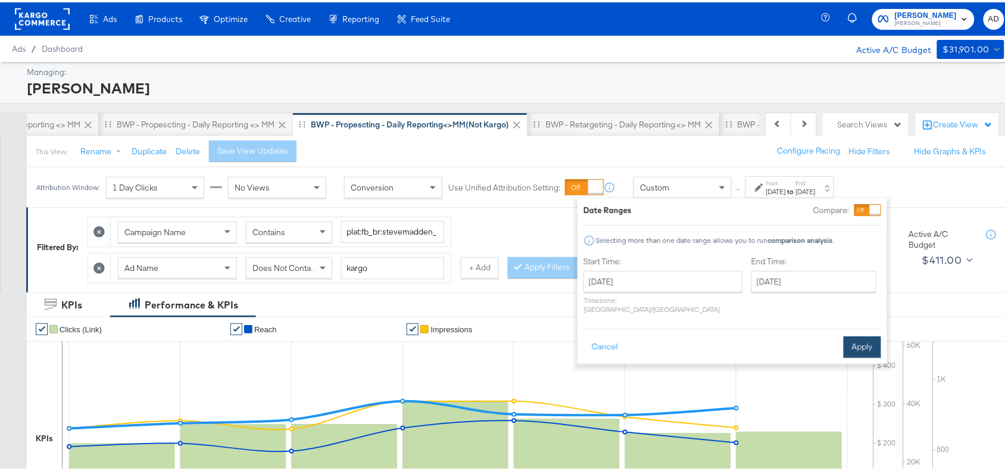
click at [855, 334] on button "Apply" at bounding box center [863, 344] width 38 height 21
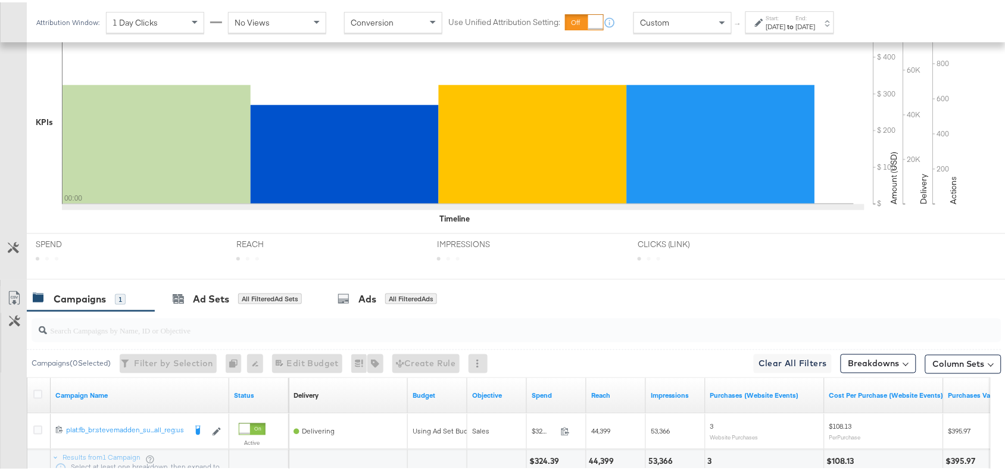
scroll to position [400, 0]
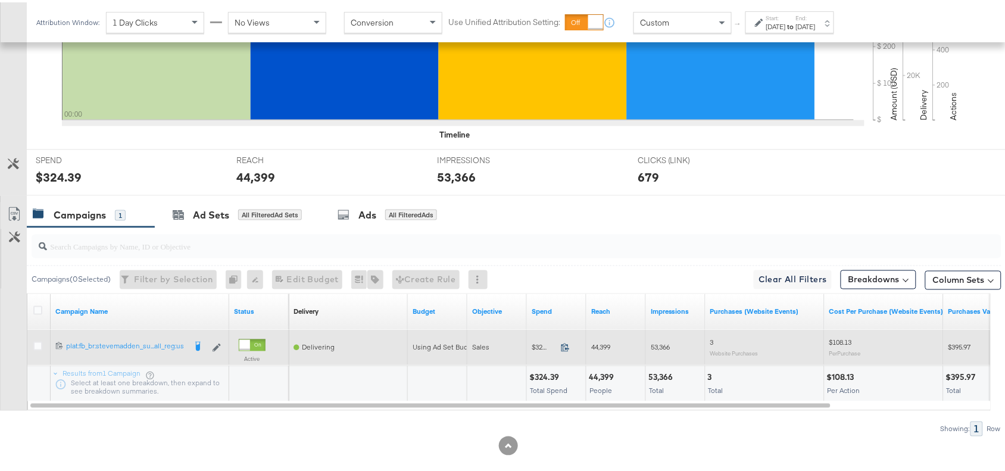
click at [566, 346] on icon at bounding box center [565, 345] width 9 height 9
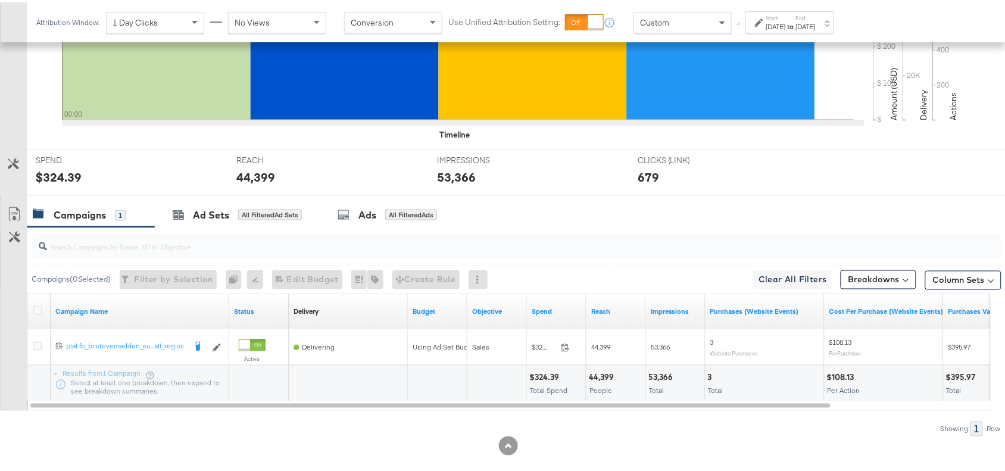
click at [603, 375] on div "44,399" at bounding box center [603, 375] width 29 height 11
click at [647, 377] on div "53,366 Total" at bounding box center [675, 382] width 59 height 36
click at [816, 29] on div "Sep 10th 2025" at bounding box center [806, 25] width 20 height 10
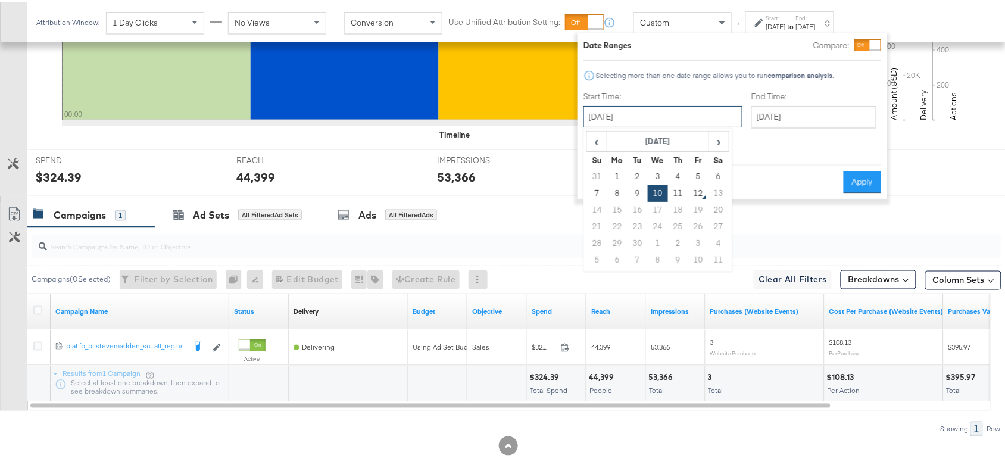
click at [636, 115] on input "September 10th 2025" at bounding box center [663, 114] width 159 height 21
click at [675, 197] on td "11" at bounding box center [678, 191] width 20 height 17
type input "[DATE]"
click at [868, 169] on button "Apply" at bounding box center [863, 179] width 38 height 21
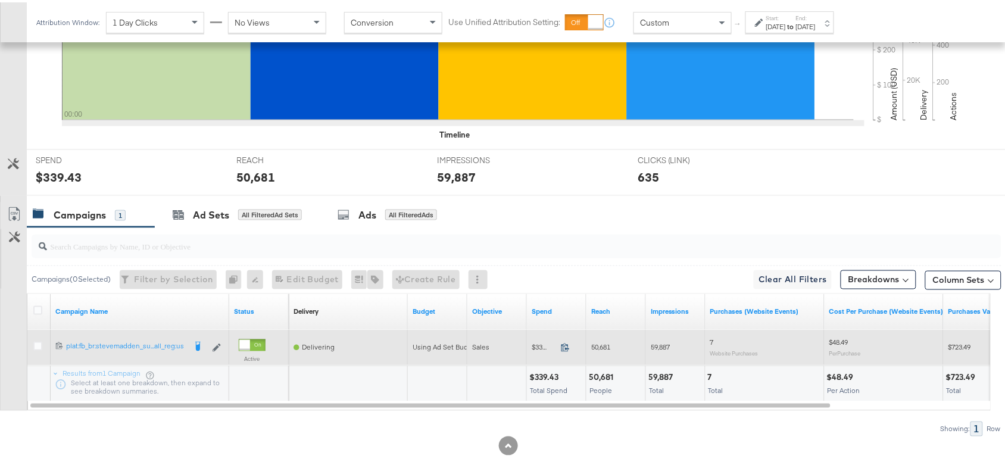
click at [566, 349] on icon at bounding box center [565, 345] width 9 height 9
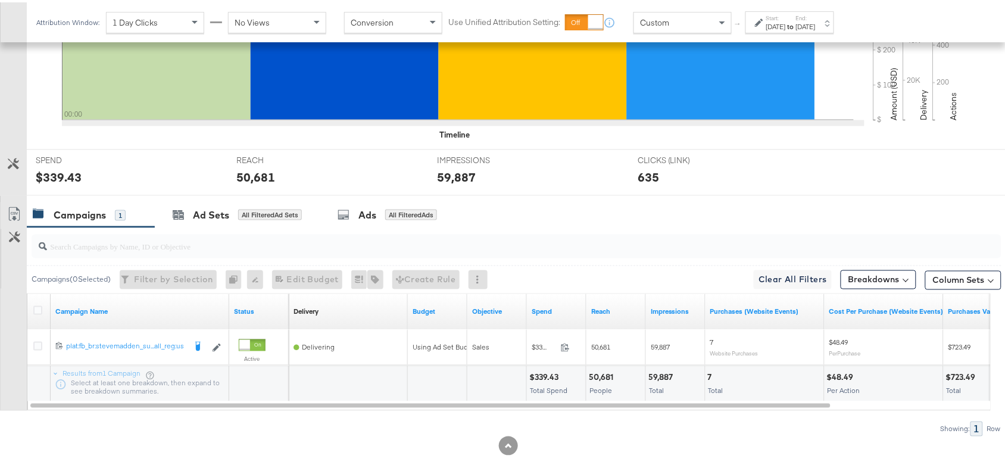
click at [594, 376] on div "50,681" at bounding box center [603, 375] width 28 height 11
click at [662, 381] on div "59,887" at bounding box center [663, 375] width 28 height 11
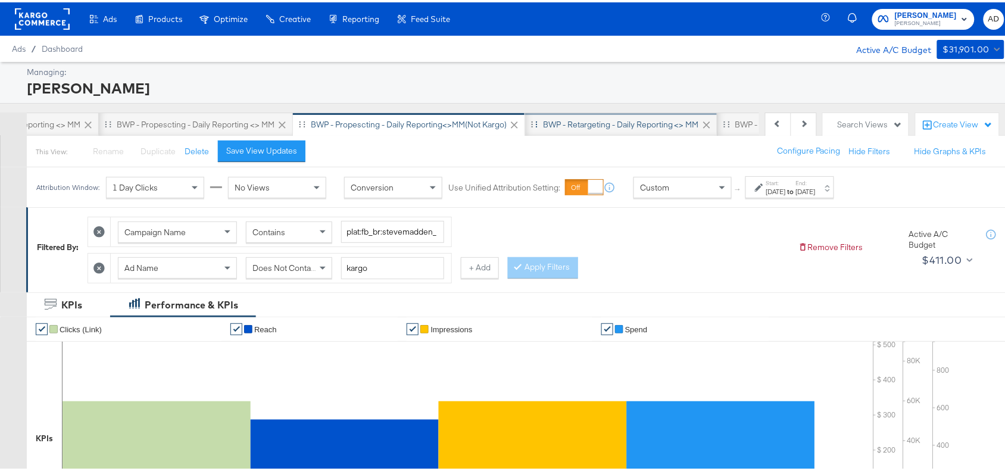
scroll to position [0, 948]
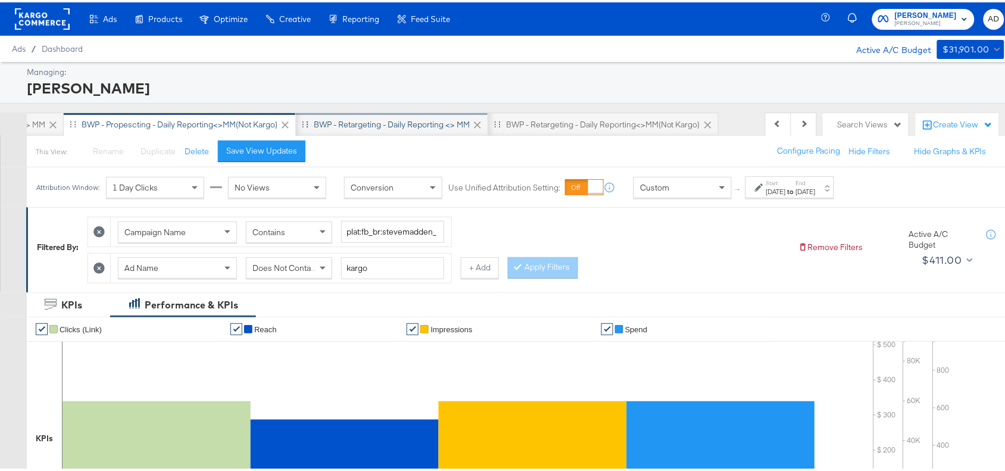
click at [378, 115] on div "BWP - Retargeting - Daily Reporting <> MM" at bounding box center [392, 122] width 192 height 24
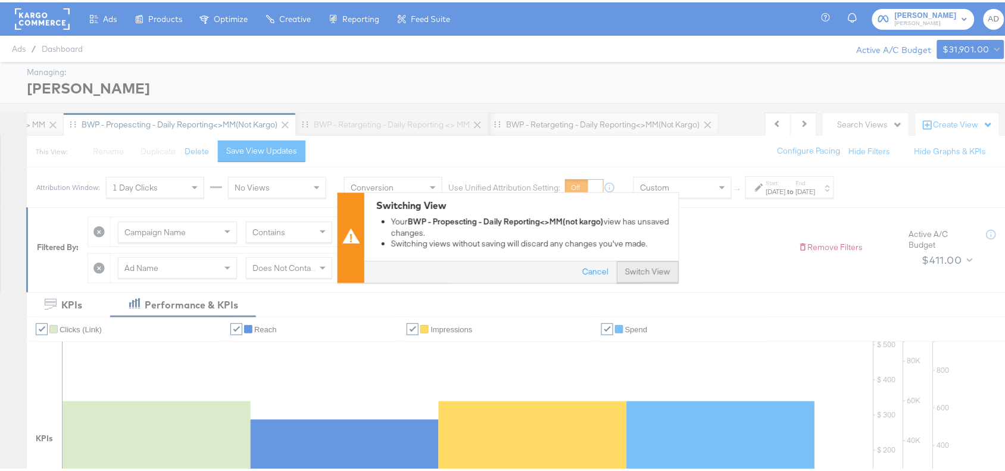
click at [631, 271] on button "Switch View" at bounding box center [648, 270] width 62 height 21
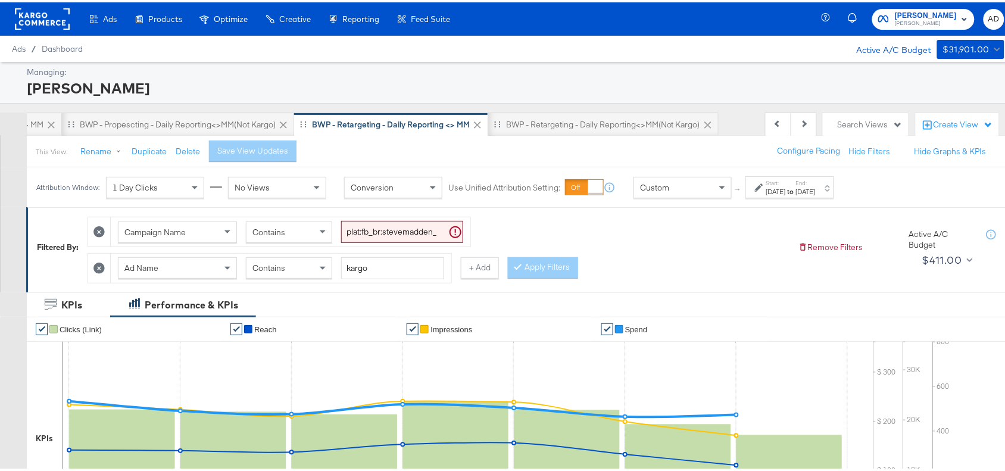
click at [786, 183] on label "Start:" at bounding box center [776, 181] width 20 height 8
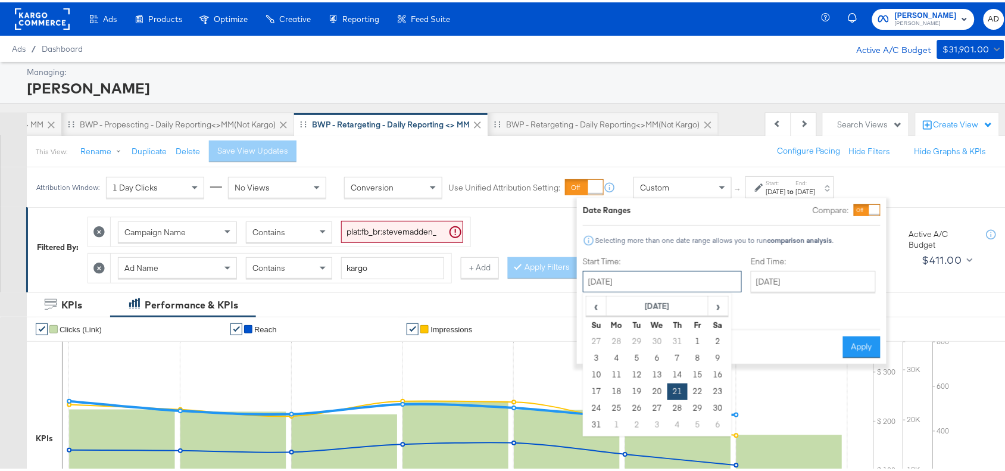
click at [642, 274] on input "August 21st 2025" at bounding box center [662, 279] width 159 height 21
click at [718, 316] on th "Sa" at bounding box center [718, 322] width 20 height 17
click at [721, 308] on span "›" at bounding box center [718, 304] width 18 height 18
click at [663, 358] on td "10" at bounding box center [657, 356] width 20 height 17
type input "September 10th 2025"
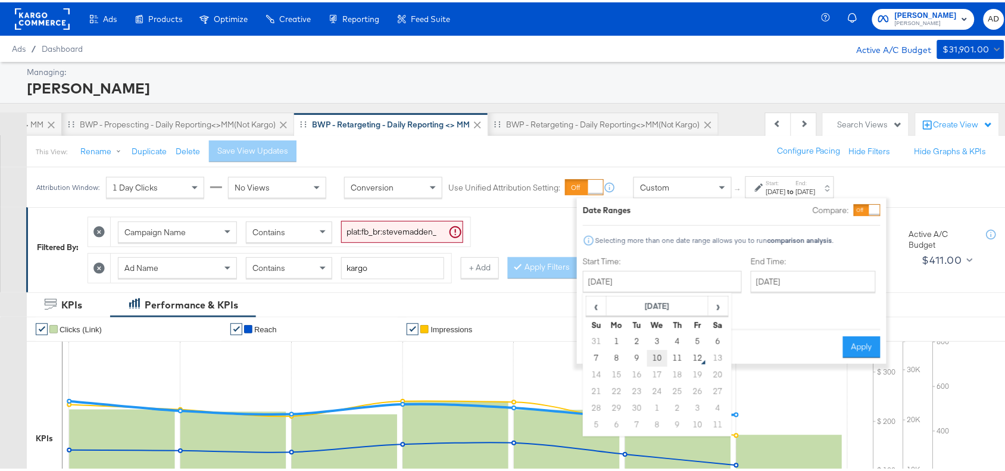
type input "September 10th 2025"
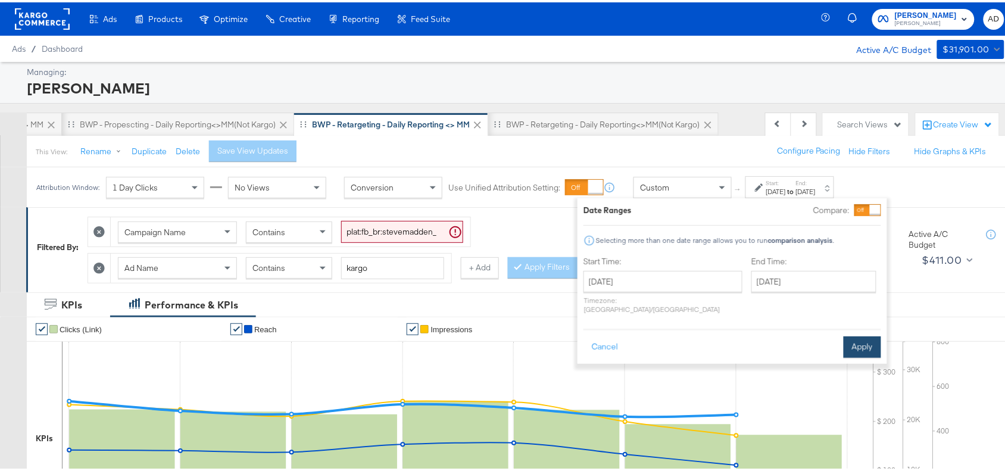
click at [869, 334] on button "Apply" at bounding box center [863, 344] width 38 height 21
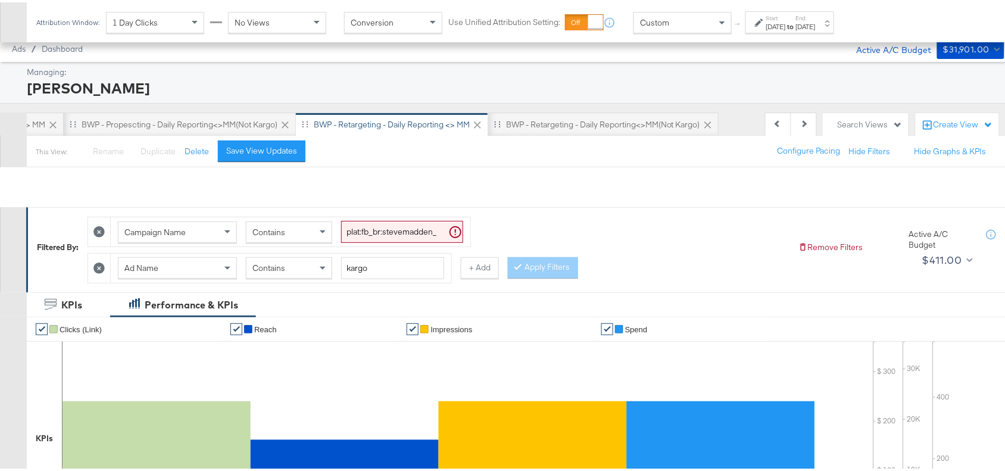
scroll to position [418, 0]
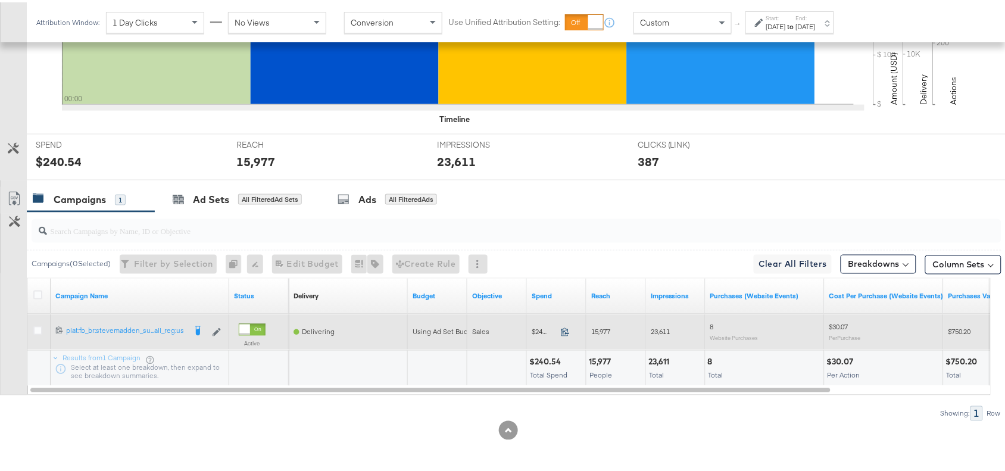
click at [566, 329] on icon at bounding box center [565, 329] width 9 height 9
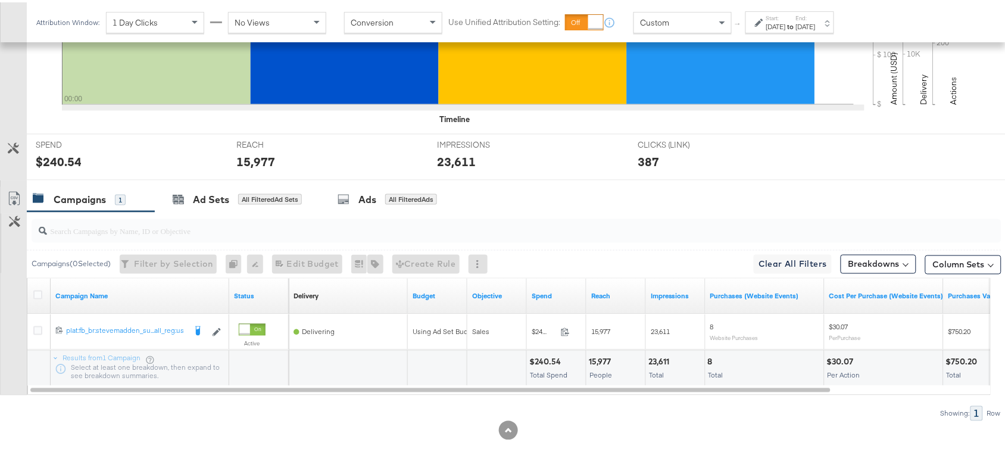
click at [590, 362] on div "15,977" at bounding box center [602, 359] width 26 height 11
click at [661, 359] on div "23,611" at bounding box center [661, 359] width 24 height 11
click at [796, 28] on strong "to" at bounding box center [791, 24] width 10 height 9
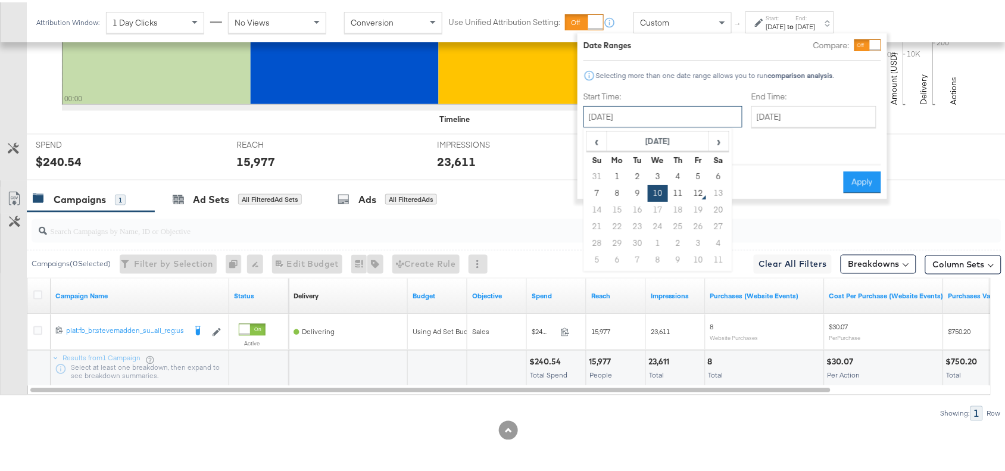
click at [620, 117] on input "September 10th 2025" at bounding box center [663, 114] width 159 height 21
click at [676, 188] on td "11" at bounding box center [678, 191] width 20 height 17
type input "[DATE]"
click at [856, 172] on button "Apply" at bounding box center [863, 179] width 38 height 21
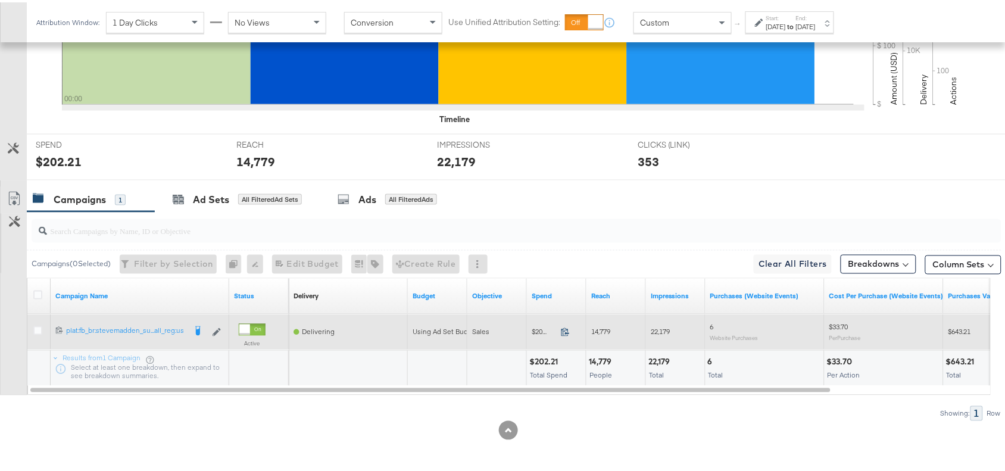
click at [568, 328] on icon at bounding box center [565, 329] width 9 height 9
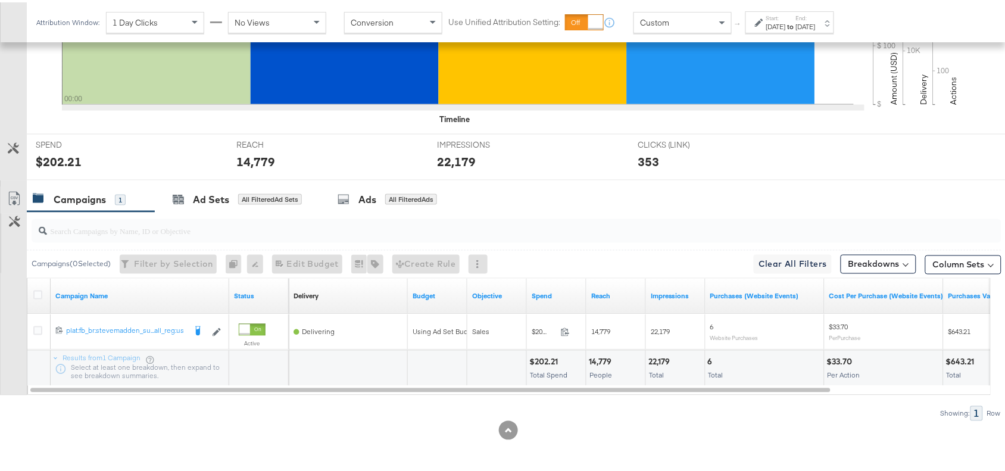
click at [606, 358] on div "14,779" at bounding box center [602, 359] width 26 height 11
click at [655, 362] on div "22,179" at bounding box center [661, 359] width 25 height 11
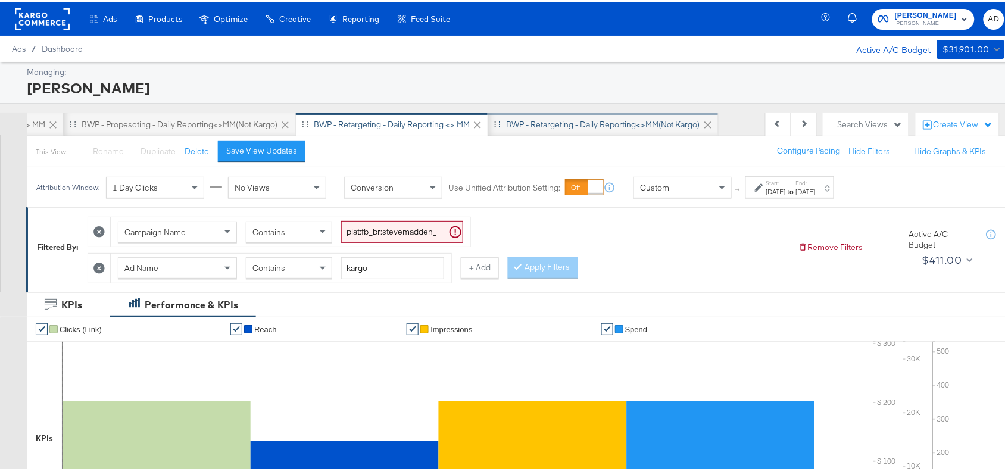
click at [563, 118] on div "BWP - Retargeting - Daily Reporting<>MM(not kargo)" at bounding box center [603, 122] width 194 height 11
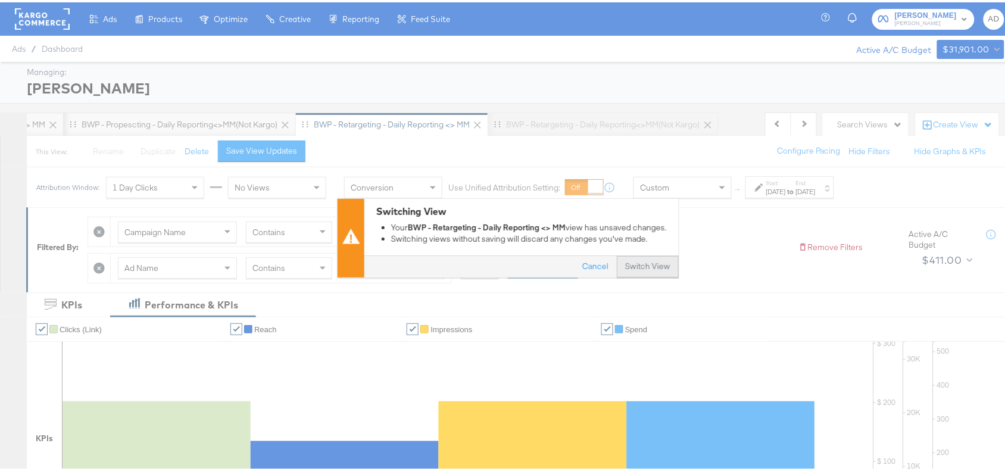
click at [648, 260] on button "Switch View" at bounding box center [648, 264] width 62 height 21
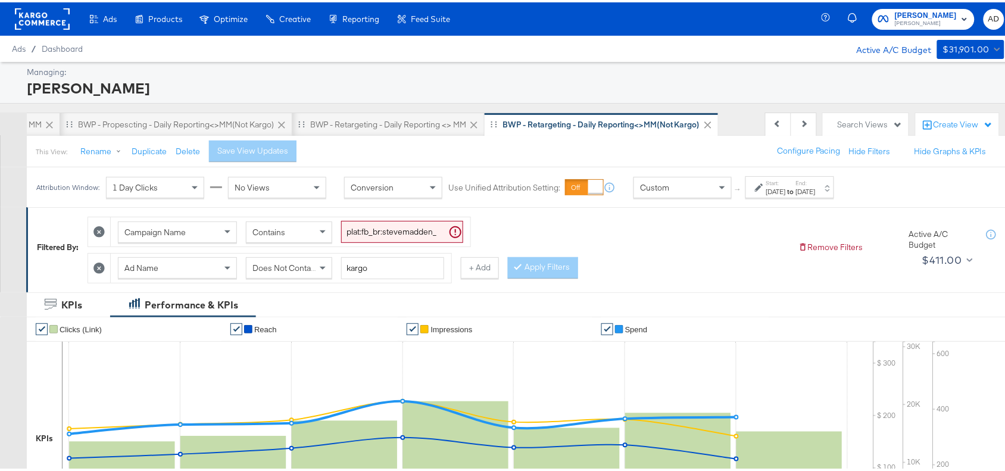
click at [816, 185] on label "End:" at bounding box center [806, 181] width 20 height 8
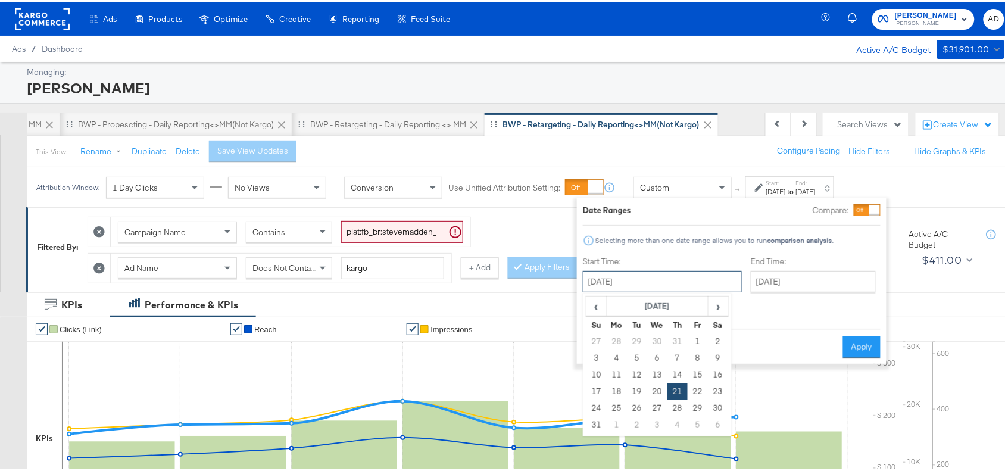
click at [665, 276] on input "August 21st 2025" at bounding box center [662, 279] width 159 height 21
click at [719, 304] on span "›" at bounding box center [718, 304] width 18 height 18
click at [658, 353] on td "10" at bounding box center [657, 356] width 20 height 17
type input "September 10th 2025"
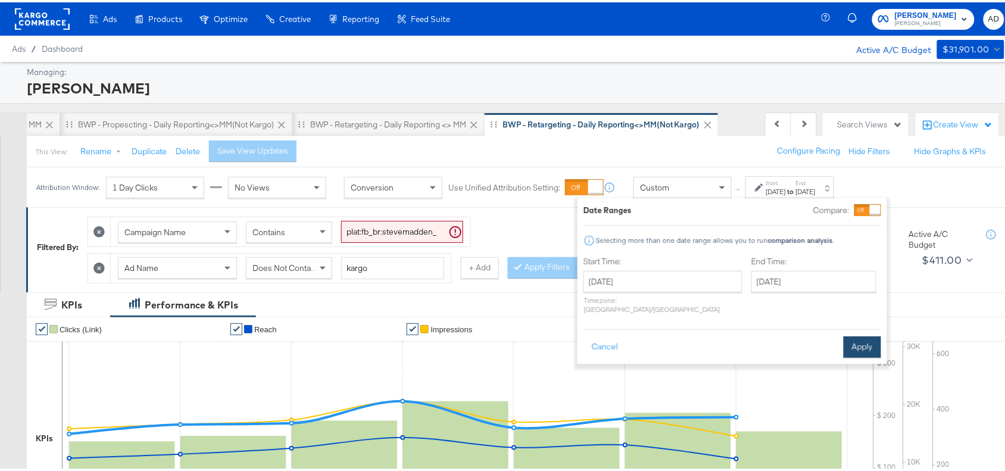
click at [864, 334] on button "Apply" at bounding box center [863, 344] width 38 height 21
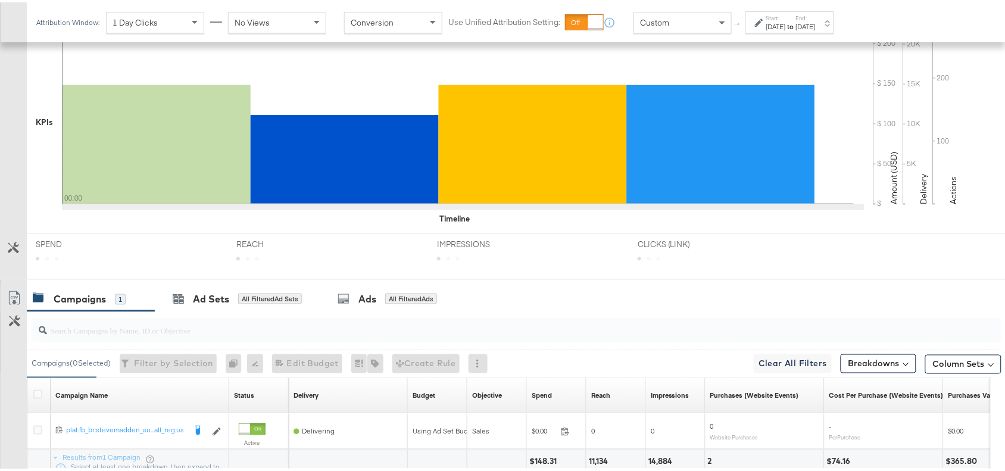
scroll to position [418, 0]
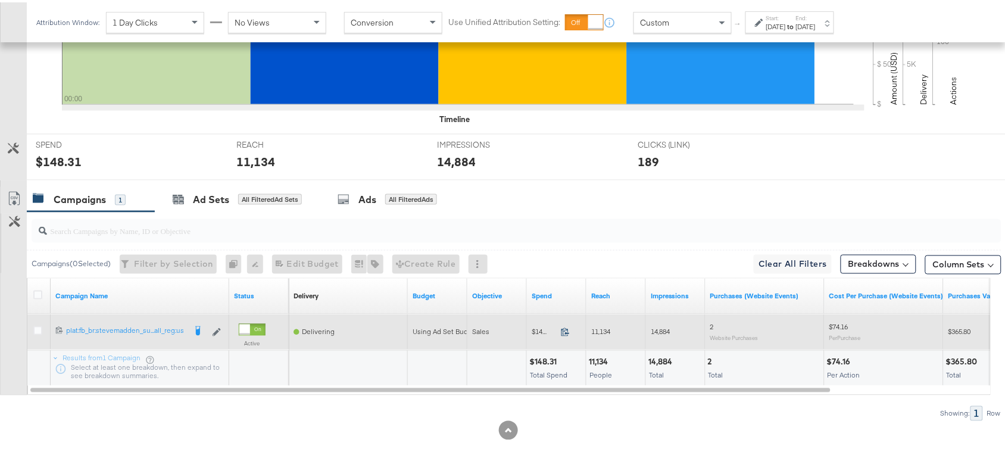
click at [564, 334] on icon at bounding box center [565, 329] width 9 height 9
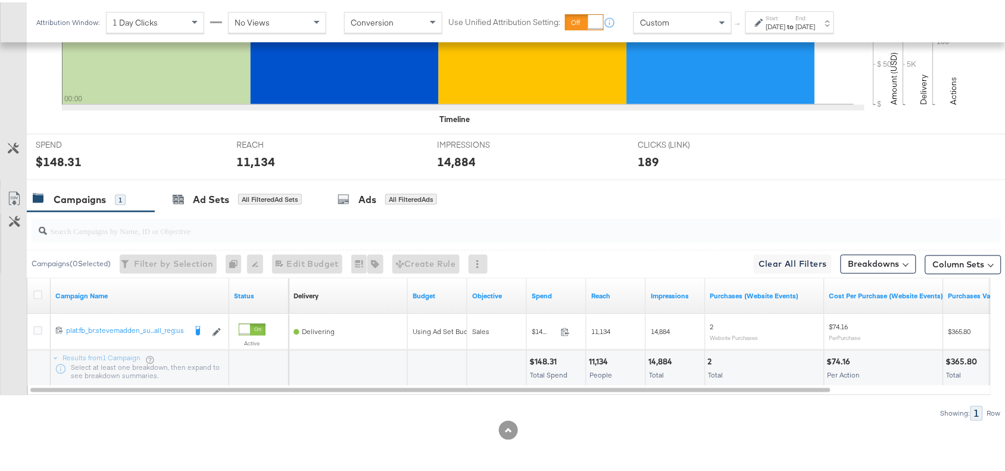
click at [604, 364] on div "11,134" at bounding box center [600, 359] width 23 height 11
click at [657, 361] on div "14,884" at bounding box center [662, 359] width 27 height 11
click at [786, 15] on label "Start:" at bounding box center [776, 16] width 20 height 8
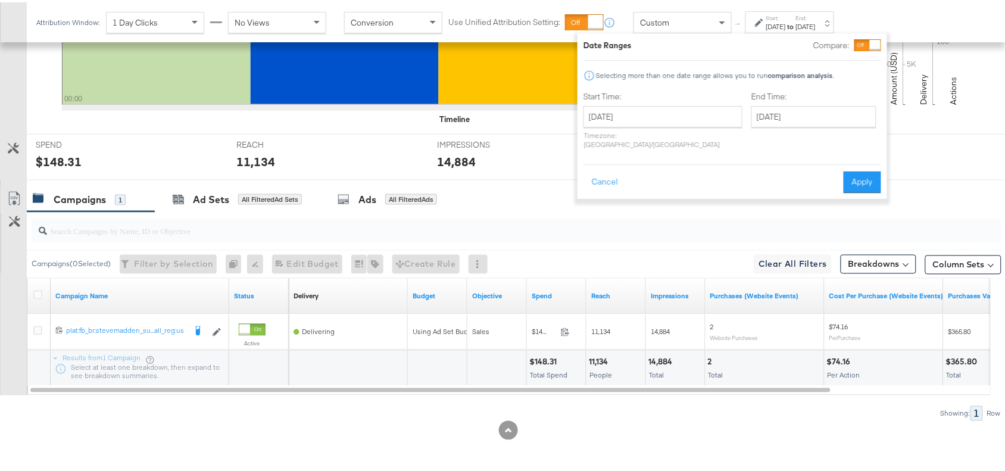
click at [643, 102] on div "Start Time: September 10th 2025 ‹ September 2025 › Su Mo Tu We Th Fr Sa 31 1 2 …" at bounding box center [663, 120] width 159 height 63
click at [656, 115] on input "September 10th 2025" at bounding box center [663, 114] width 159 height 21
click at [680, 197] on td "11" at bounding box center [678, 191] width 20 height 17
type input "[DATE]"
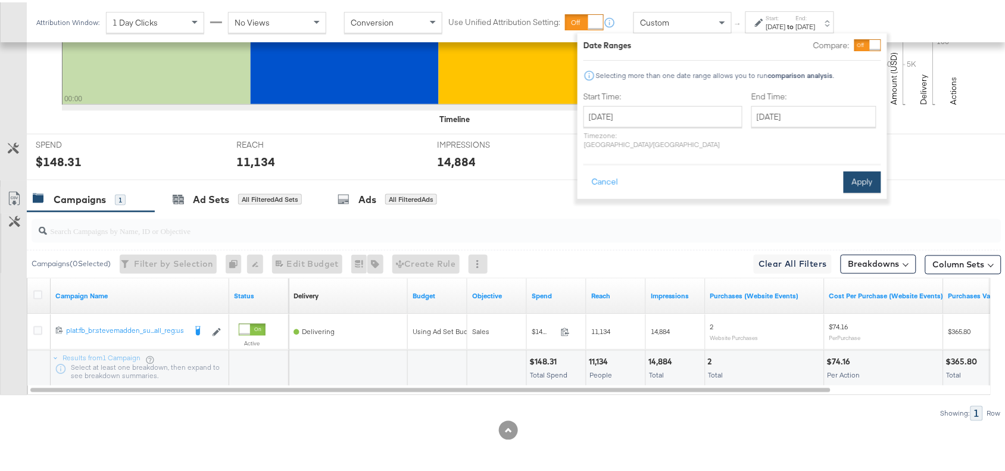
click at [856, 169] on button "Apply" at bounding box center [863, 179] width 38 height 21
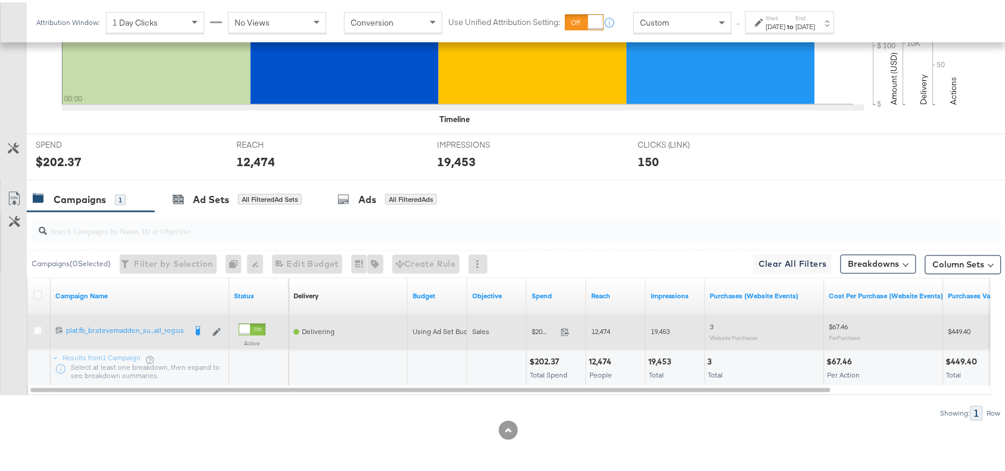
click at [561, 335] on span at bounding box center [569, 331] width 26 height 9
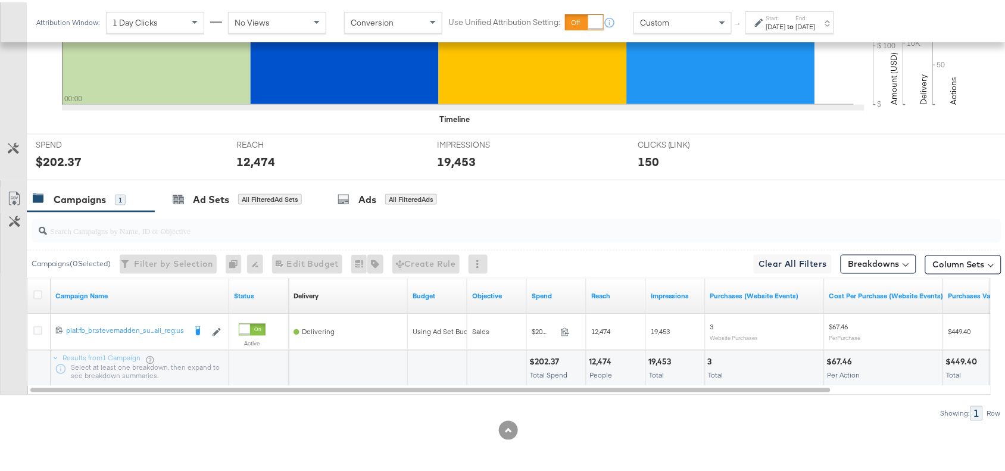
click at [601, 367] on div "12,474 People" at bounding box center [616, 366] width 59 height 36
click at [659, 358] on div "19,453" at bounding box center [662, 359] width 26 height 11
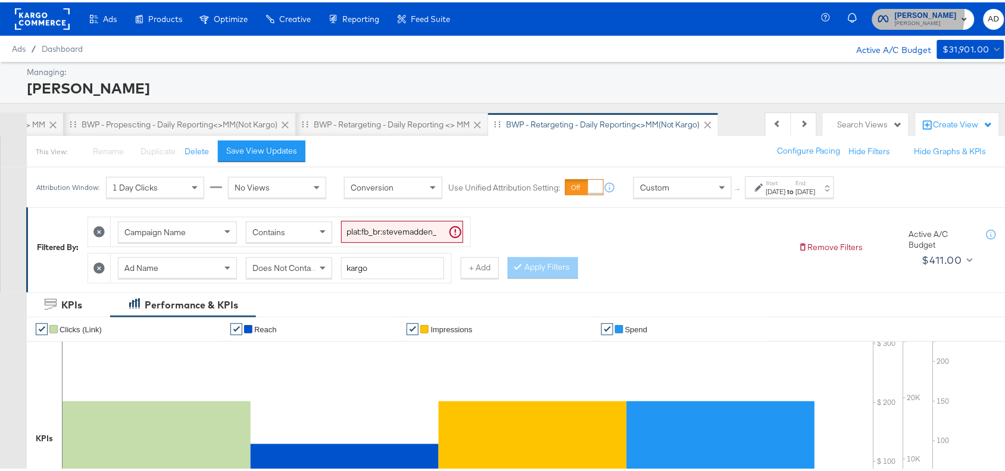
click at [903, 12] on span "Steve Madden" at bounding box center [926, 13] width 62 height 13
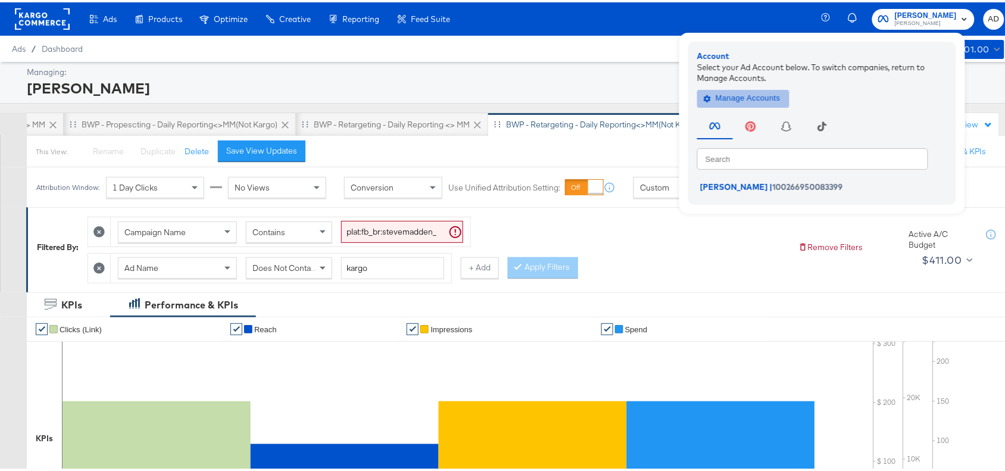
click at [737, 92] on span "Manage Accounts" at bounding box center [743, 96] width 74 height 14
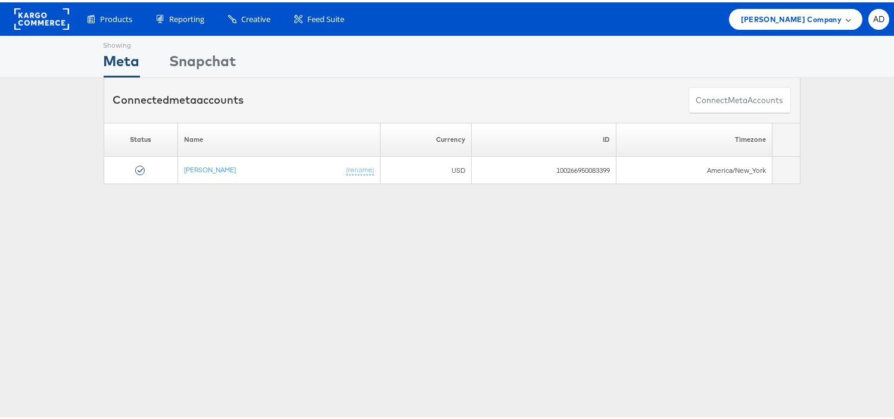
click at [780, 25] on div "[PERSON_NAME] Company" at bounding box center [795, 17] width 133 height 21
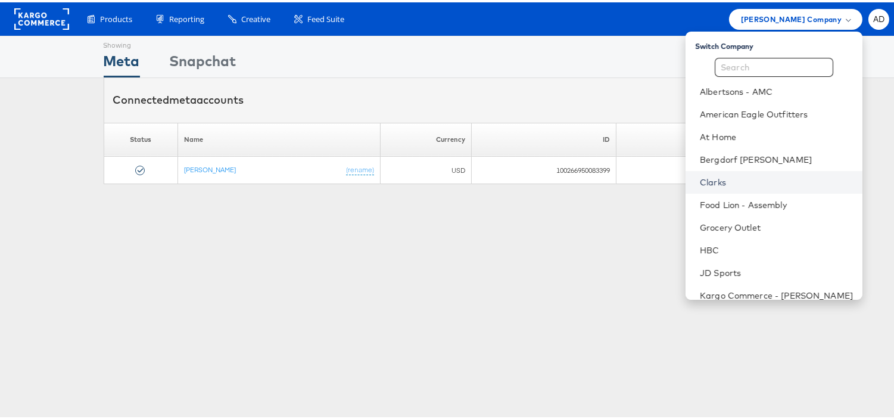
click at [700, 180] on link "Clarks" at bounding box center [776, 180] width 153 height 12
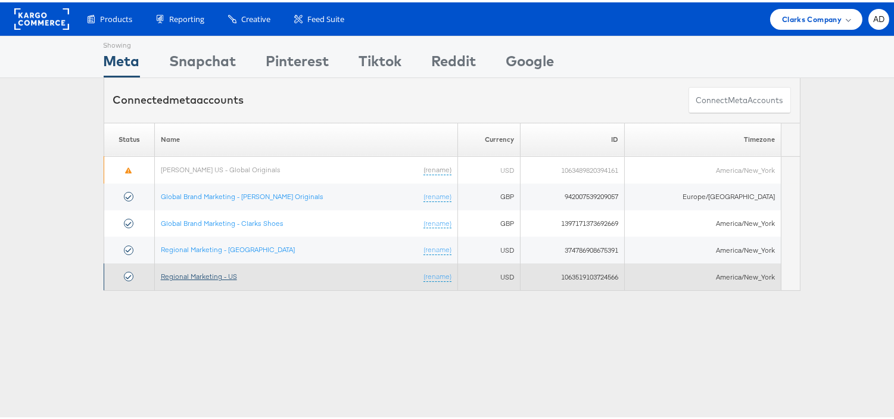
click at [210, 277] on link "Regional Marketing - US" at bounding box center [199, 273] width 76 height 9
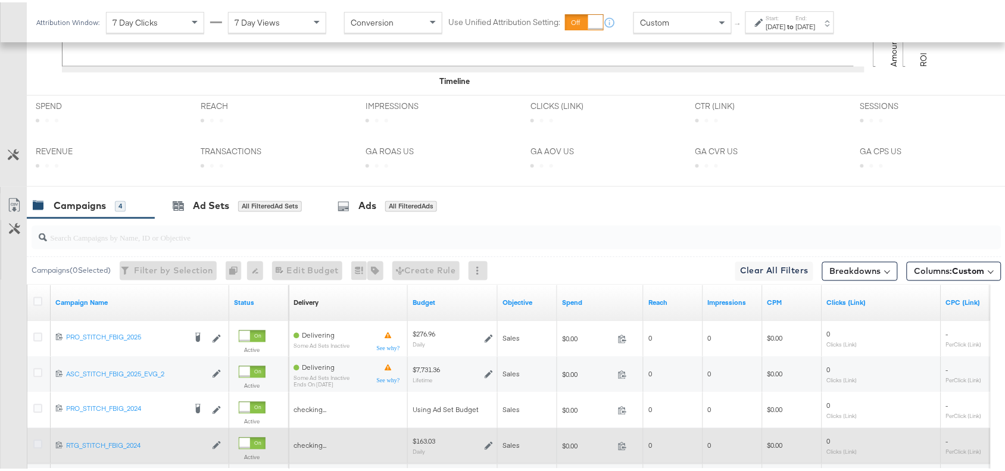
scroll to position [594, 0]
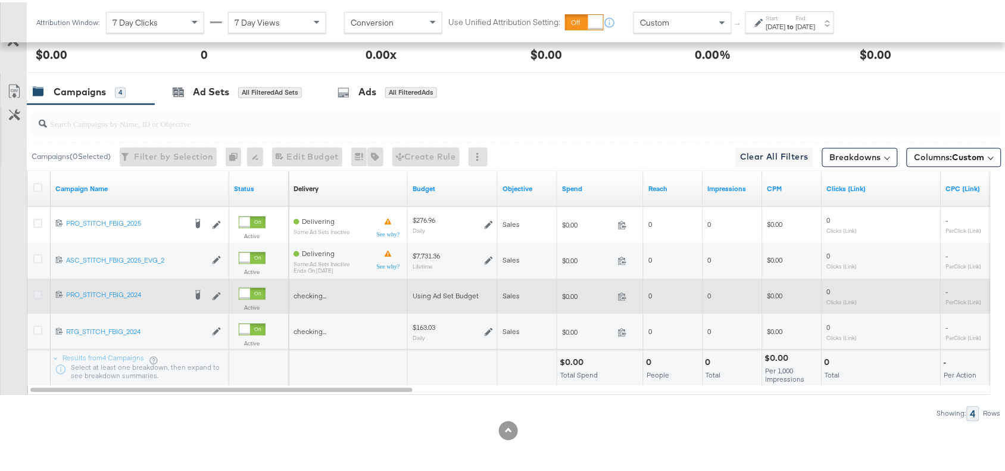
click at [37, 290] on icon at bounding box center [37, 292] width 9 height 9
click at [0, 0] on input "checkbox" at bounding box center [0, 0] width 0 height 0
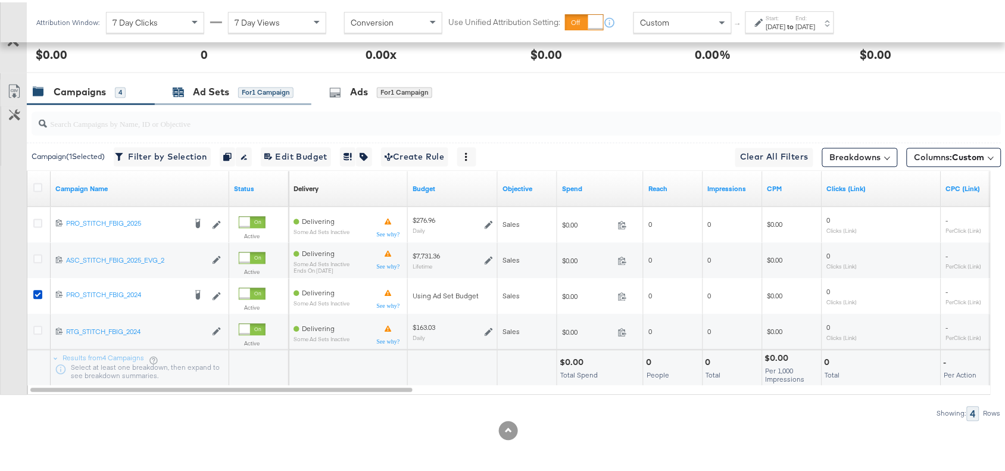
click at [201, 95] on div "Ad Sets" at bounding box center [211, 90] width 36 height 14
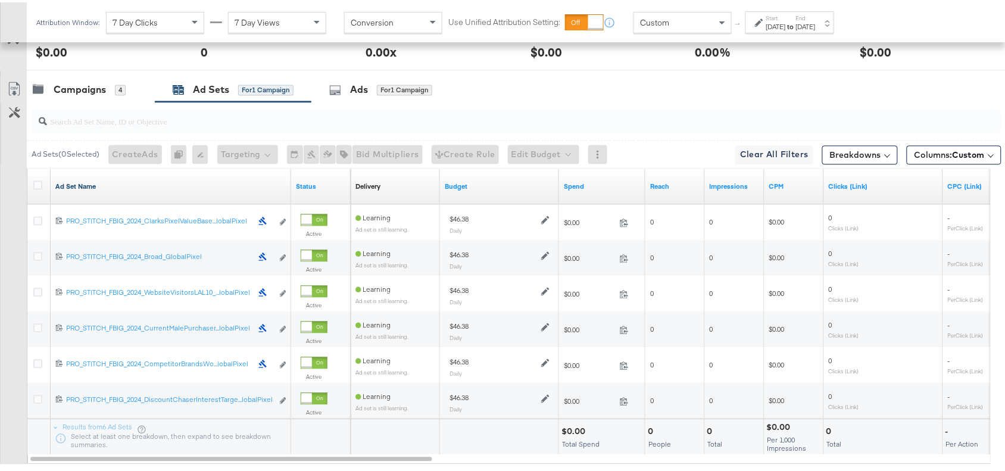
click at [100, 189] on link "Ad Set Name" at bounding box center [170, 185] width 231 height 10
click at [100, 189] on link "Ad Set Name ↓" at bounding box center [170, 185] width 231 height 10
click at [796, 25] on strong "to" at bounding box center [791, 24] width 10 height 9
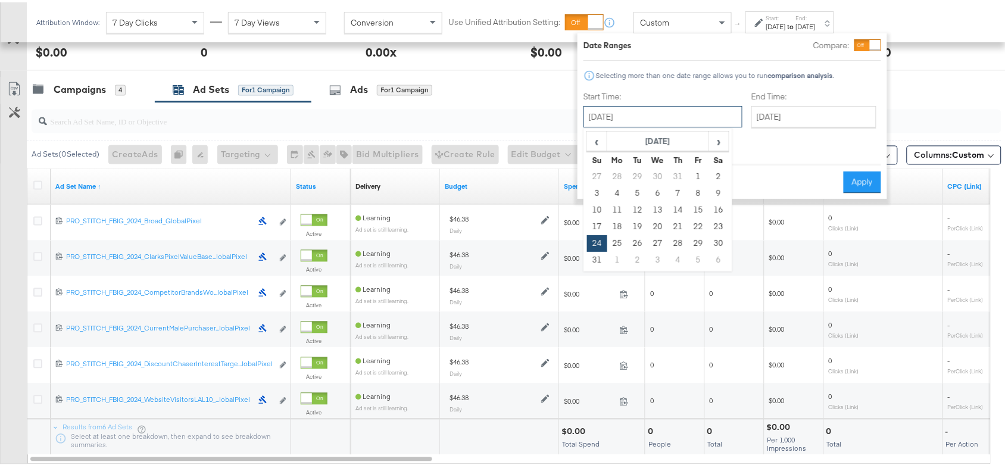
click at [673, 112] on input "[DATE]" at bounding box center [663, 114] width 159 height 21
click at [775, 111] on input "[DATE]" at bounding box center [814, 114] width 125 height 21
click at [666, 113] on input "[DATE]" at bounding box center [663, 114] width 159 height 21
drag, startPoint x: 707, startPoint y: 136, endPoint x: 722, endPoint y: 138, distance: 15.0
click at [722, 138] on tr "‹ [DATE] ›" at bounding box center [658, 139] width 142 height 20
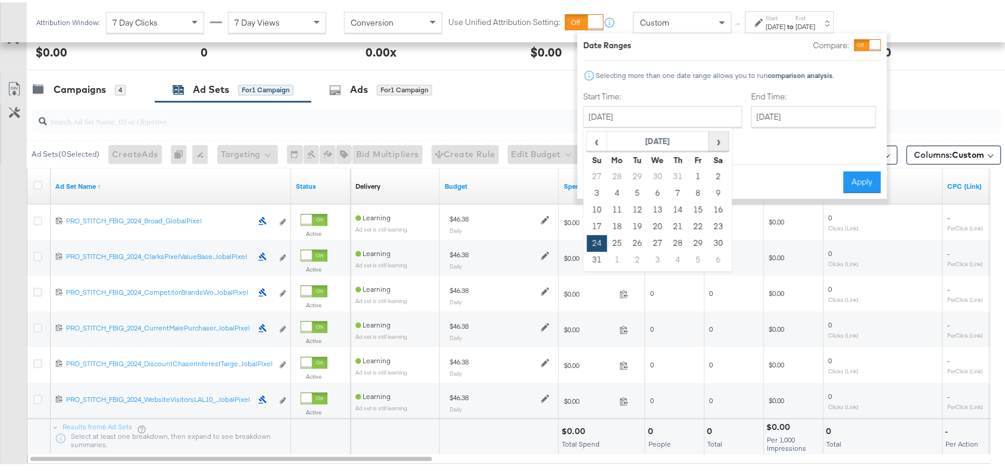
click at [722, 138] on span "›" at bounding box center [719, 139] width 18 height 18
click at [713, 172] on td "6" at bounding box center [719, 174] width 20 height 17
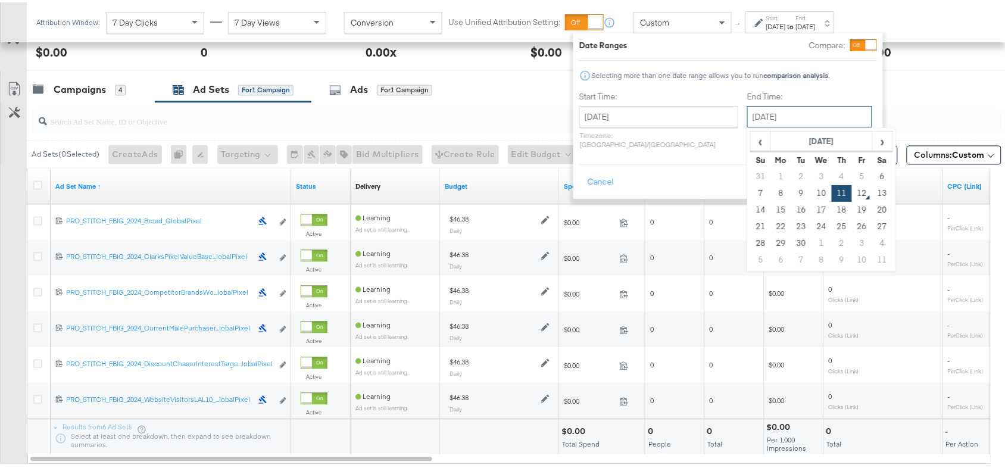
click at [806, 110] on input "[DATE]" at bounding box center [809, 114] width 125 height 21
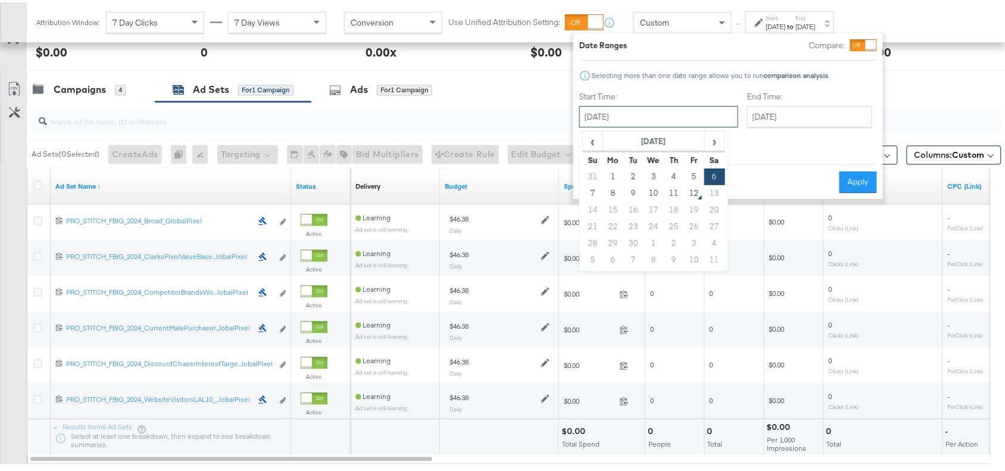
click at [667, 119] on input "[DATE]" at bounding box center [658, 114] width 159 height 21
click at [594, 189] on td "7" at bounding box center [593, 191] width 20 height 17
type input "[DATE]"
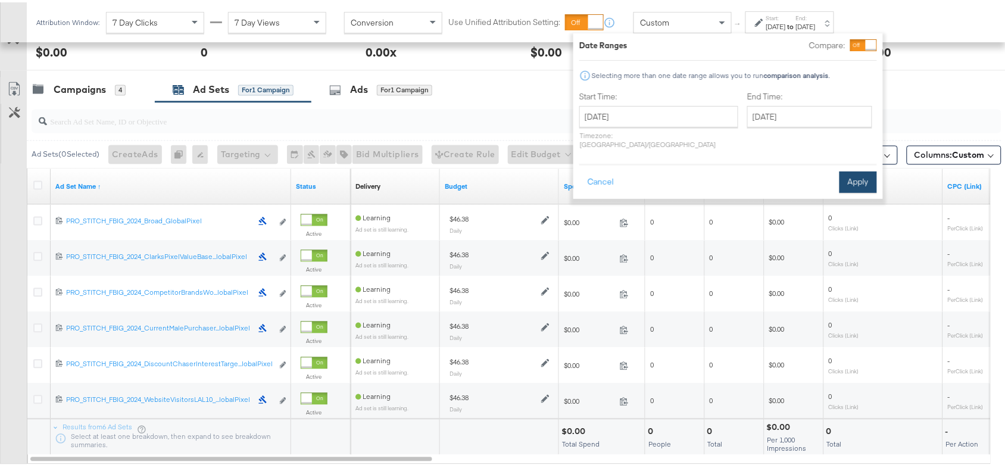
click at [862, 169] on button "Apply" at bounding box center [859, 179] width 38 height 21
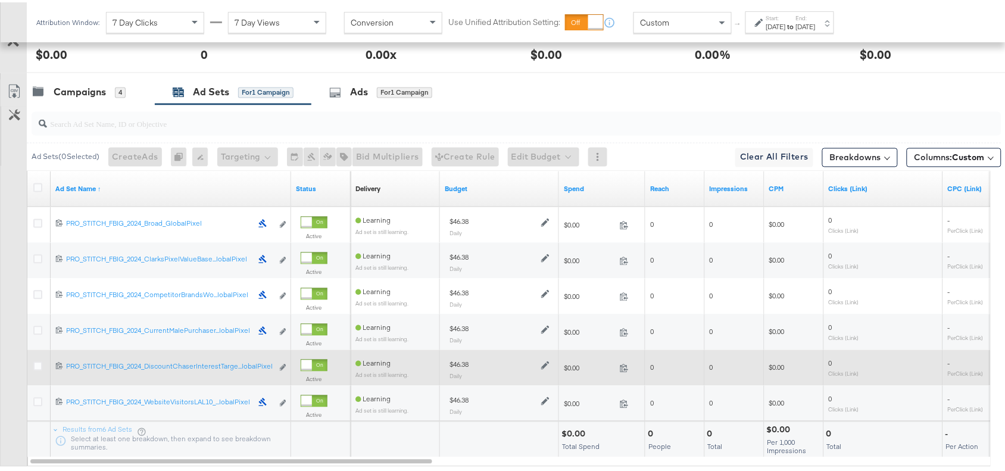
scroll to position [637, 0]
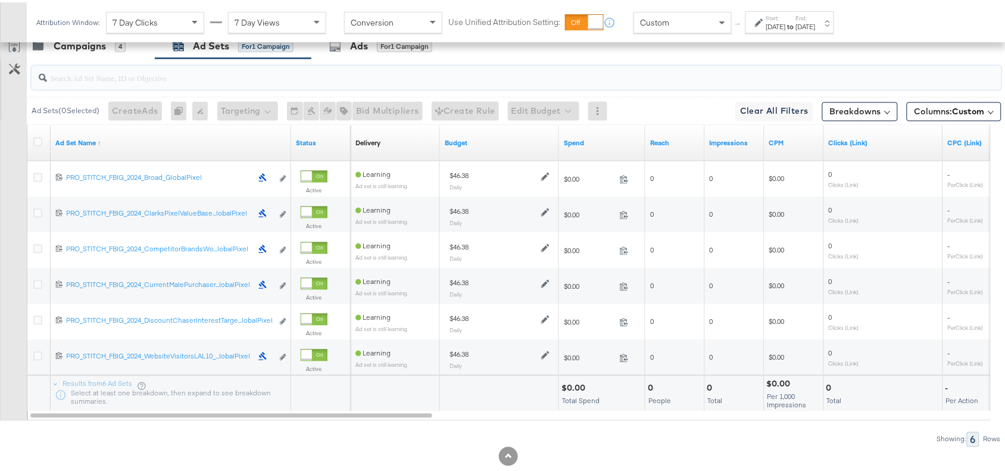
click at [671, 80] on input "search" at bounding box center [480, 71] width 866 height 23
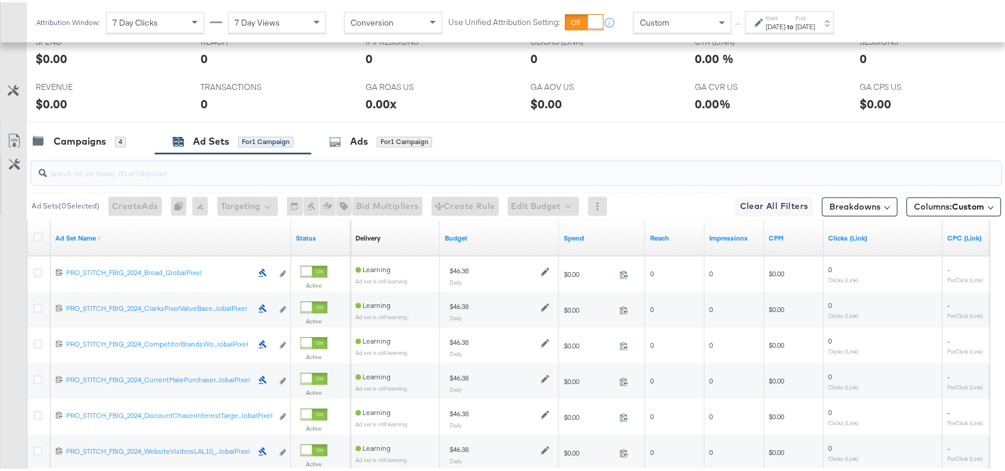
scroll to position [541, 0]
click at [16, 143] on icon at bounding box center [14, 140] width 14 height 14
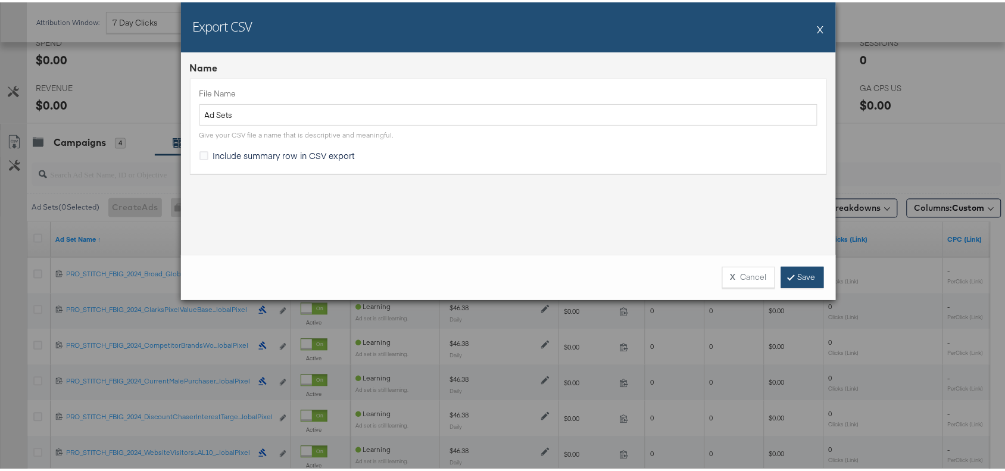
click at [792, 278] on link "Save" at bounding box center [802, 274] width 43 height 21
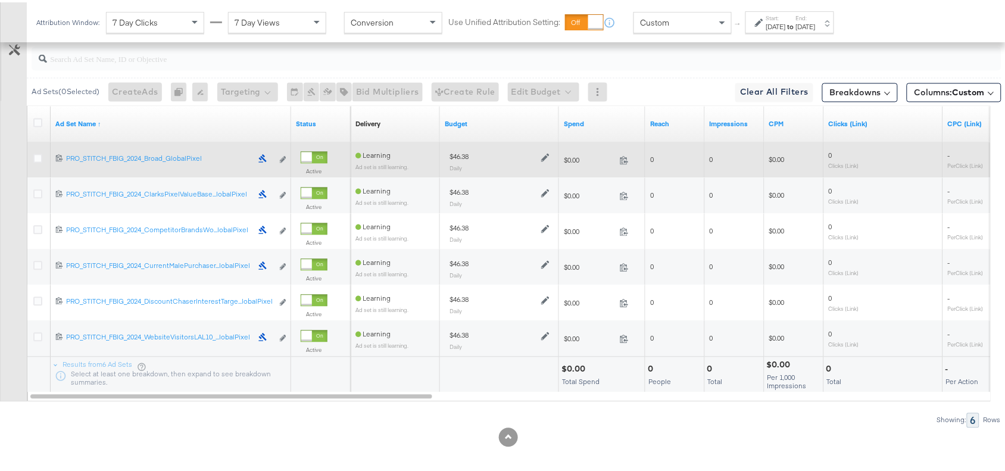
scroll to position [0, 0]
